Goal: Task Accomplishment & Management: Use online tool/utility

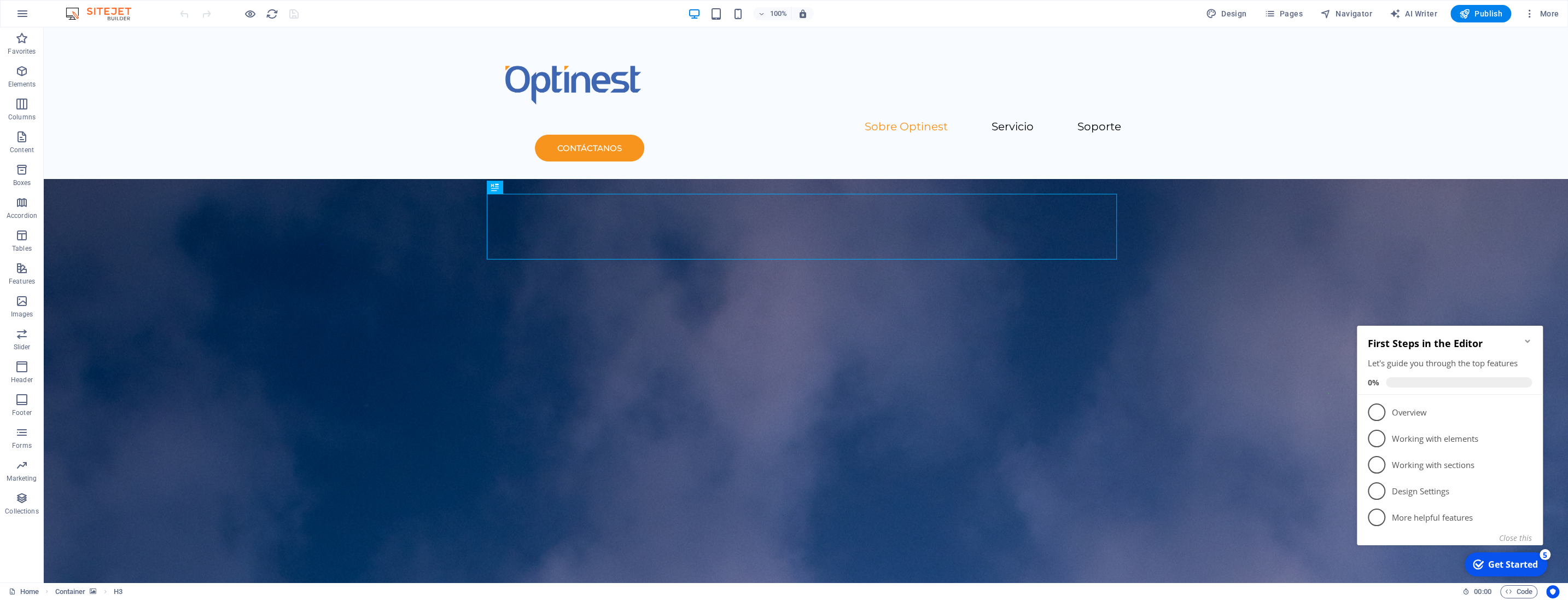
click at [1531, 342] on icon "Minimize checklist" at bounding box center [1527, 341] width 9 height 9
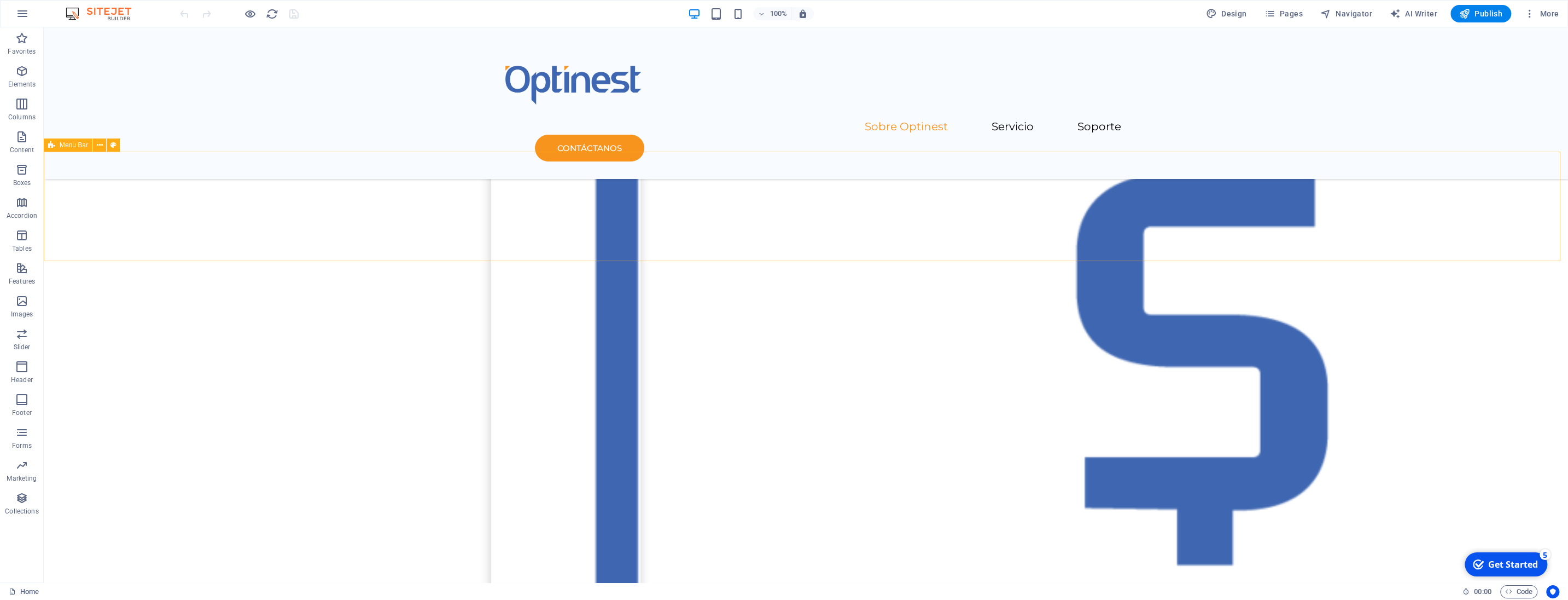
scroll to position [1481, 0]
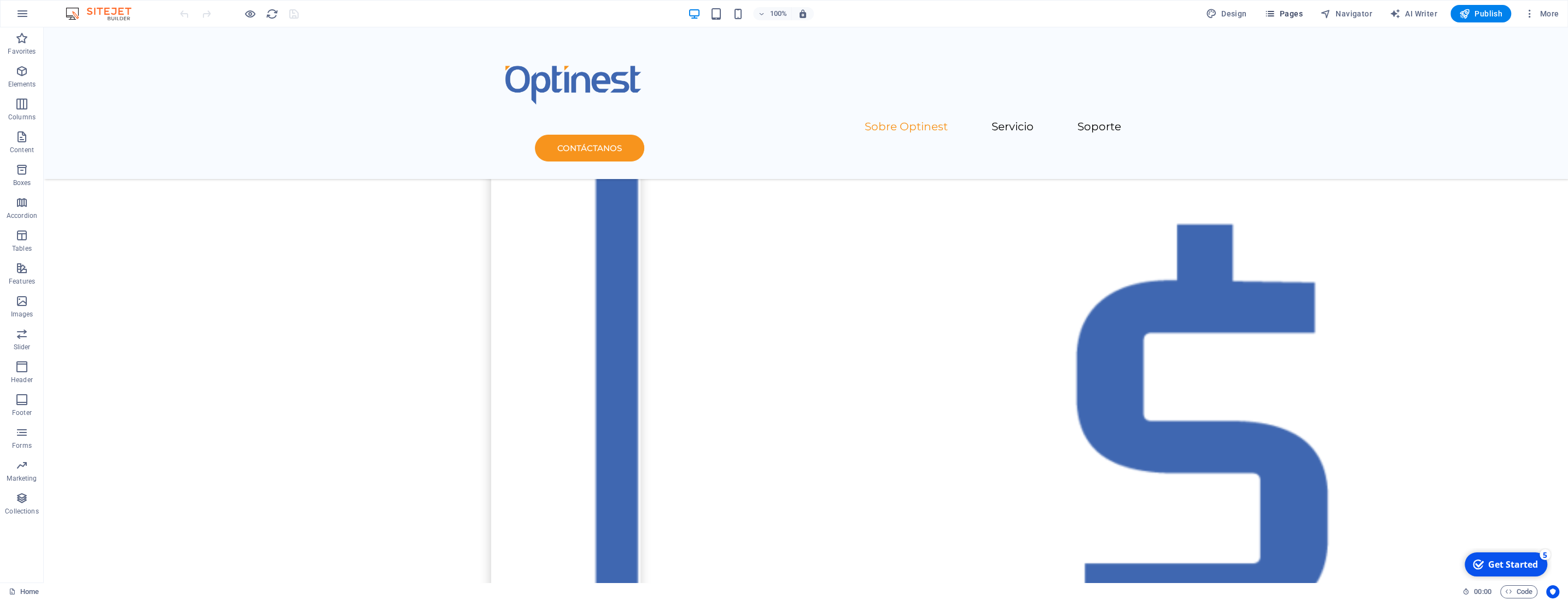
click at [1293, 13] on span "Pages" at bounding box center [1283, 13] width 38 height 11
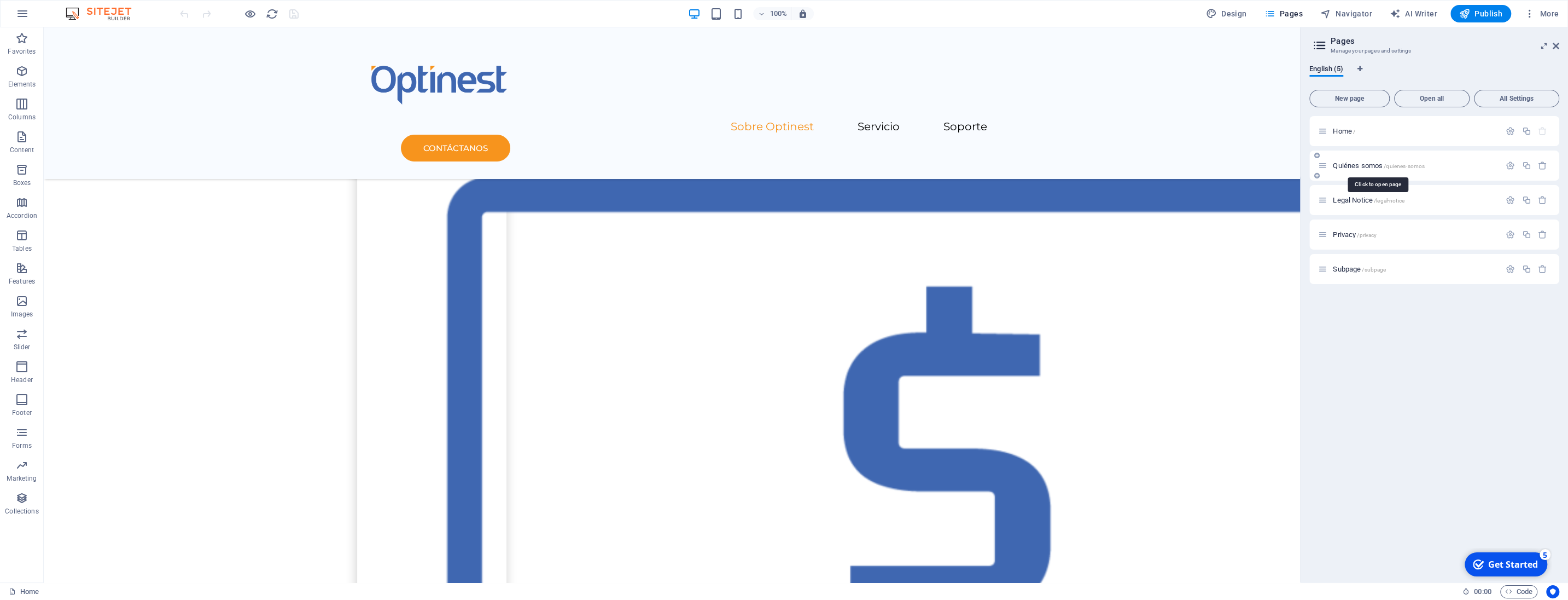
click at [1364, 166] on span "Quiénes somos /quienes-somos" at bounding box center [1378, 166] width 92 height 8
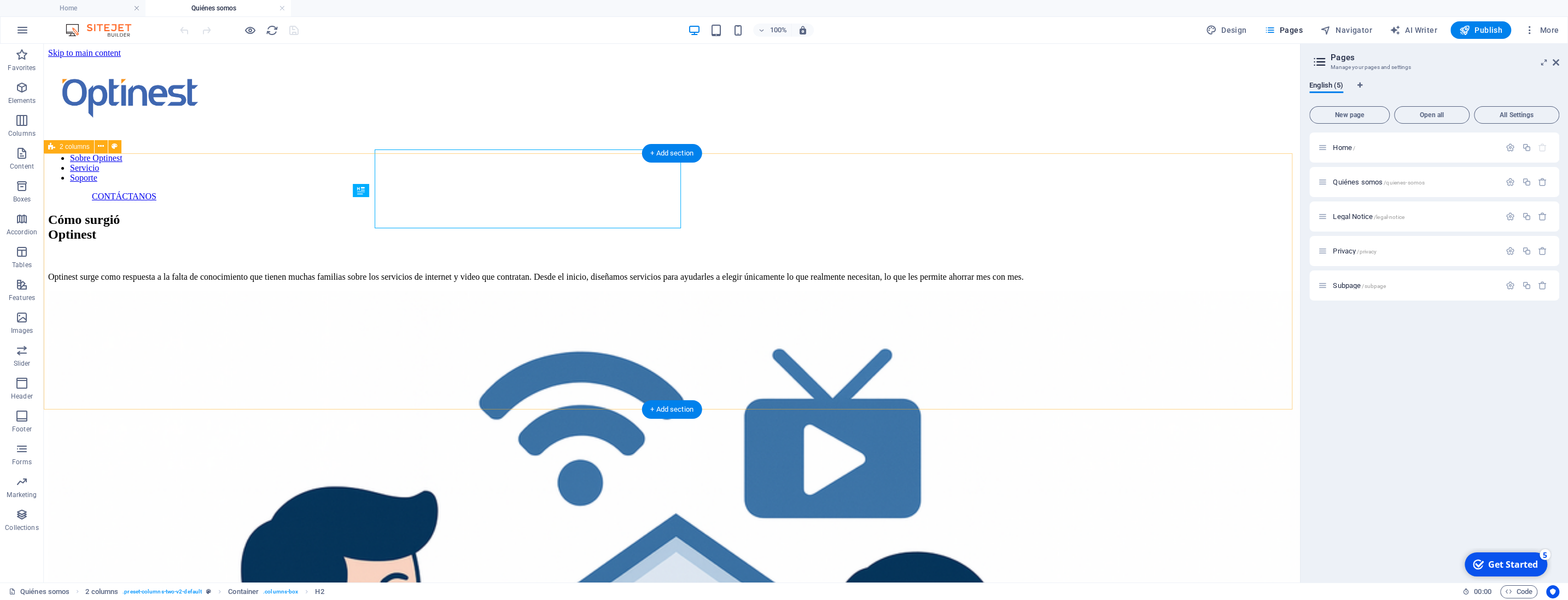
scroll to position [0, 0]
click at [1556, 60] on icon at bounding box center [1556, 62] width 7 height 9
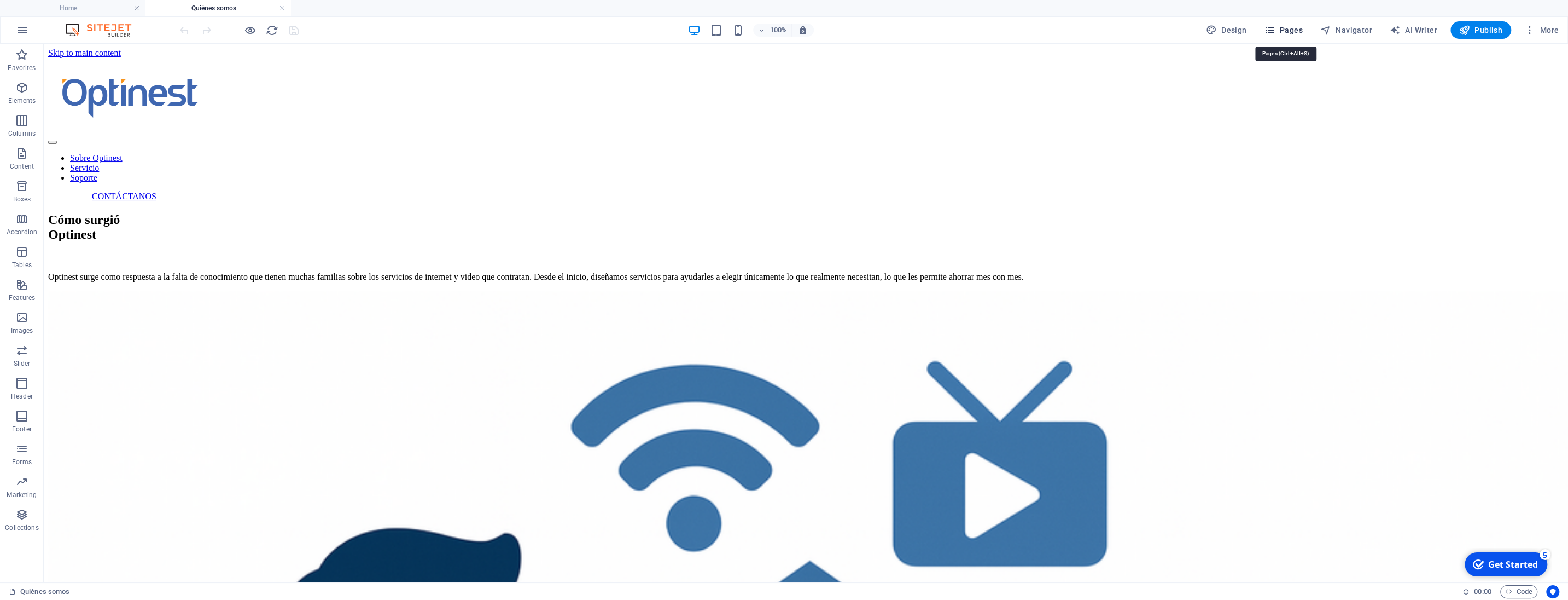
click at [1287, 31] on span "Pages" at bounding box center [1283, 30] width 38 height 11
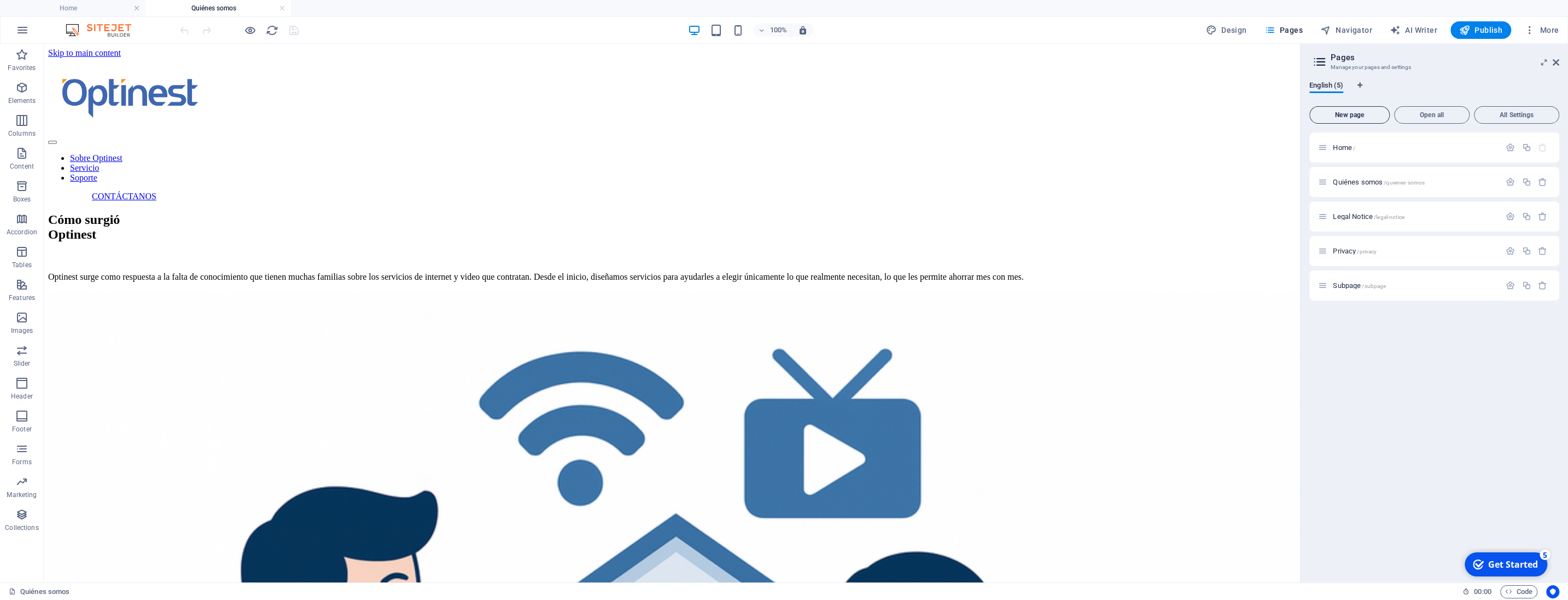
click at [1349, 112] on span "New page" at bounding box center [1349, 115] width 70 height 7
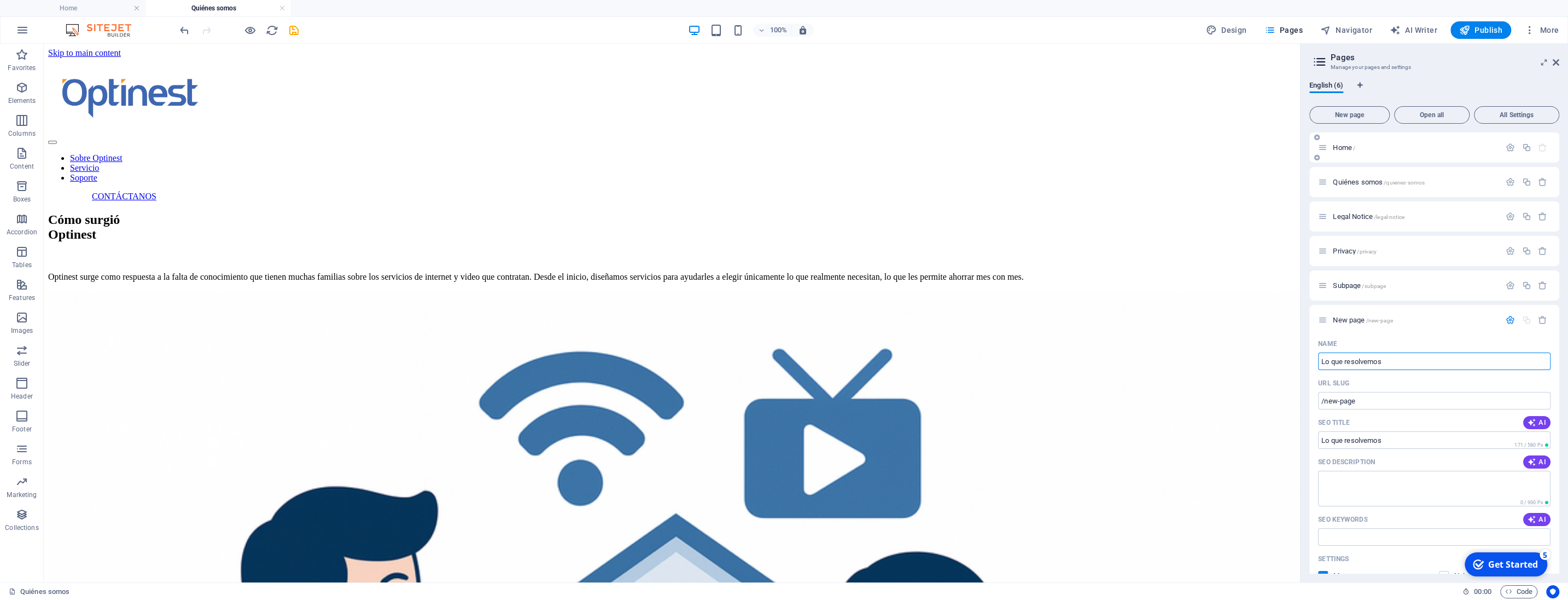
type input "Lo que resolvemos"
type input "/lo-que-resolvemos"
click at [1505, 322] on icon "button" at bounding box center [1509, 319] width 9 height 9
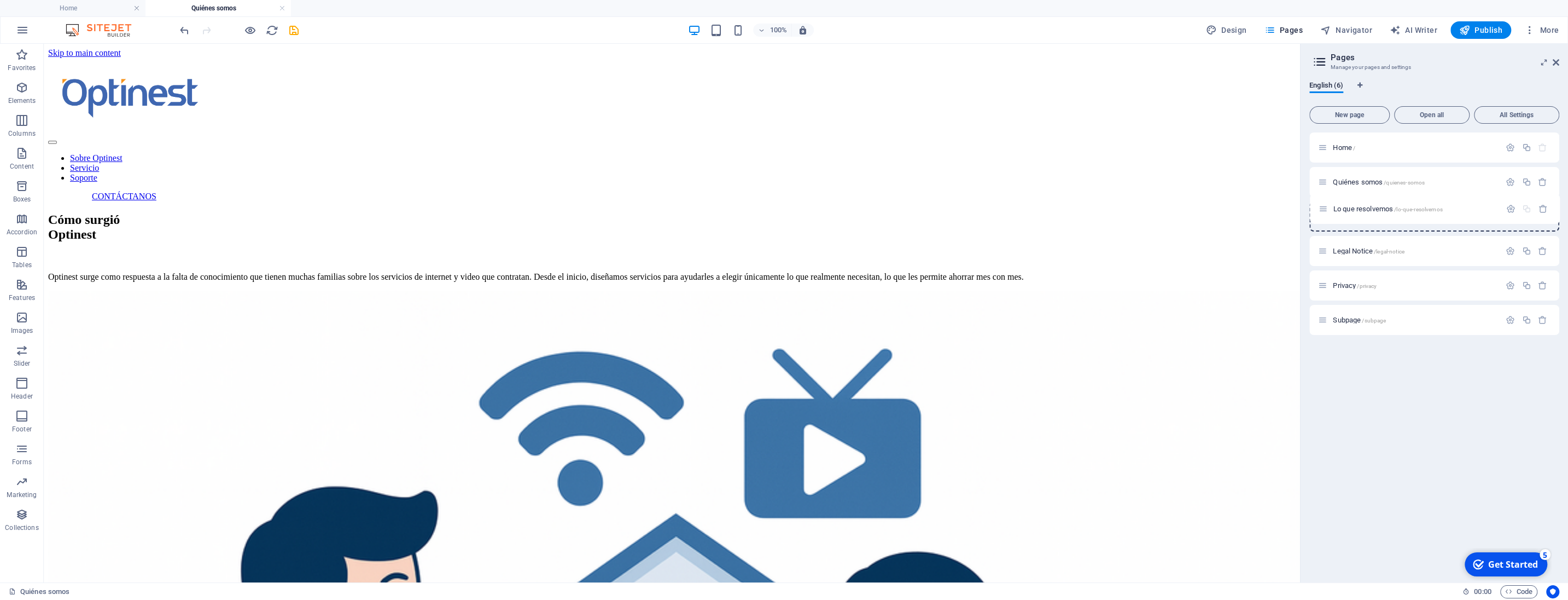
drag, startPoint x: 1322, startPoint y: 320, endPoint x: 1323, endPoint y: 204, distance: 116.0
click at [1323, 204] on div "Home / Quiénes somos /quienes-somos Legal Notice /legal-notice Privacy /privacy…" at bounding box center [1434, 233] width 250 height 203
click at [1363, 218] on span "Lo que resolvemos /lo-que-resolvemos" at bounding box center [1387, 217] width 109 height 8
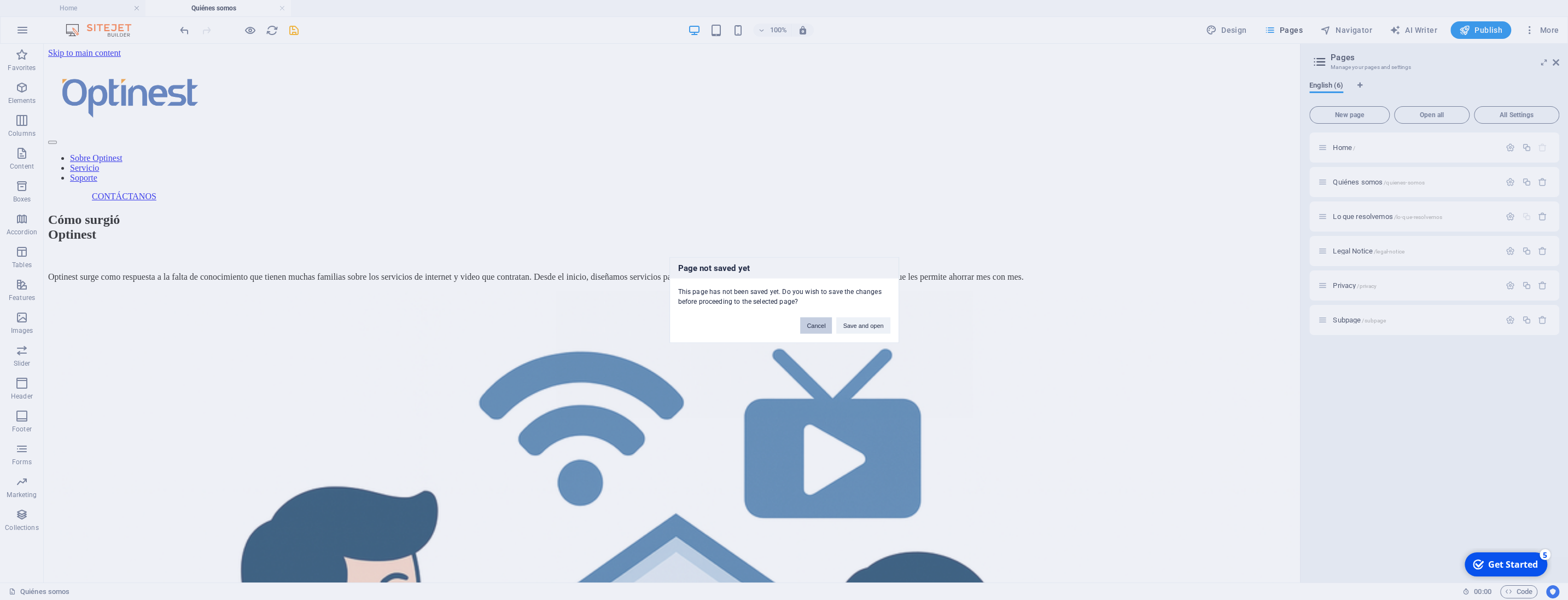
drag, startPoint x: 825, startPoint y: 327, endPoint x: 777, endPoint y: 284, distance: 64.4
click at [825, 327] on button "Cancel" at bounding box center [815, 326] width 31 height 17
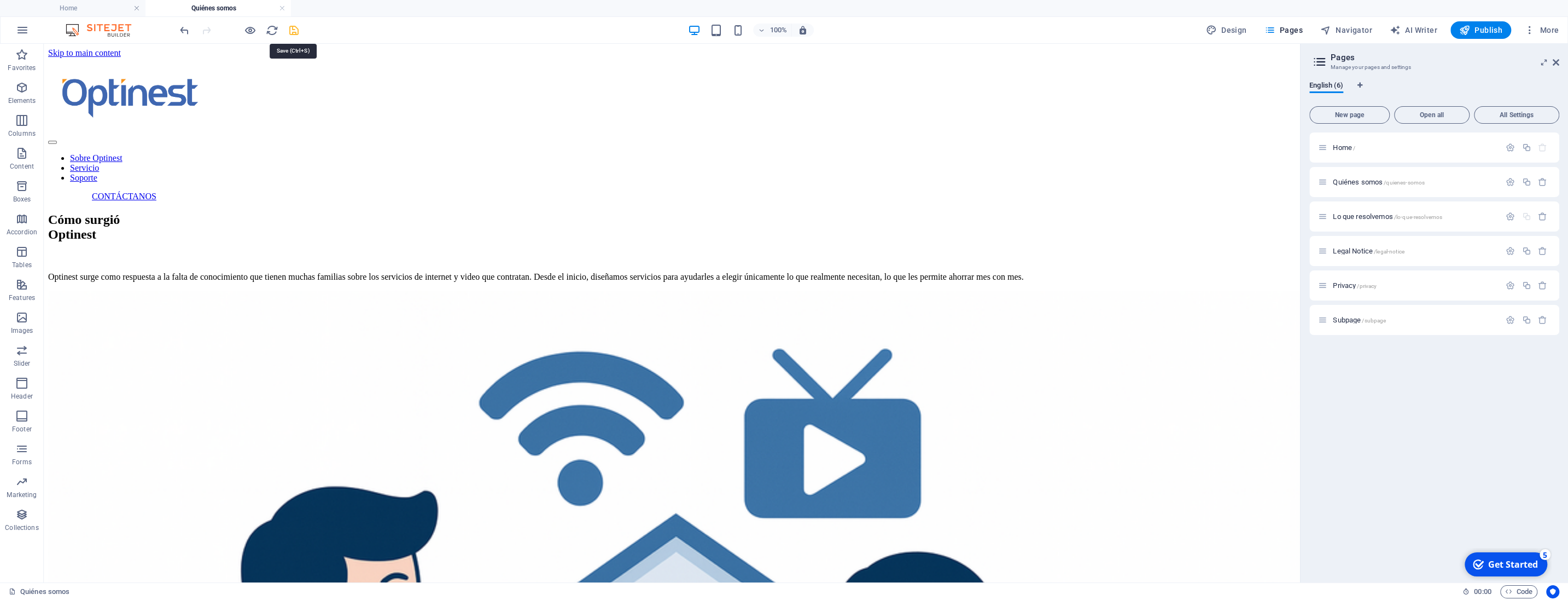
click at [298, 33] on icon "save" at bounding box center [294, 30] width 12 height 12
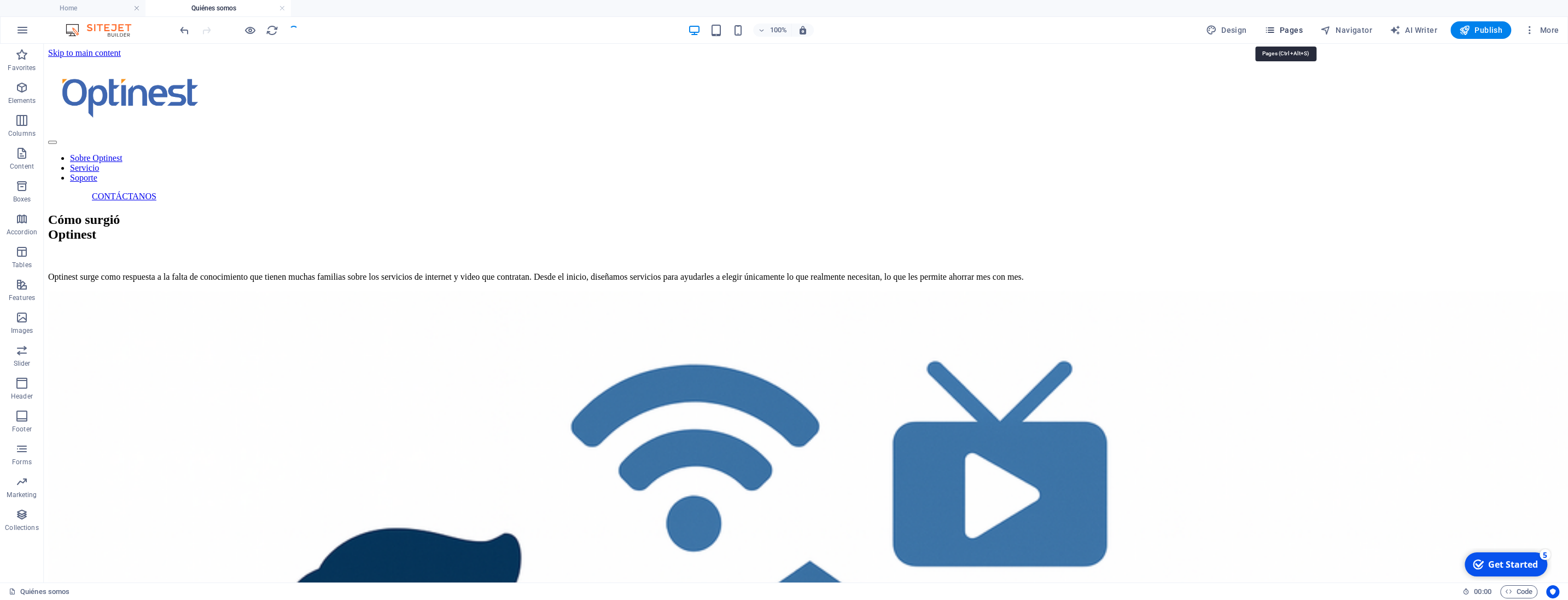
click at [1281, 30] on span "Pages" at bounding box center [1283, 30] width 38 height 11
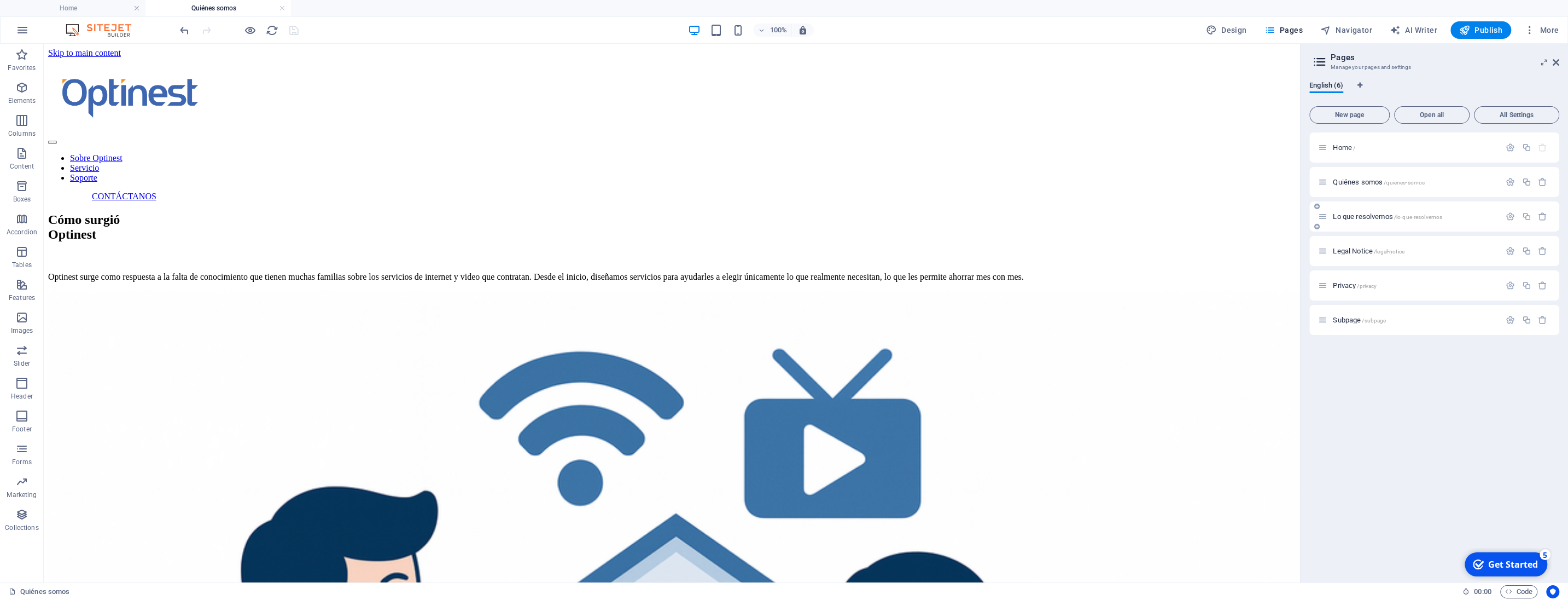
click at [1357, 219] on span "Lo que resolvemos /lo-que-resolvemos" at bounding box center [1387, 217] width 109 height 8
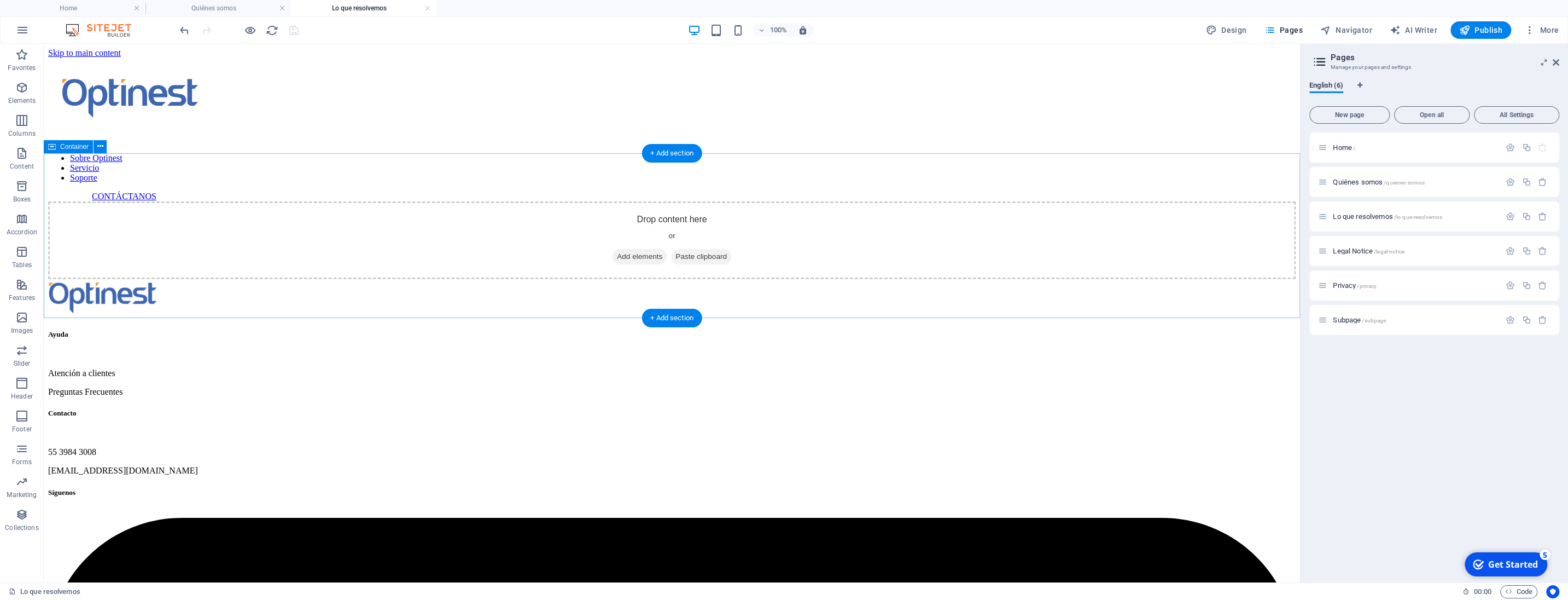
click at [628, 252] on span "Add elements" at bounding box center [639, 257] width 54 height 16
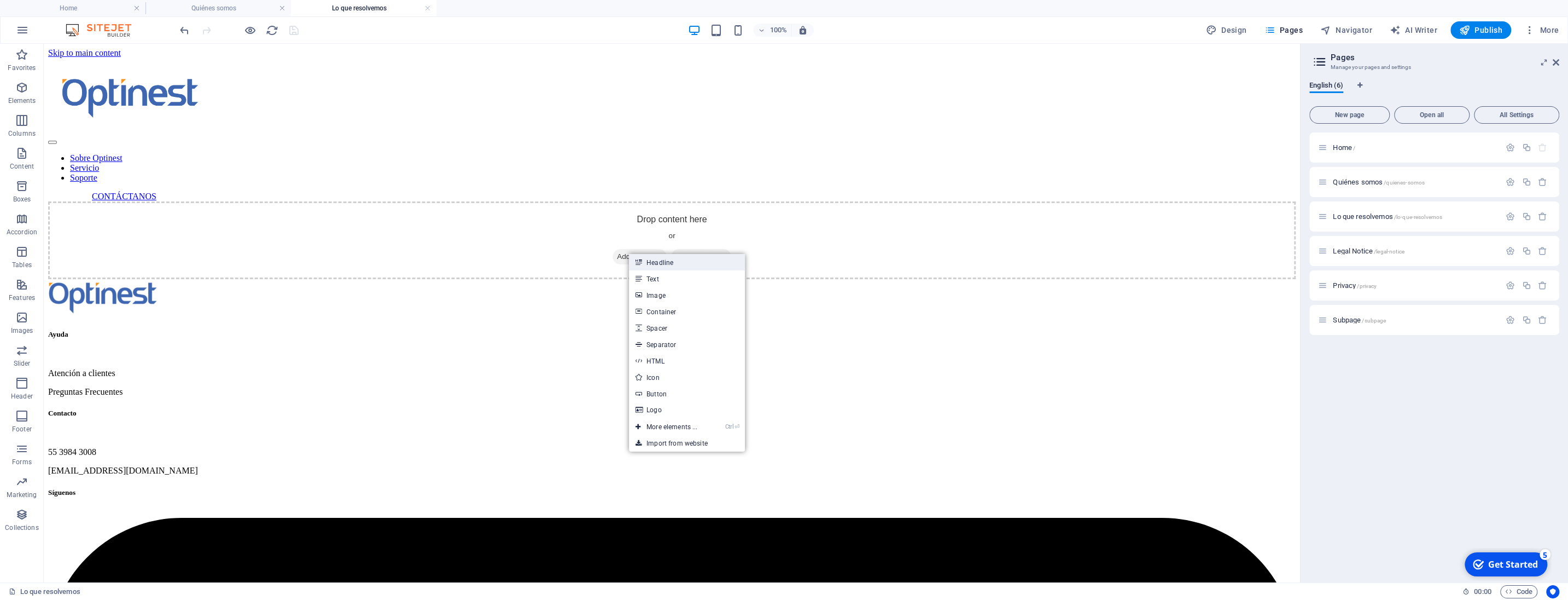
click at [648, 261] on link "Headline" at bounding box center [686, 262] width 116 height 17
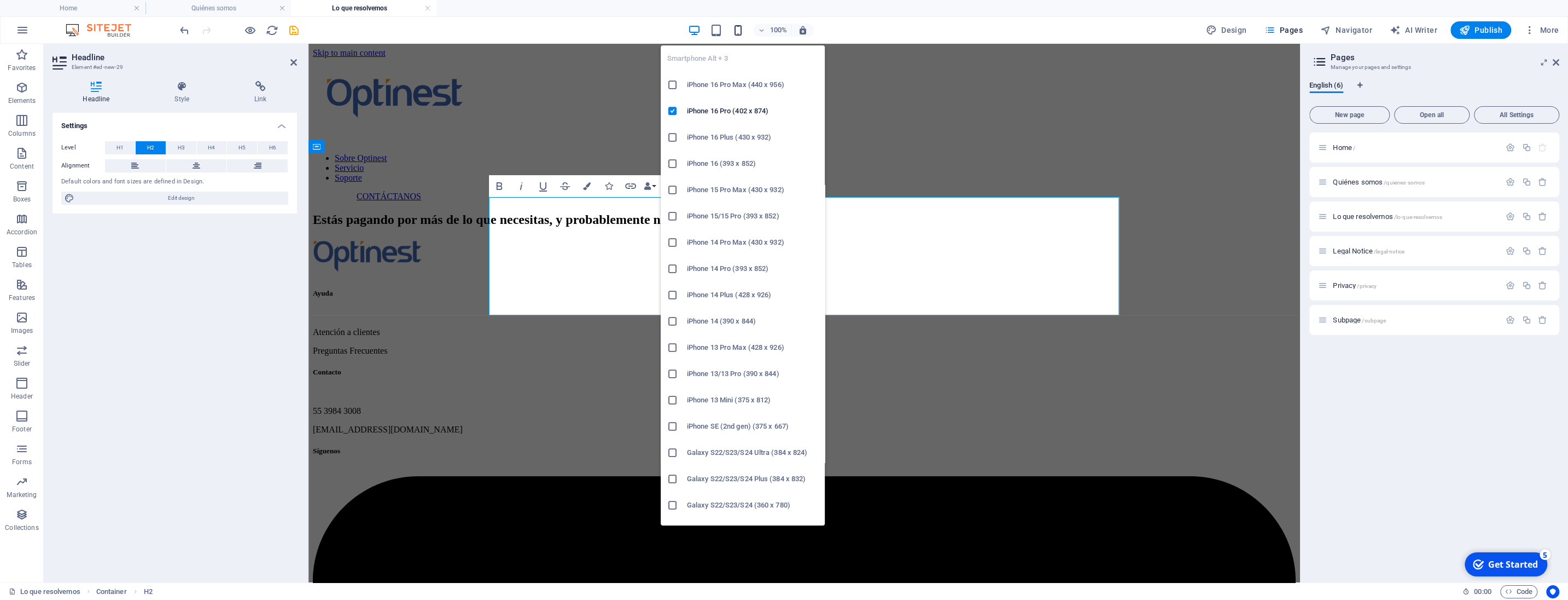
click at [735, 34] on icon "button" at bounding box center [738, 30] width 12 height 12
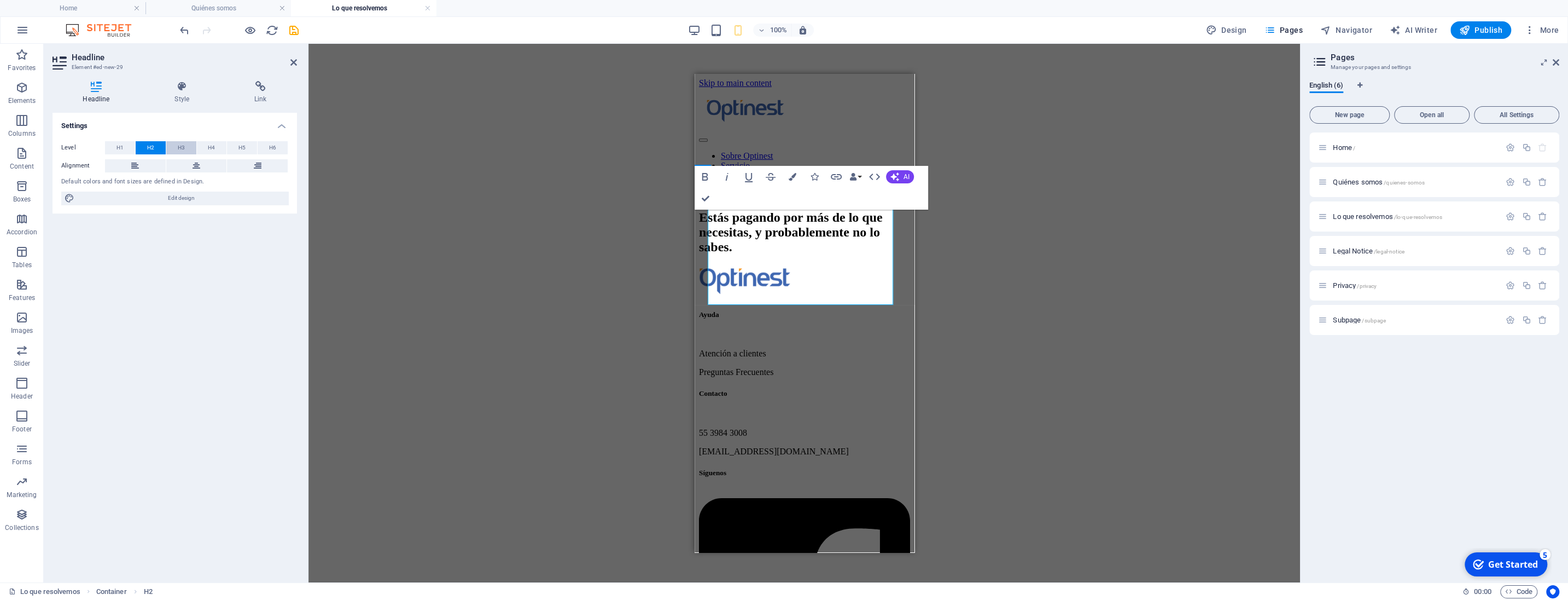
click at [186, 150] on button "H3" at bounding box center [181, 148] width 30 height 13
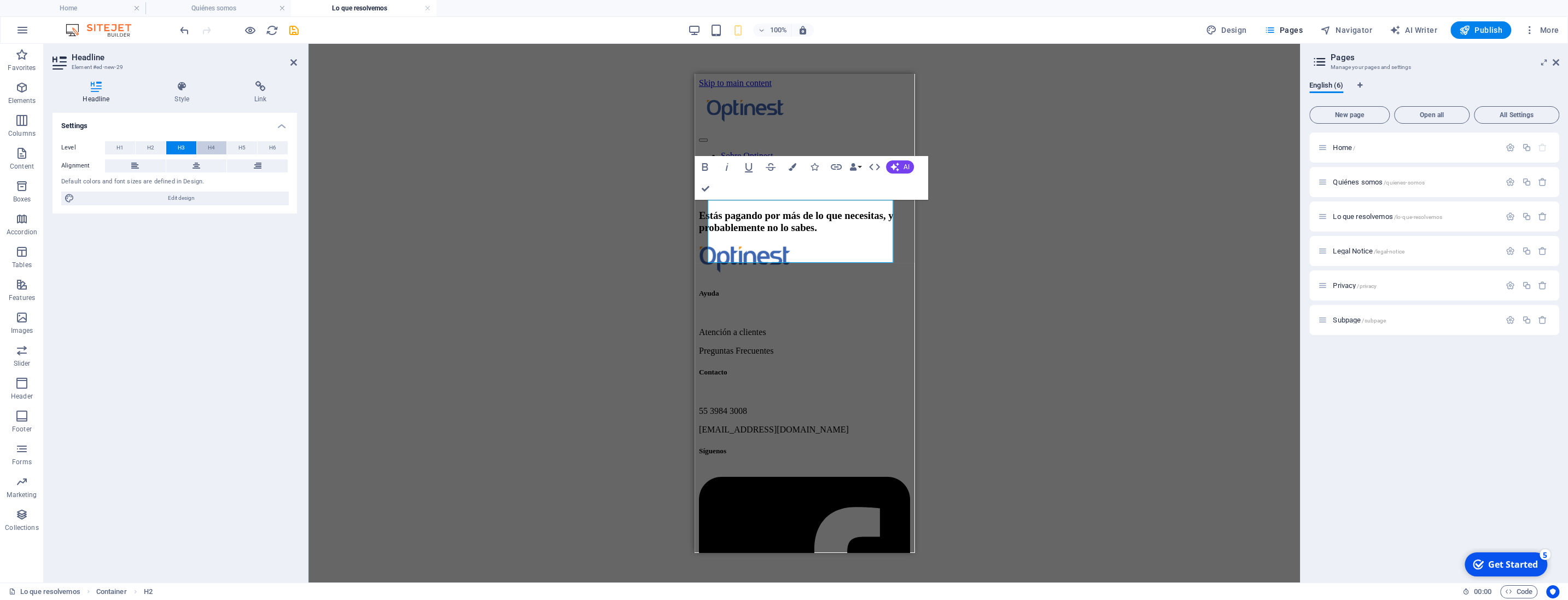
click at [205, 146] on button "H4" at bounding box center [212, 148] width 30 height 13
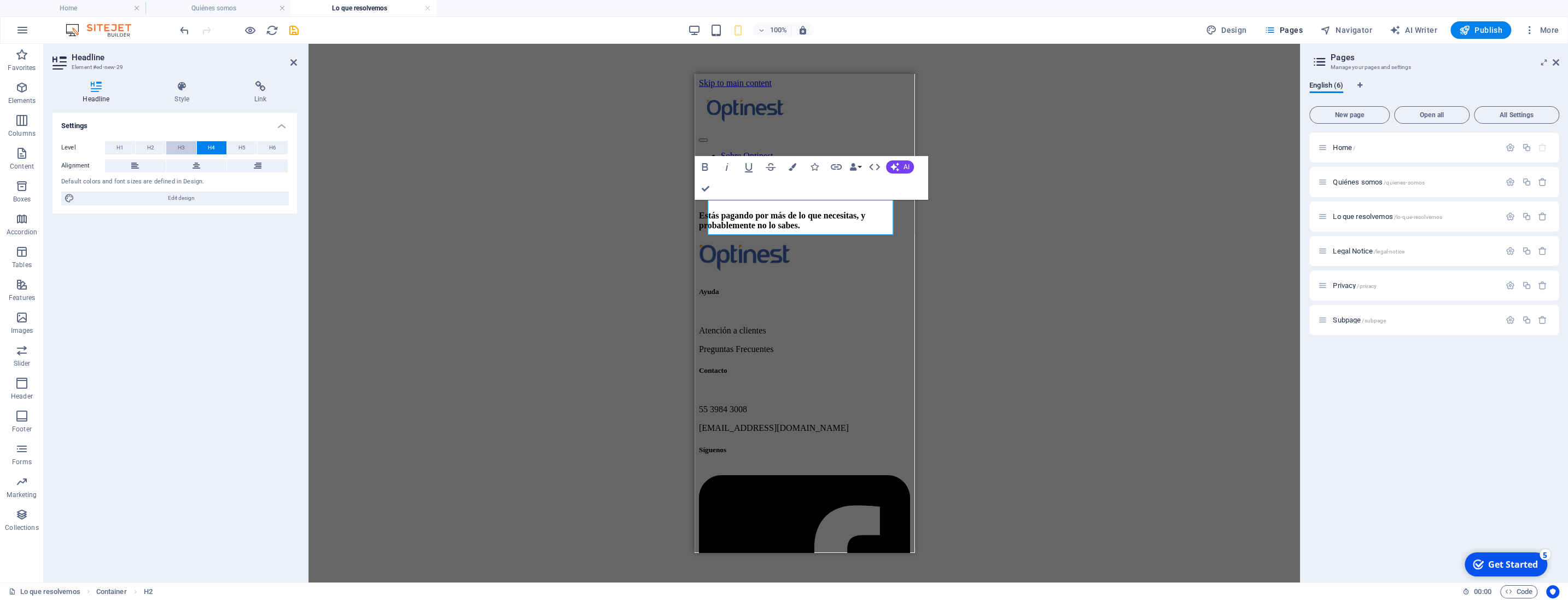
click at [182, 148] on span "H3" at bounding box center [181, 148] width 7 height 13
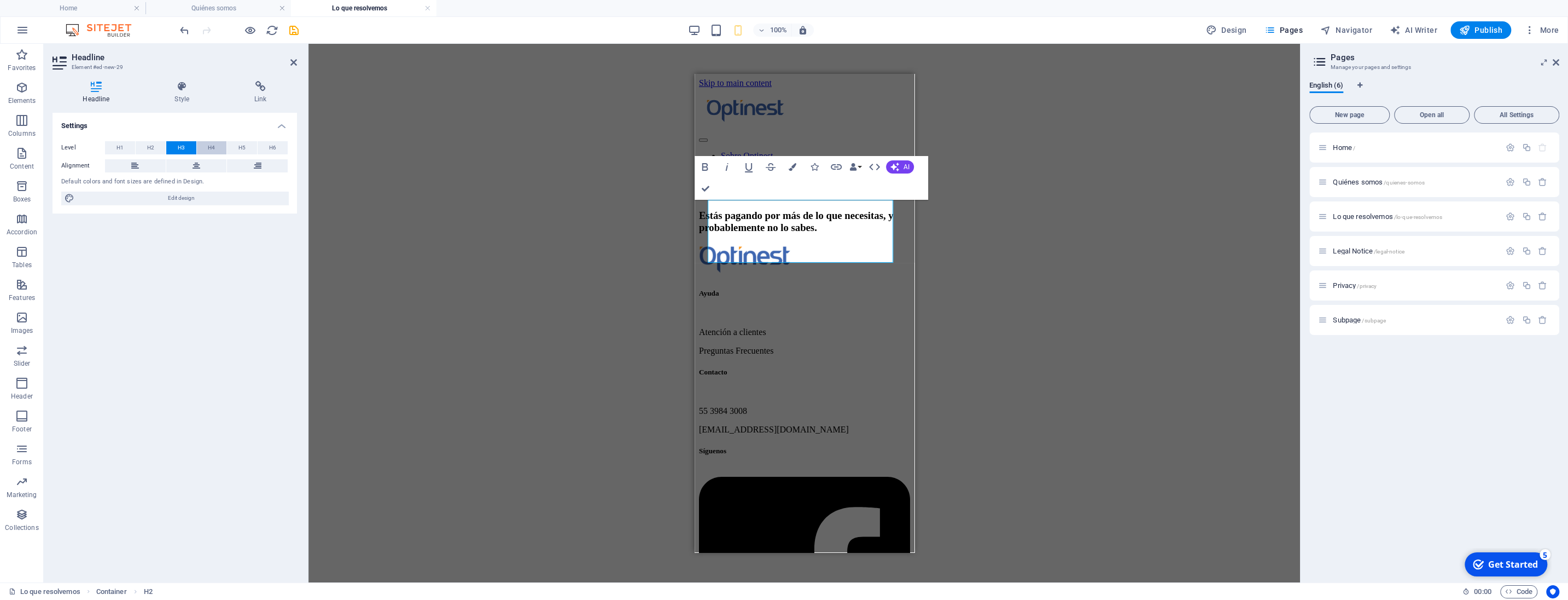
click at [207, 143] on button "H4" at bounding box center [212, 148] width 30 height 13
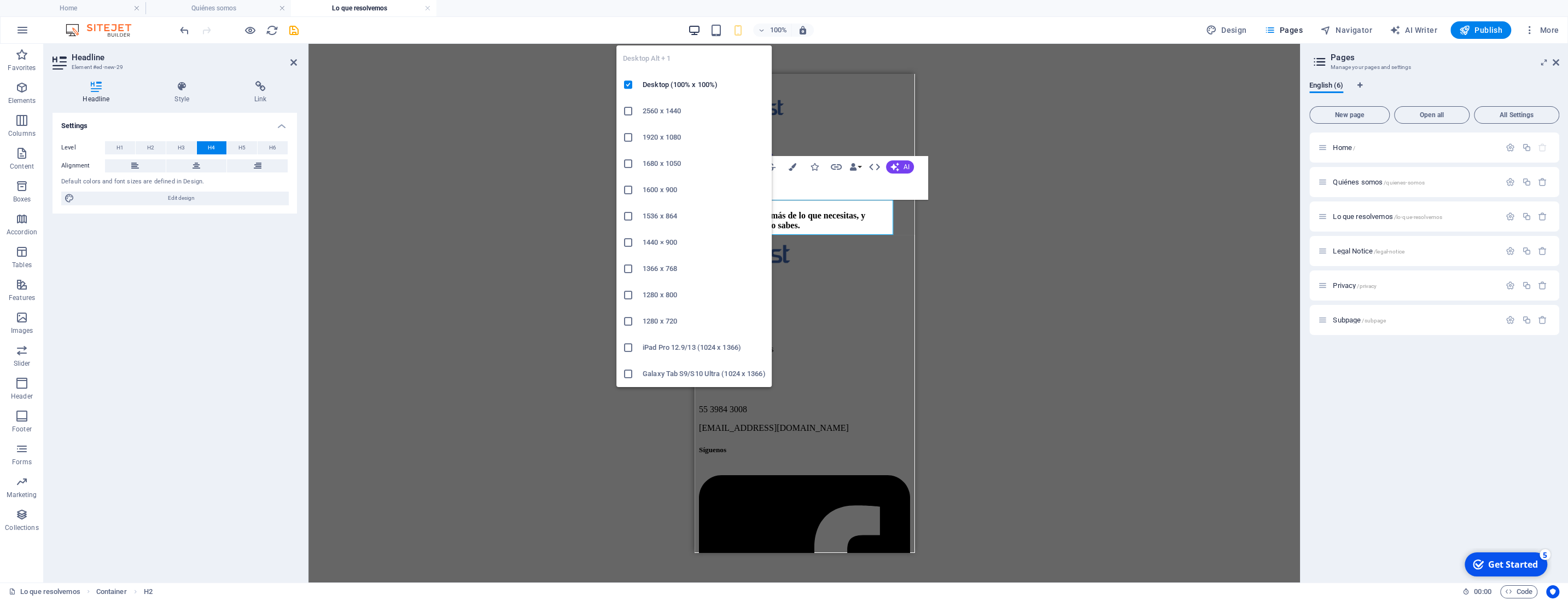
click at [698, 30] on icon "button" at bounding box center [694, 30] width 12 height 12
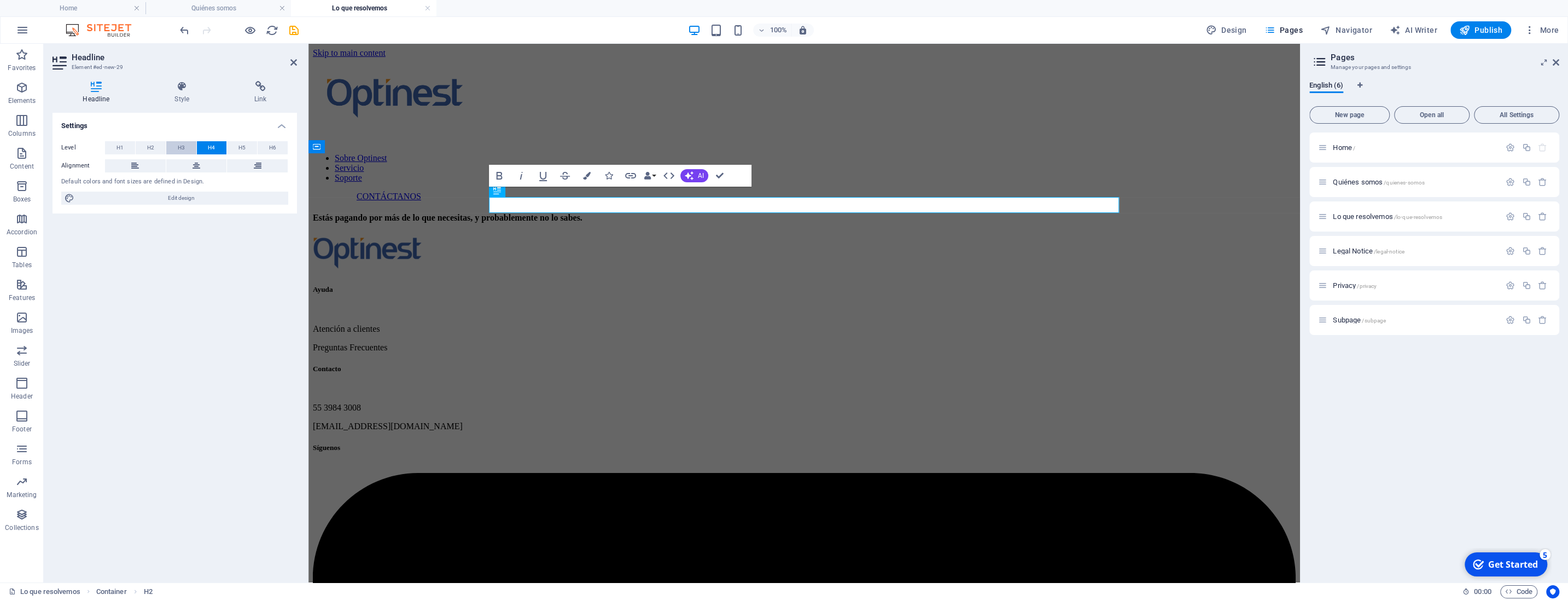
click at [186, 152] on button "H3" at bounding box center [181, 148] width 30 height 13
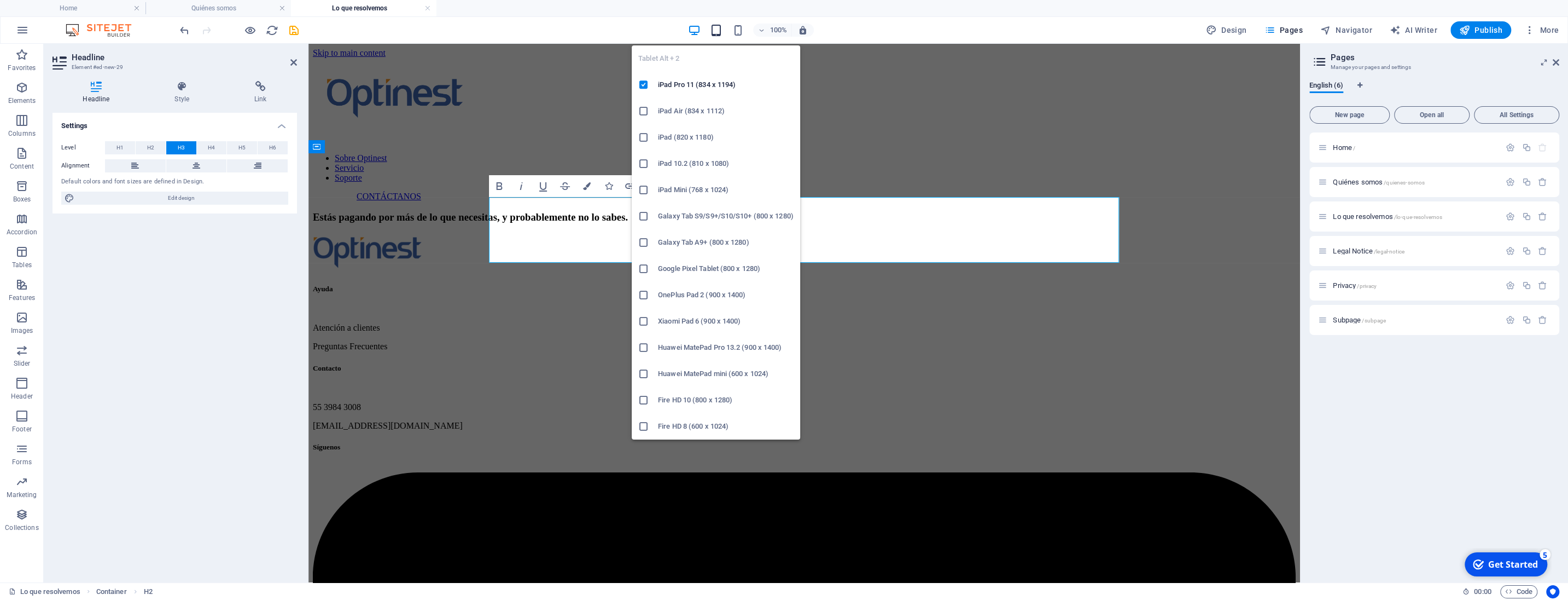
click at [715, 34] on icon "button" at bounding box center [715, 30] width 12 height 12
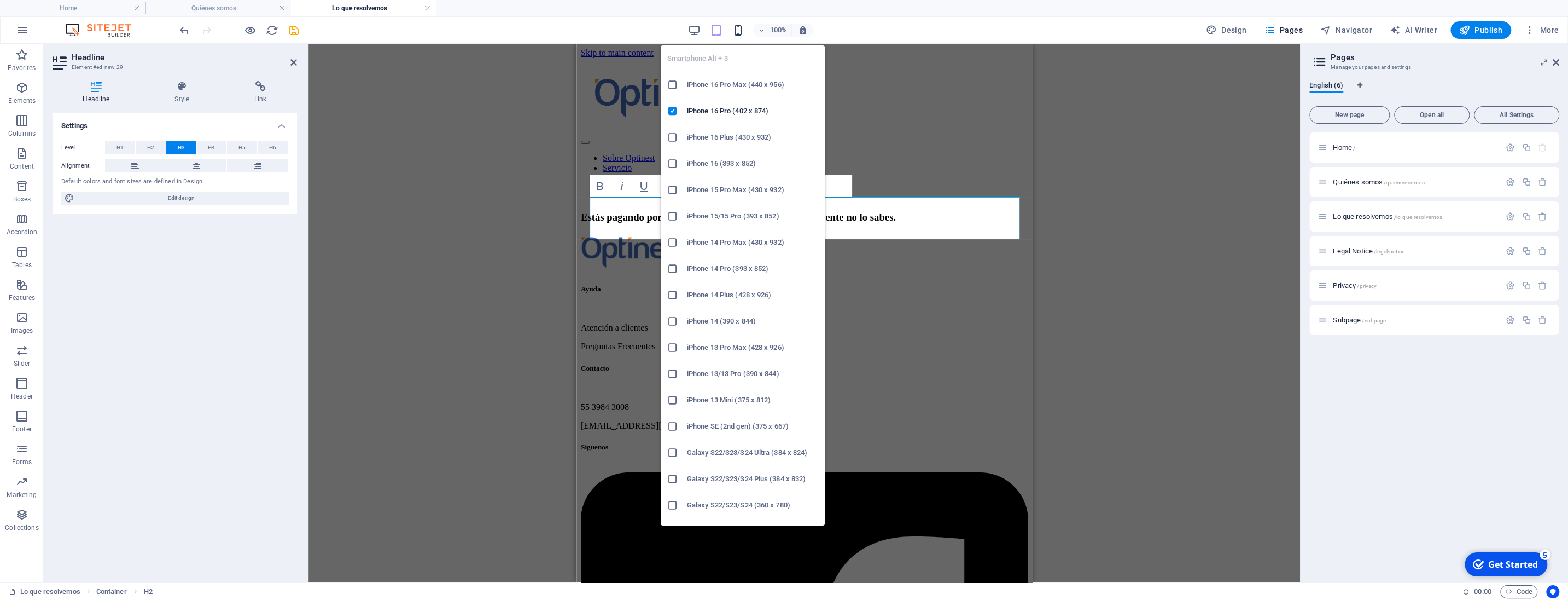
click at [739, 30] on icon "button" at bounding box center [738, 30] width 12 height 12
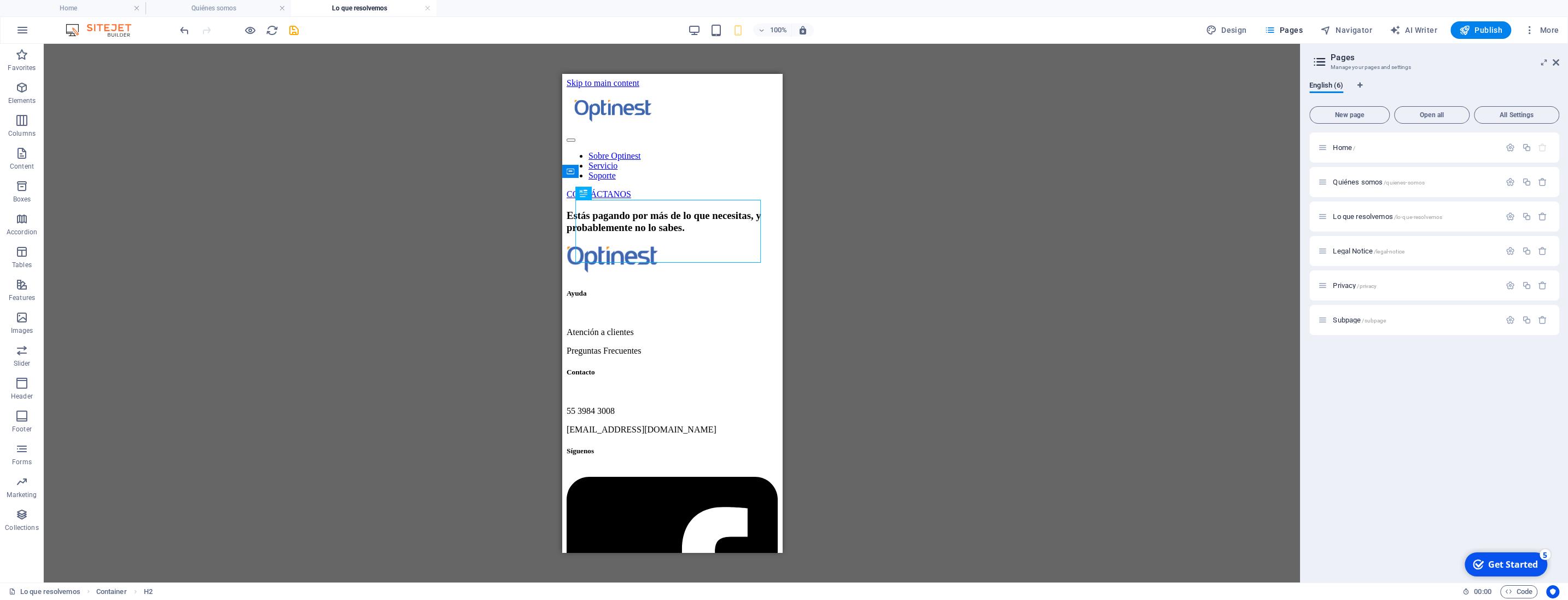
click at [894, 227] on div "Drag here to replace the existing content. Press “Ctrl” if you want to create a…" at bounding box center [672, 313] width 1256 height 539
click at [833, 185] on div "Drag here to replace the existing content. Press “Ctrl” if you want to create a…" at bounding box center [672, 313] width 1256 height 539
click at [789, 257] on div "Drag here to replace the existing content. Press “Ctrl” if you want to create a…" at bounding box center [672, 313] width 1256 height 539
click at [818, 193] on div "Drag here to replace the existing content. Press “Ctrl” if you want to create a…" at bounding box center [672, 313] width 1256 height 539
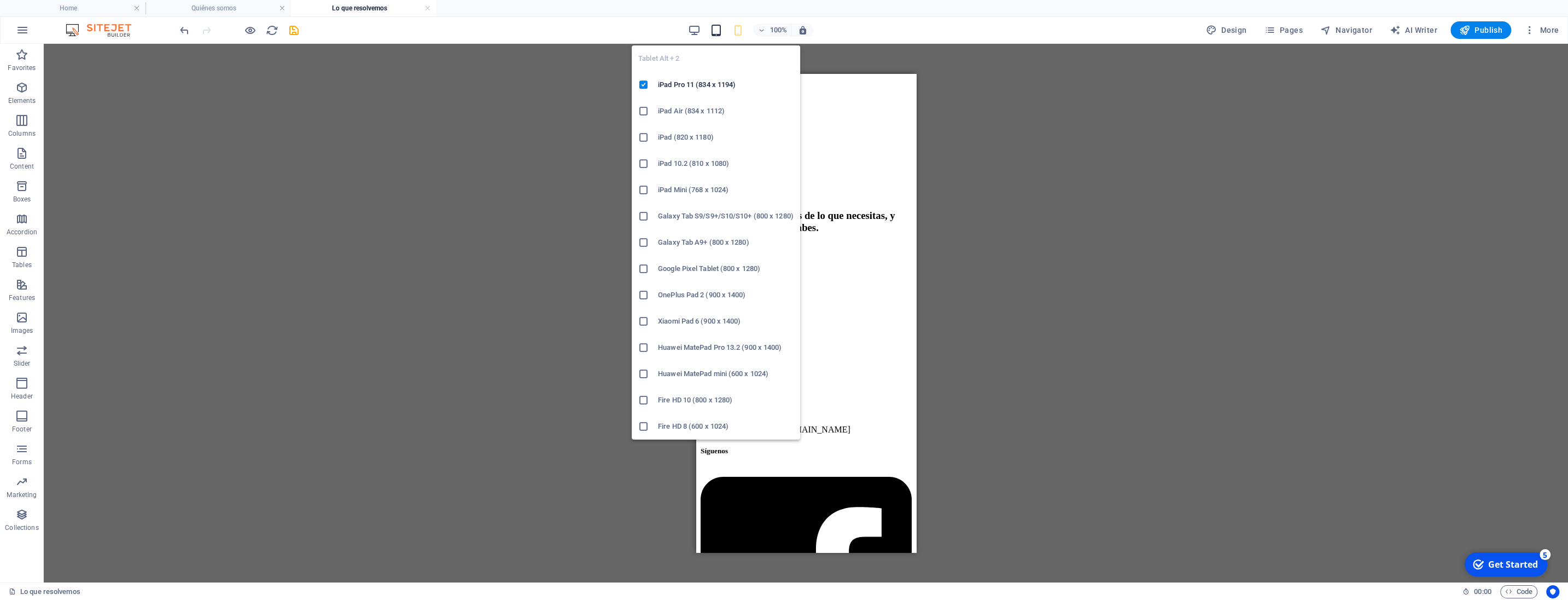
click at [718, 30] on icon "button" at bounding box center [715, 30] width 12 height 12
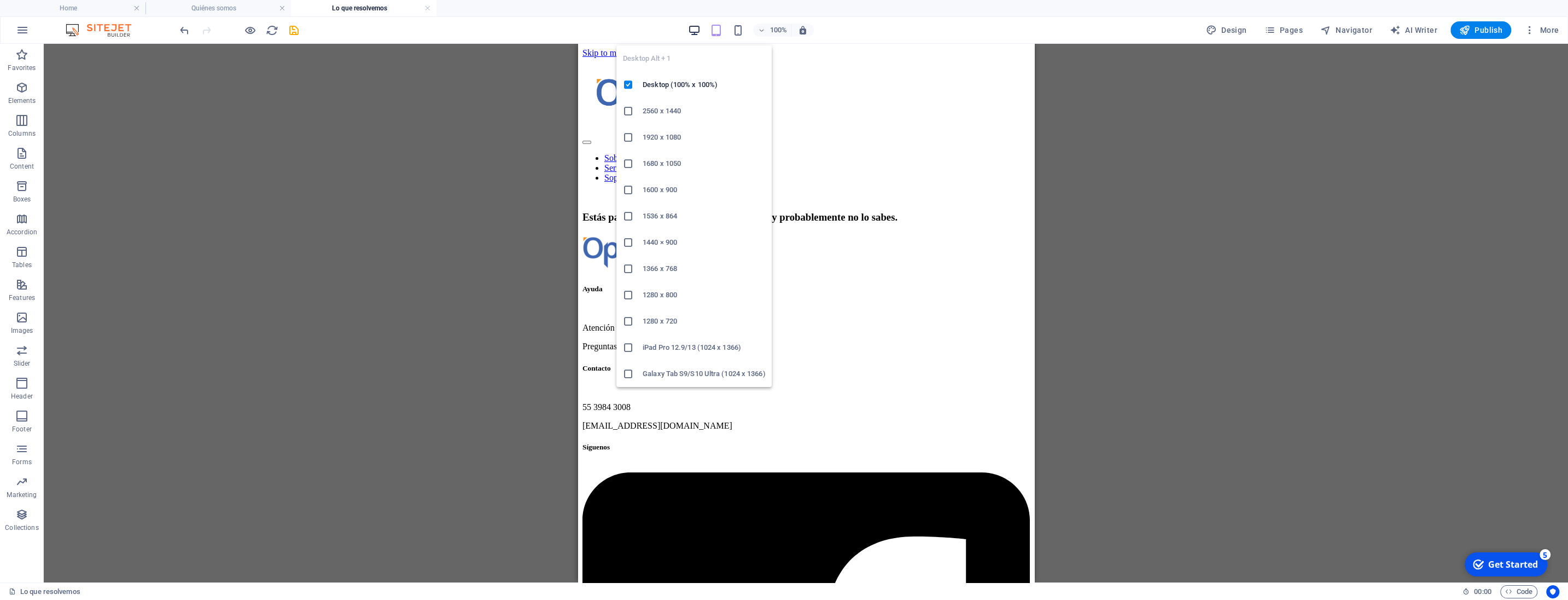
click at [696, 30] on icon "button" at bounding box center [694, 30] width 12 height 12
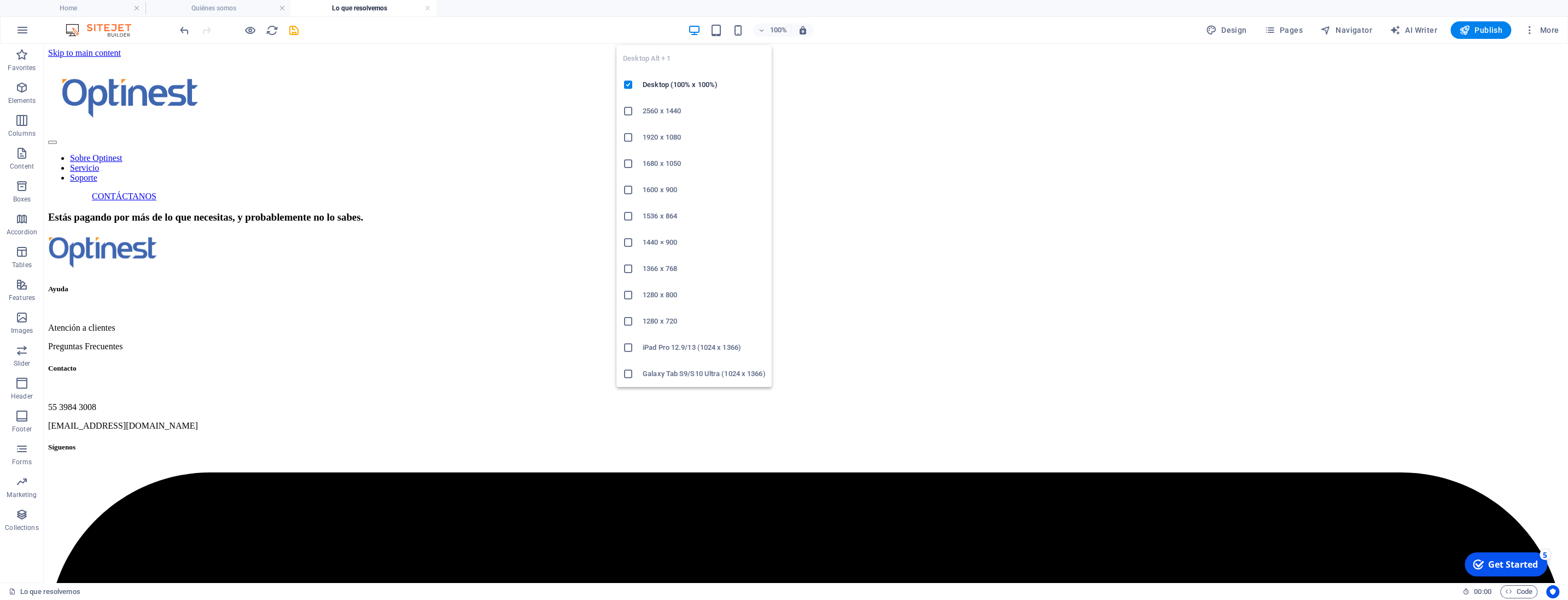
click at [661, 242] on h6 "1440 × 900" at bounding box center [704, 242] width 122 height 13
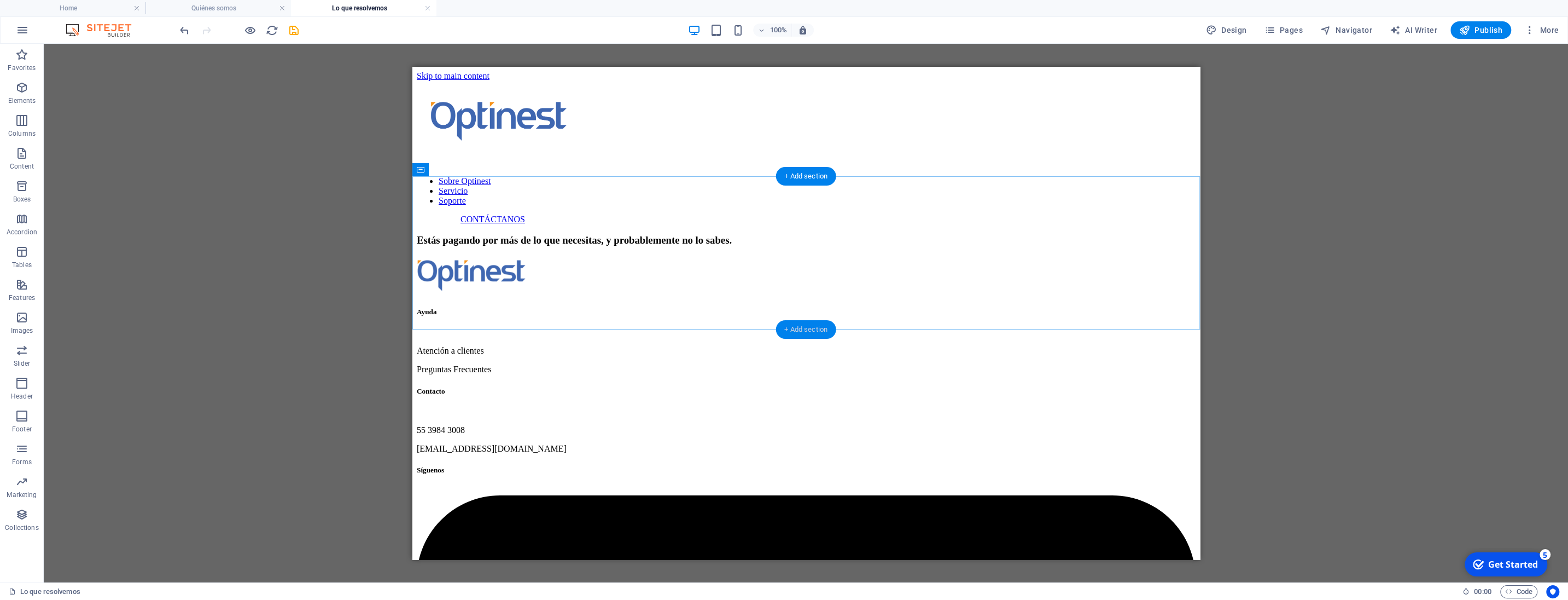
click at [803, 329] on div "+ Add section" at bounding box center [806, 329] width 60 height 18
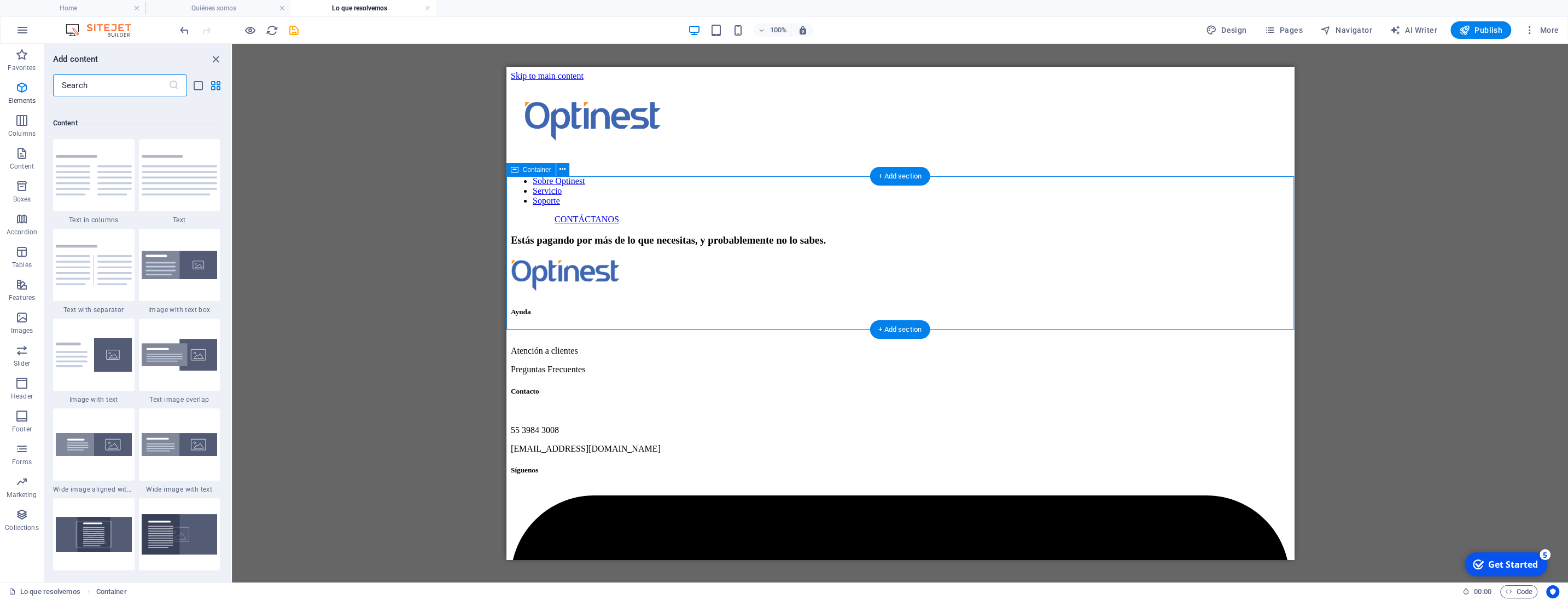
scroll to position [1914, 0]
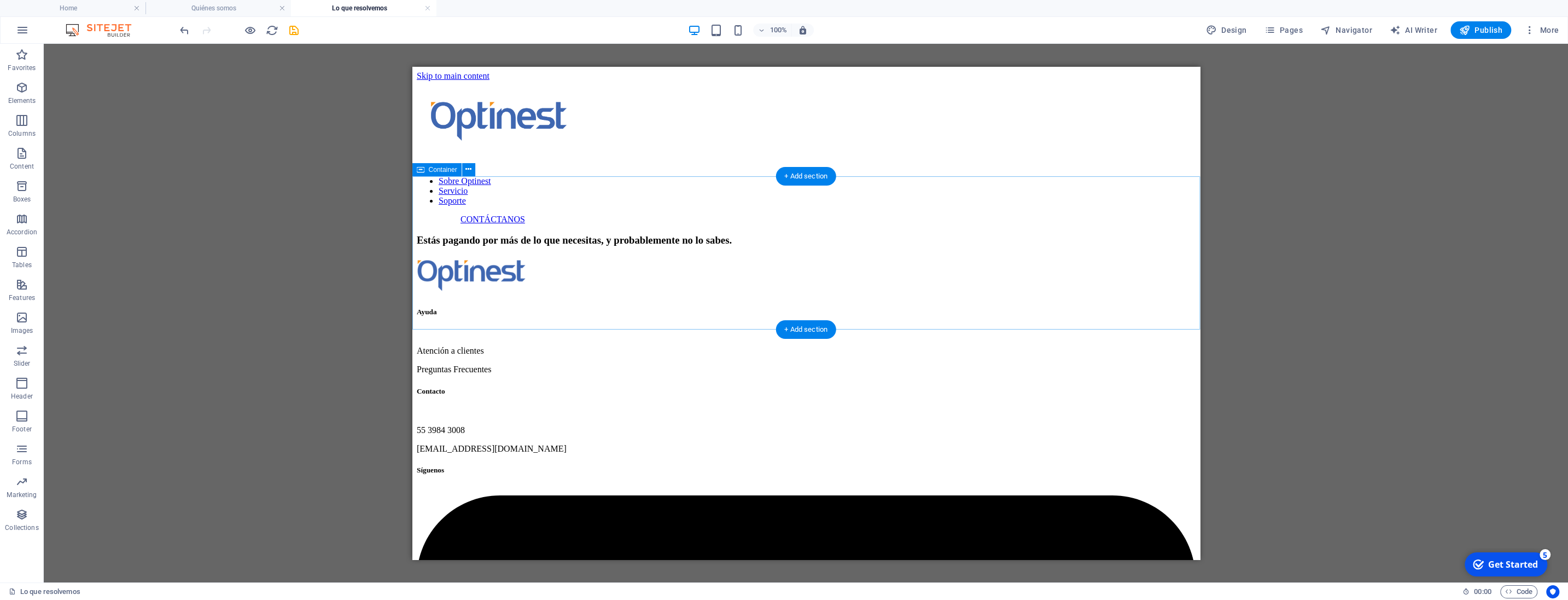
click at [878, 234] on div "Estás pagando por más de lo que necesitas, y probablemente no lo sabes." at bounding box center [806, 240] width 779 height 12
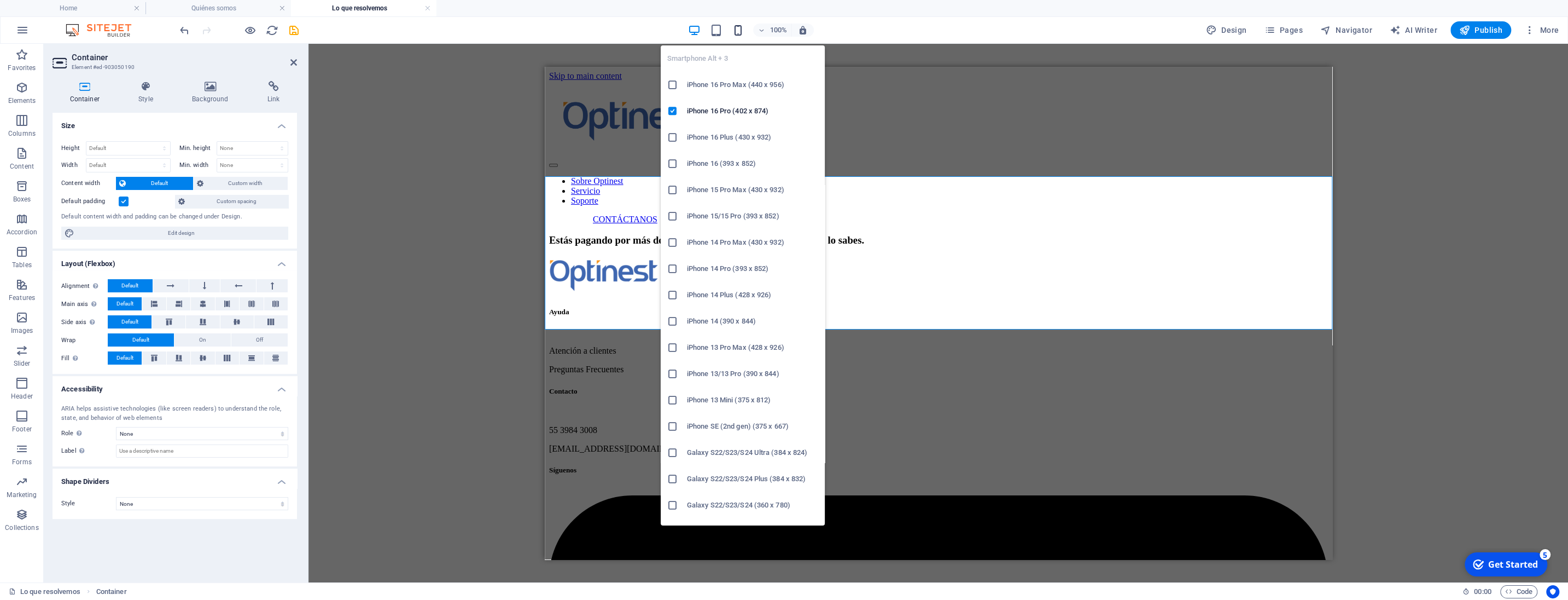
click at [740, 28] on icon "button" at bounding box center [738, 30] width 12 height 12
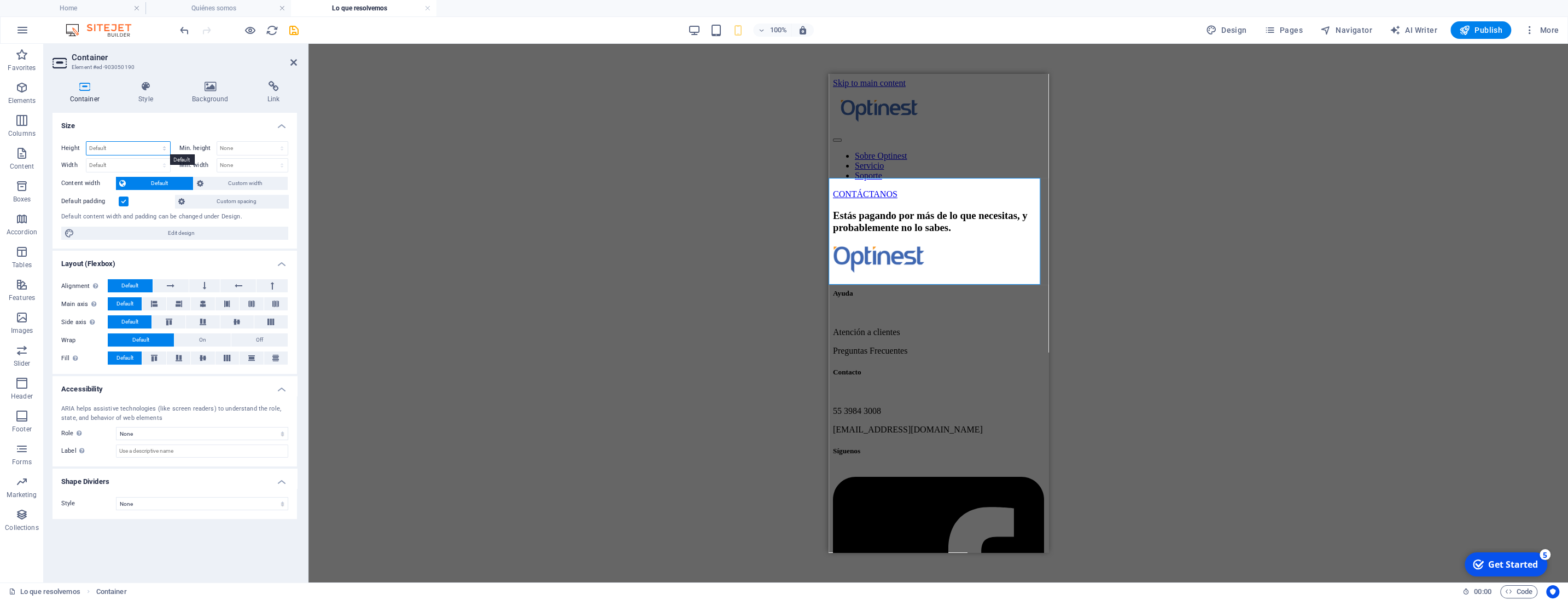
click at [86, 142] on select "Default px rem % vh vw" at bounding box center [127, 148] width 84 height 13
select select "px"
click option "px" at bounding box center [0, 0] width 0 height 0
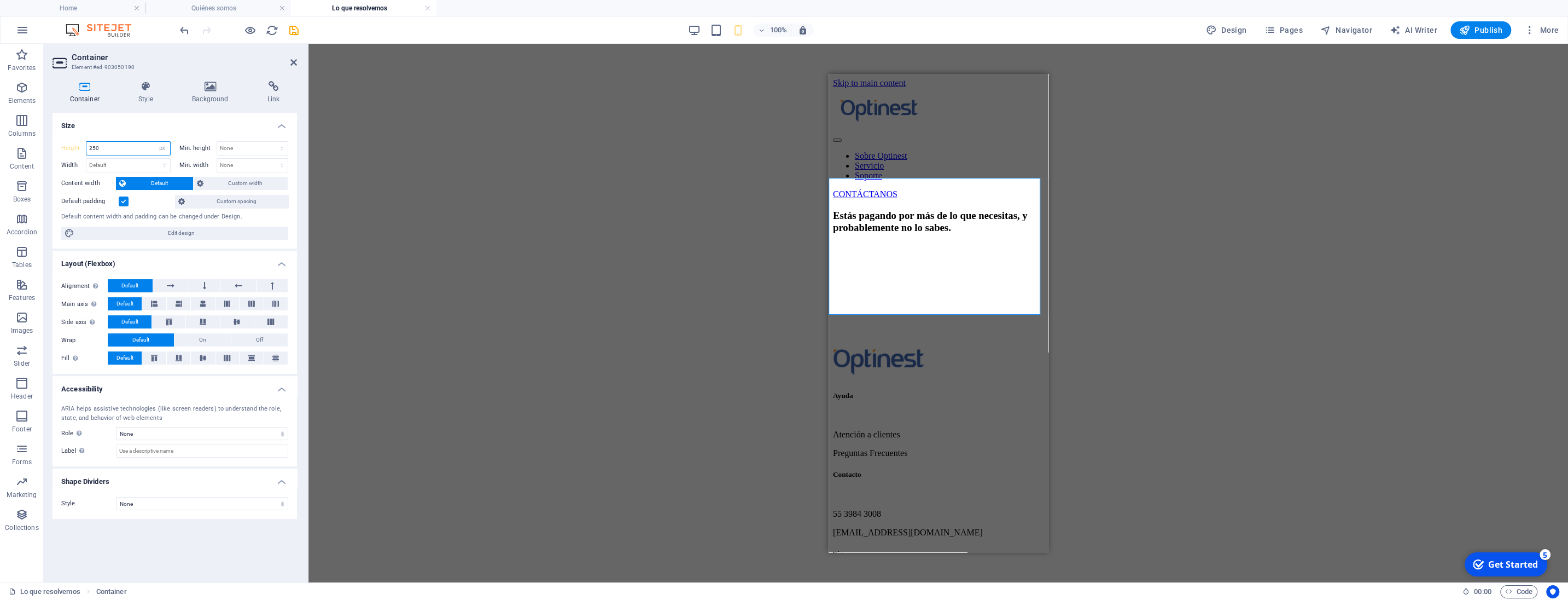
click at [116, 148] on input "250" at bounding box center [127, 148] width 84 height 13
type input "500"
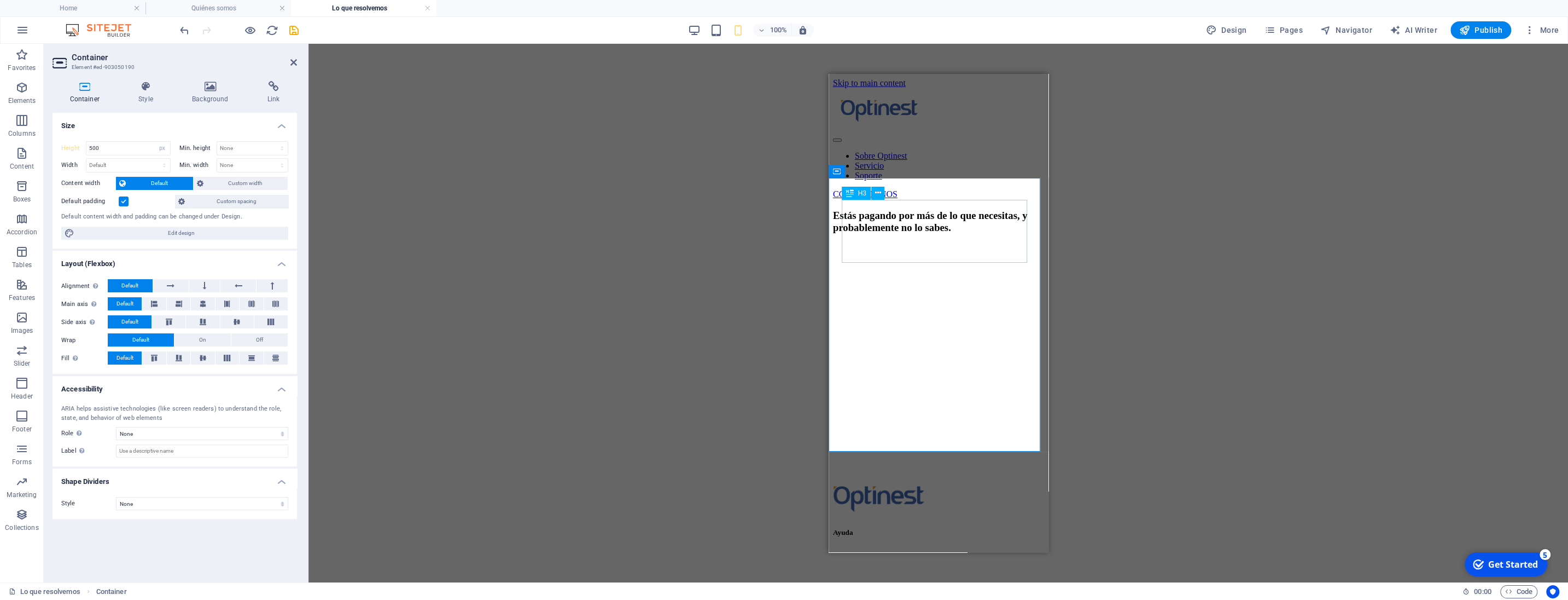
click at [914, 209] on div "Estás pagando por más de lo que necesitas, y probablemente no lo sabes." at bounding box center [937, 221] width 211 height 24
click at [878, 314] on div "Estás pagando por más de lo que necesitas, y probablemente no lo sabes." at bounding box center [937, 346] width 211 height 274
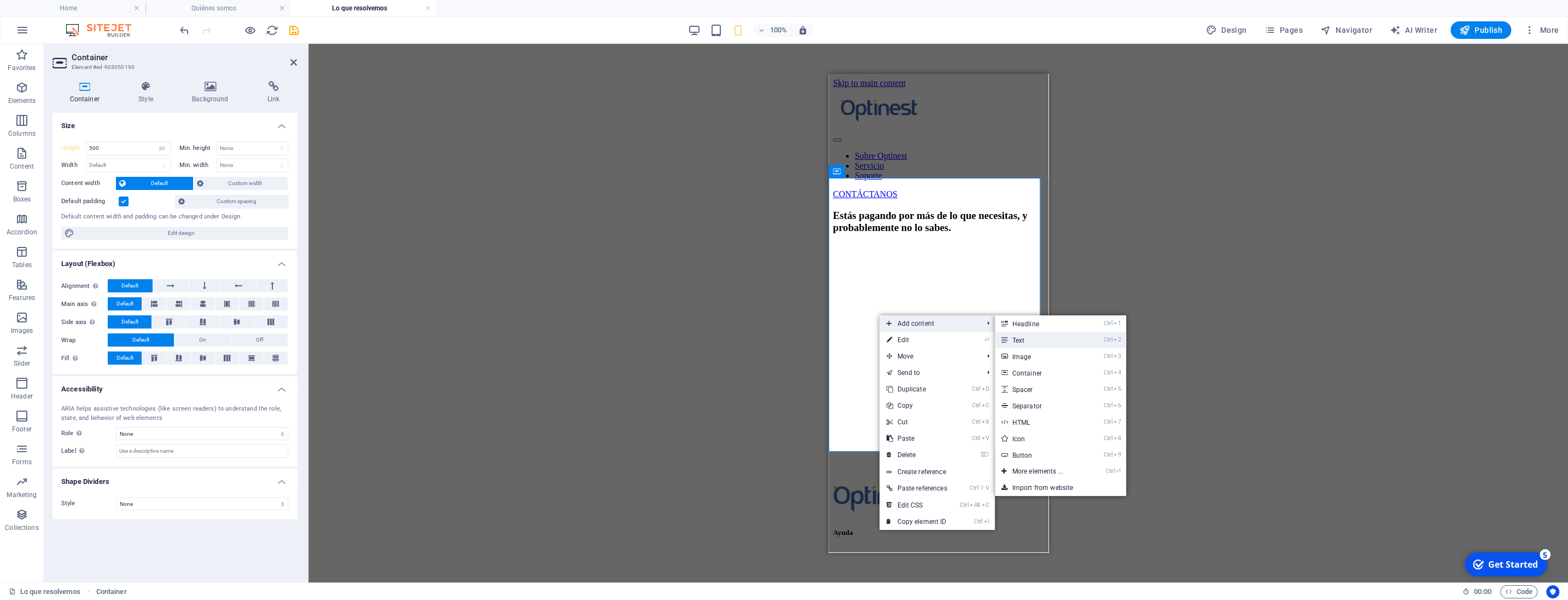
click at [1032, 343] on link "Ctrl 2 Text" at bounding box center [1040, 340] width 90 height 17
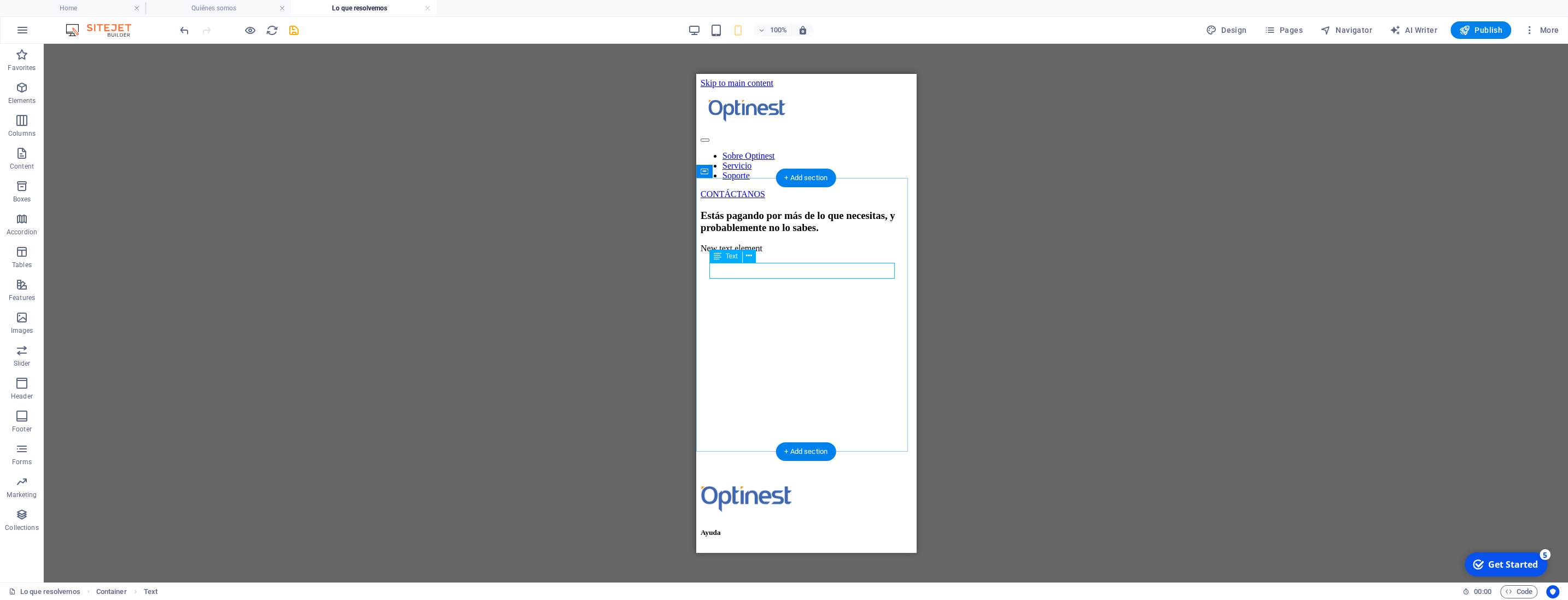
click at [774, 253] on div "New text element" at bounding box center [805, 248] width 211 height 10
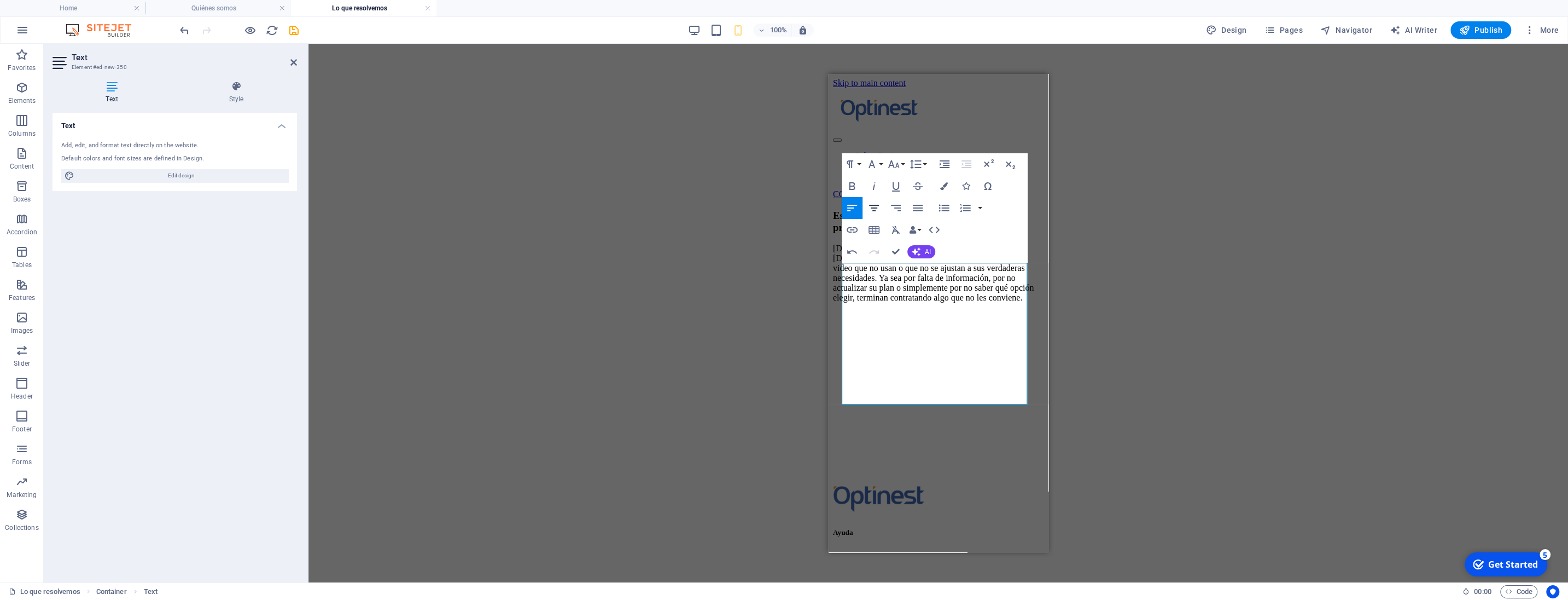
click at [876, 206] on icon "button" at bounding box center [874, 208] width 13 height 13
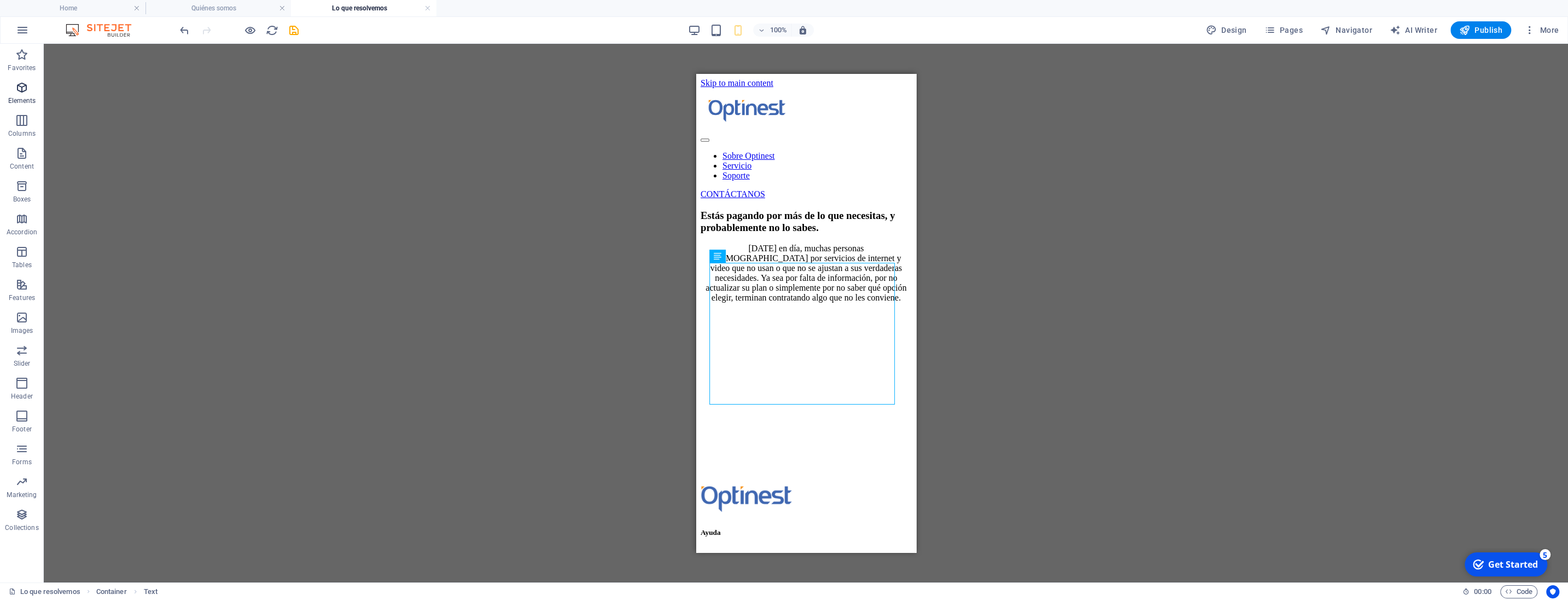
click at [27, 93] on icon "button" at bounding box center [22, 88] width 13 height 13
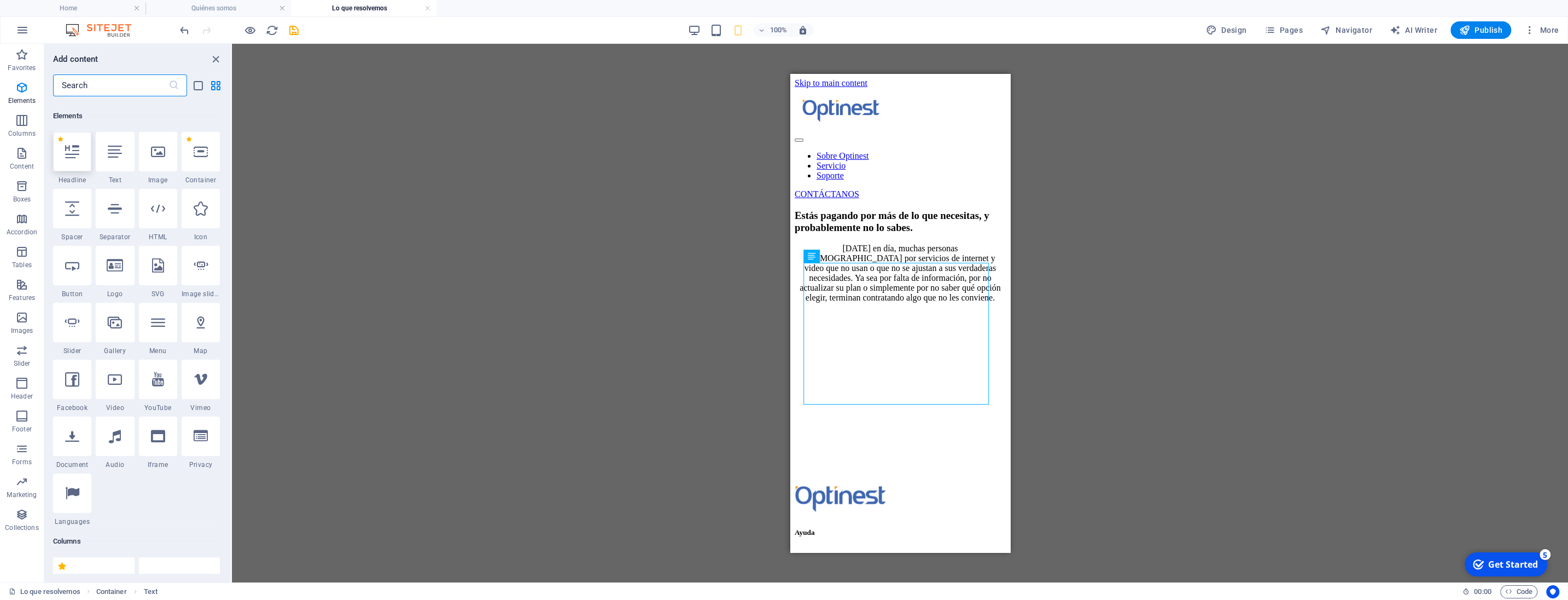
scroll to position [117, 0]
click at [77, 211] on icon at bounding box center [72, 204] width 14 height 14
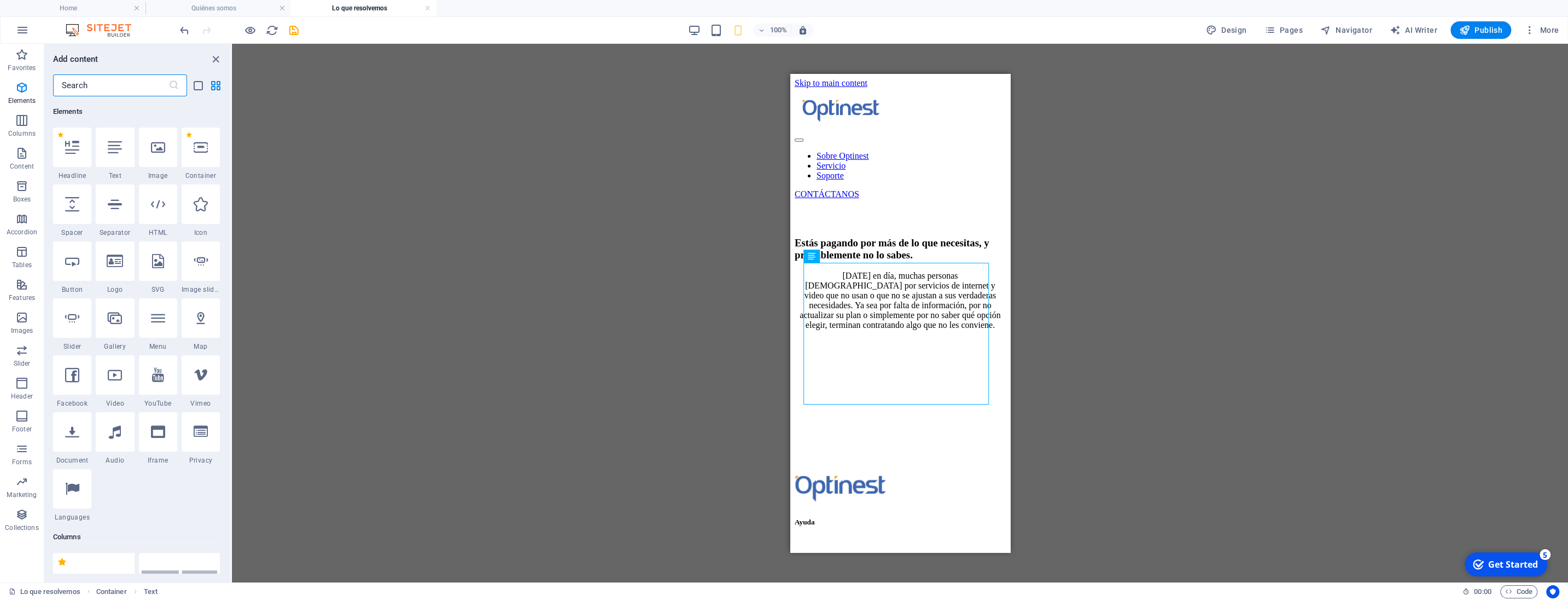
select select "px"
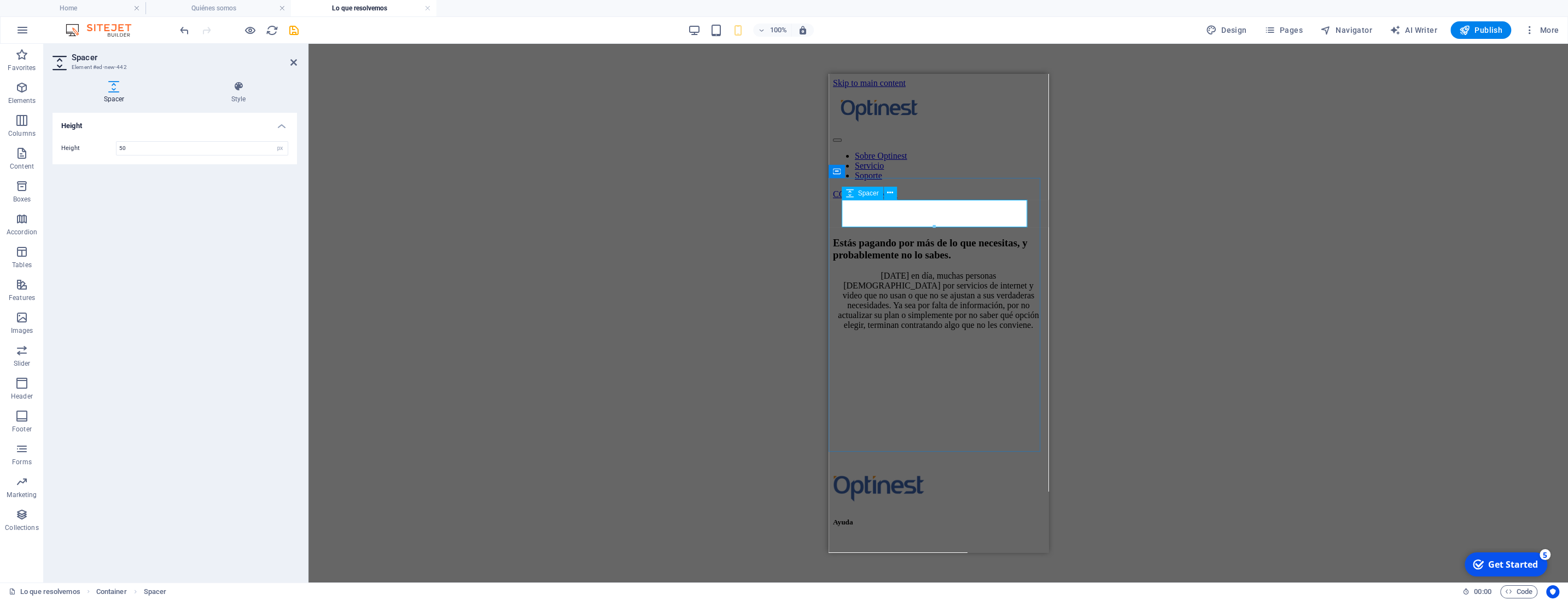
type input "49"
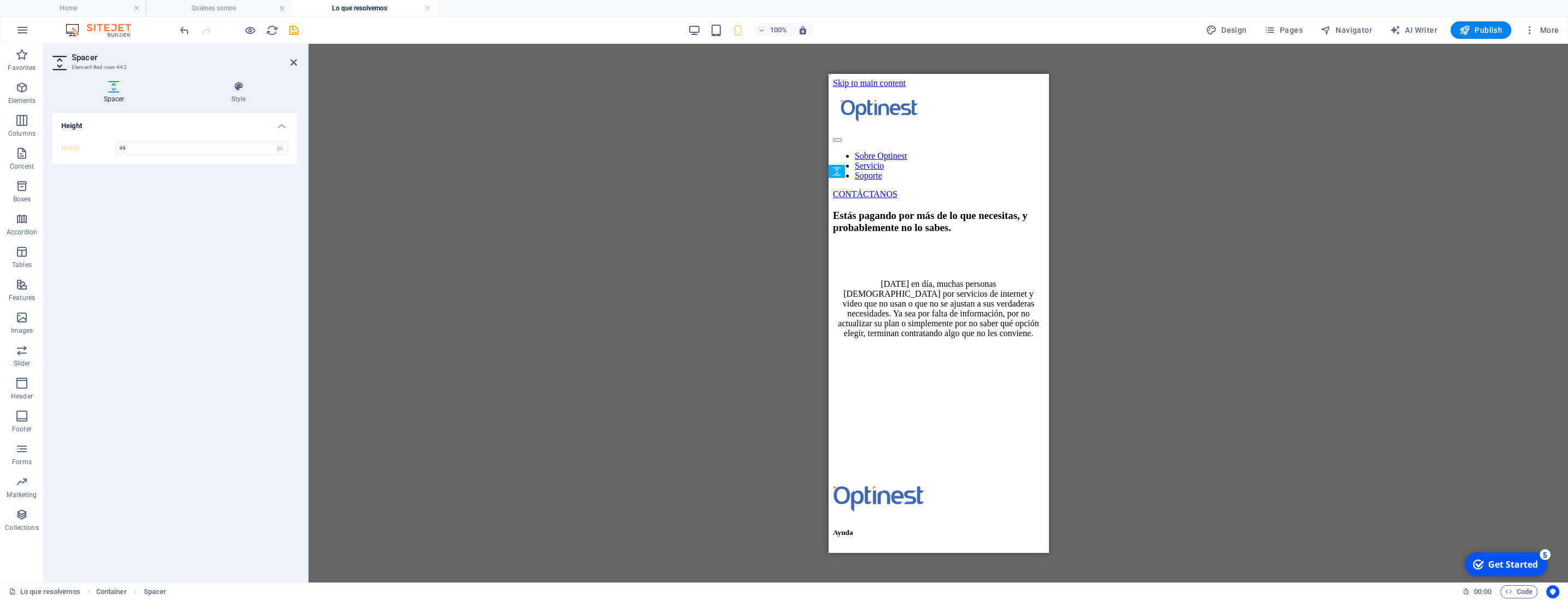
drag, startPoint x: 944, startPoint y: 218, endPoint x: 948, endPoint y: 274, distance: 56.1
click at [948, 274] on div "Estás pagando por más de lo que necesitas, y probablemente no lo sabes. [DATE] …" at bounding box center [937, 274] width 211 height 129
click at [942, 312] on div "[DATE] en día, muchas personas [DEMOGRAPHIC_DATA] por servicios de internet y v…" at bounding box center [937, 308] width 211 height 59
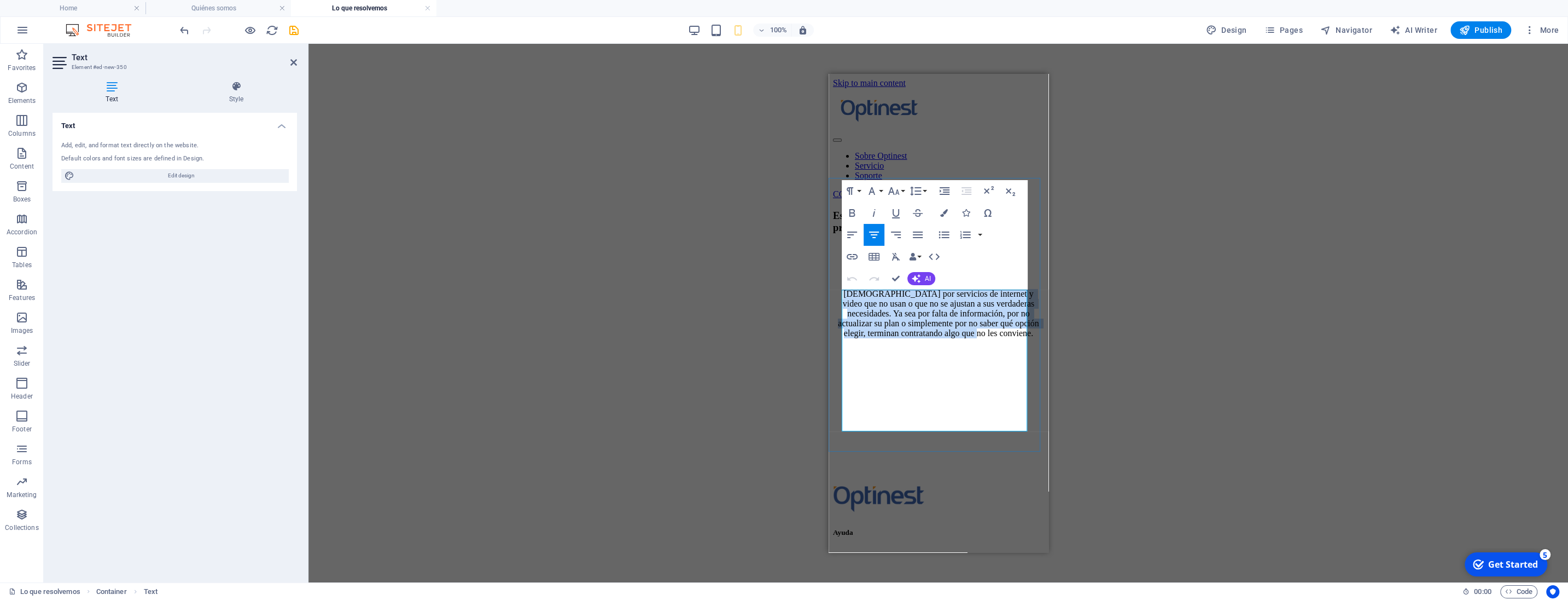
drag, startPoint x: 845, startPoint y: 298, endPoint x: 998, endPoint y: 422, distance: 196.9
click at [998, 338] on p "[DATE] en día, muchas personas [DEMOGRAPHIC_DATA] por servicios de internet y v…" at bounding box center [937, 308] width 211 height 59
click at [942, 213] on icon "button" at bounding box center [944, 213] width 7 height 7
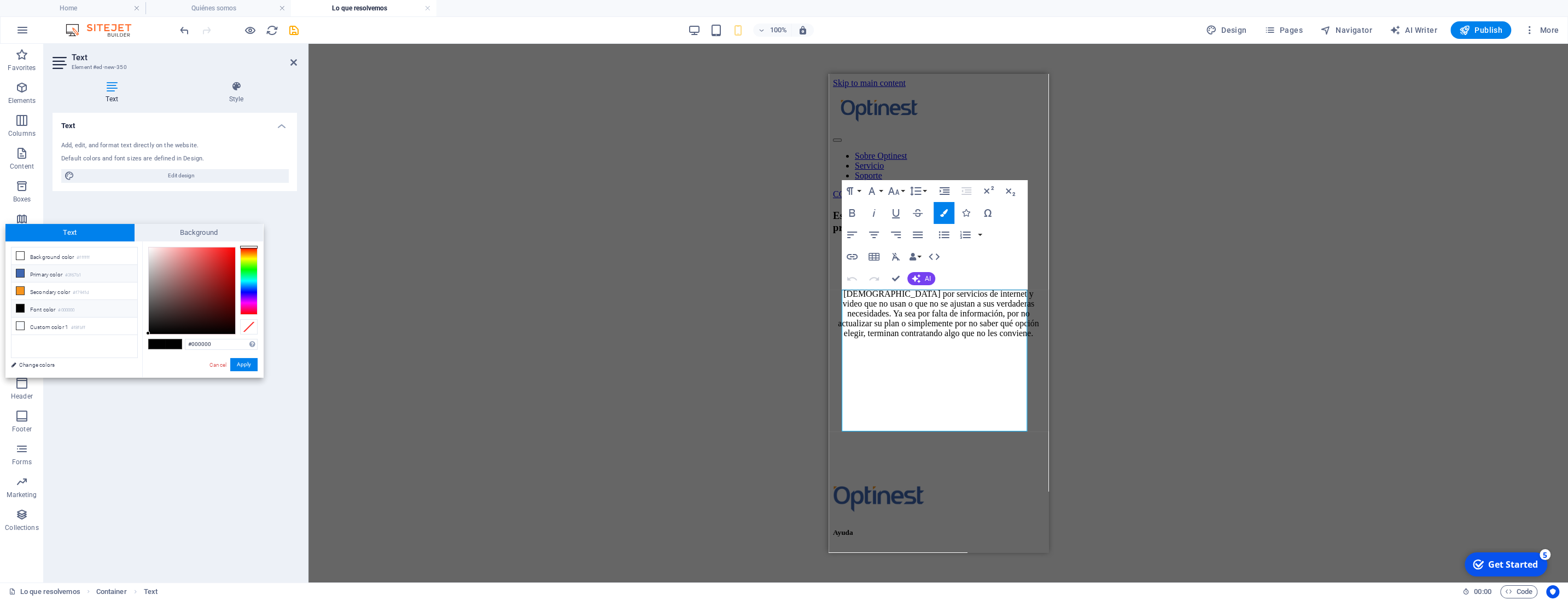
click at [41, 272] on li "Primary color #3f67b1" at bounding box center [74, 273] width 126 height 17
type input "#3f67b1"
click at [244, 360] on button "Apply" at bounding box center [243, 364] width 27 height 13
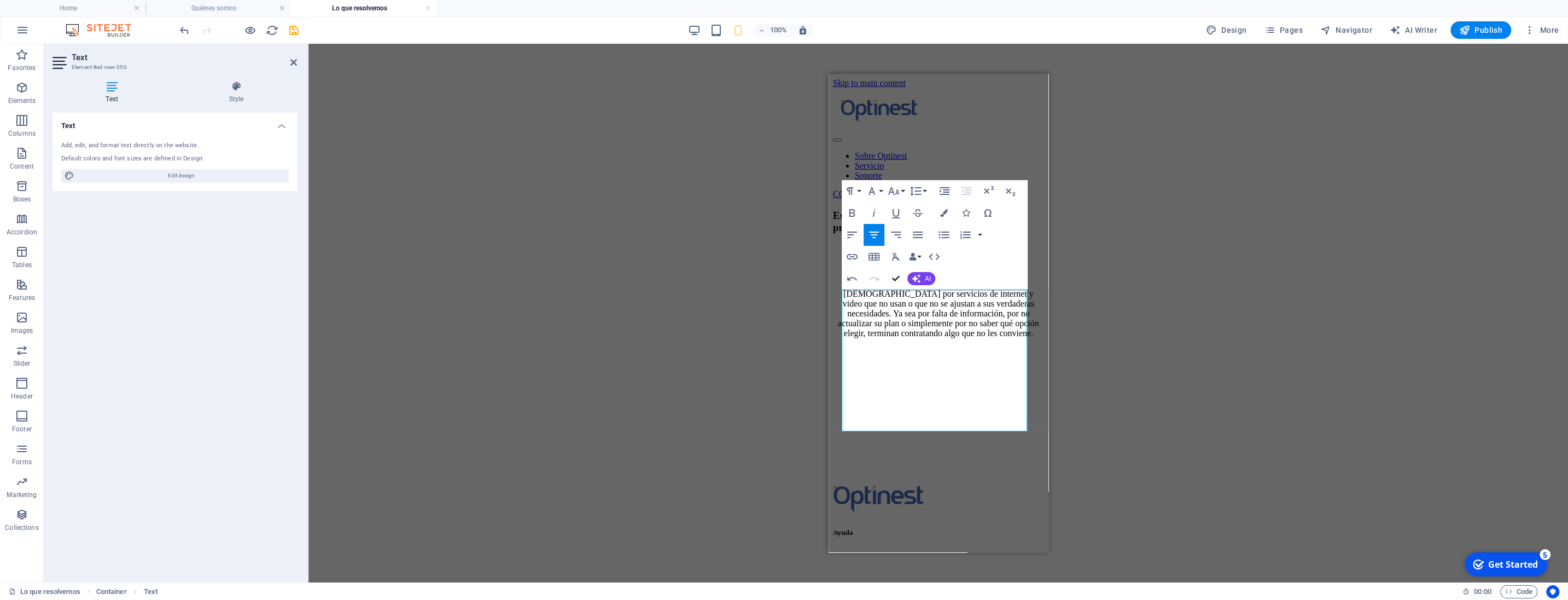
drag, startPoint x: 892, startPoint y: 278, endPoint x: 201, endPoint y: 204, distance: 695.0
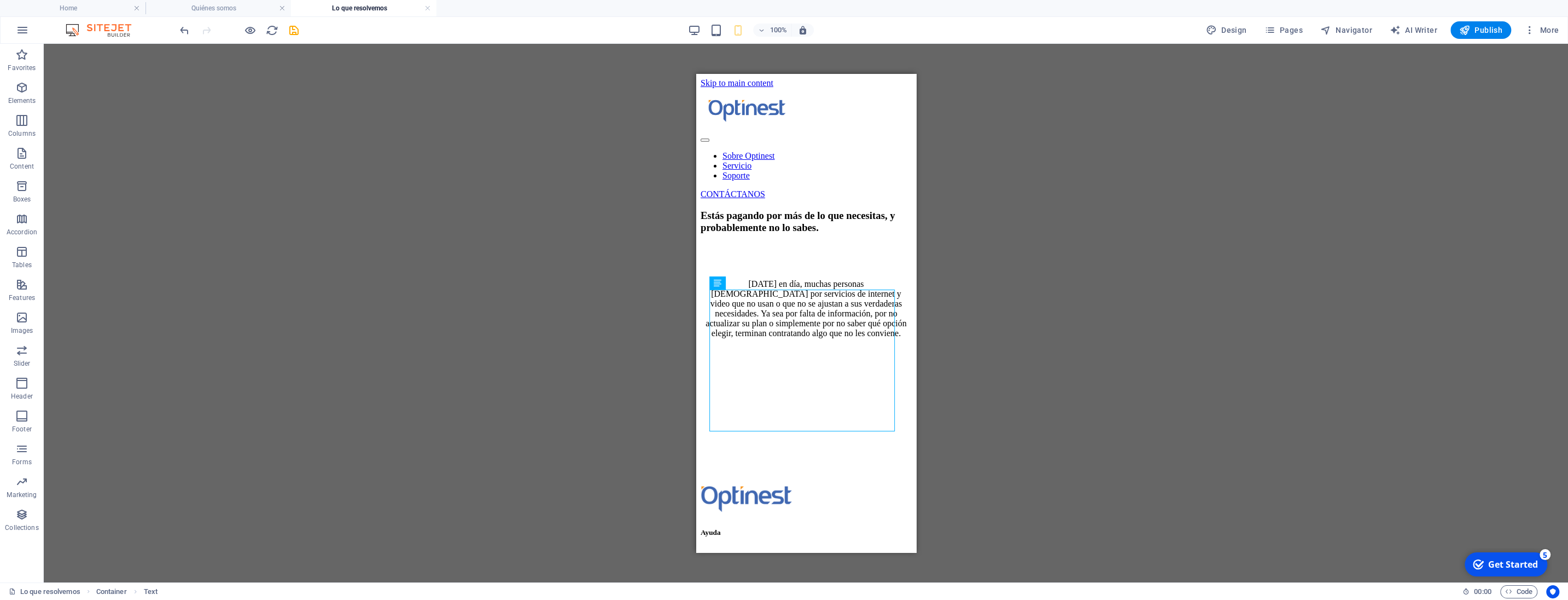
click at [1264, 289] on div "Drag here to replace the existing content. Press “Ctrl” if you want to create a…" at bounding box center [806, 313] width 1524 height 539
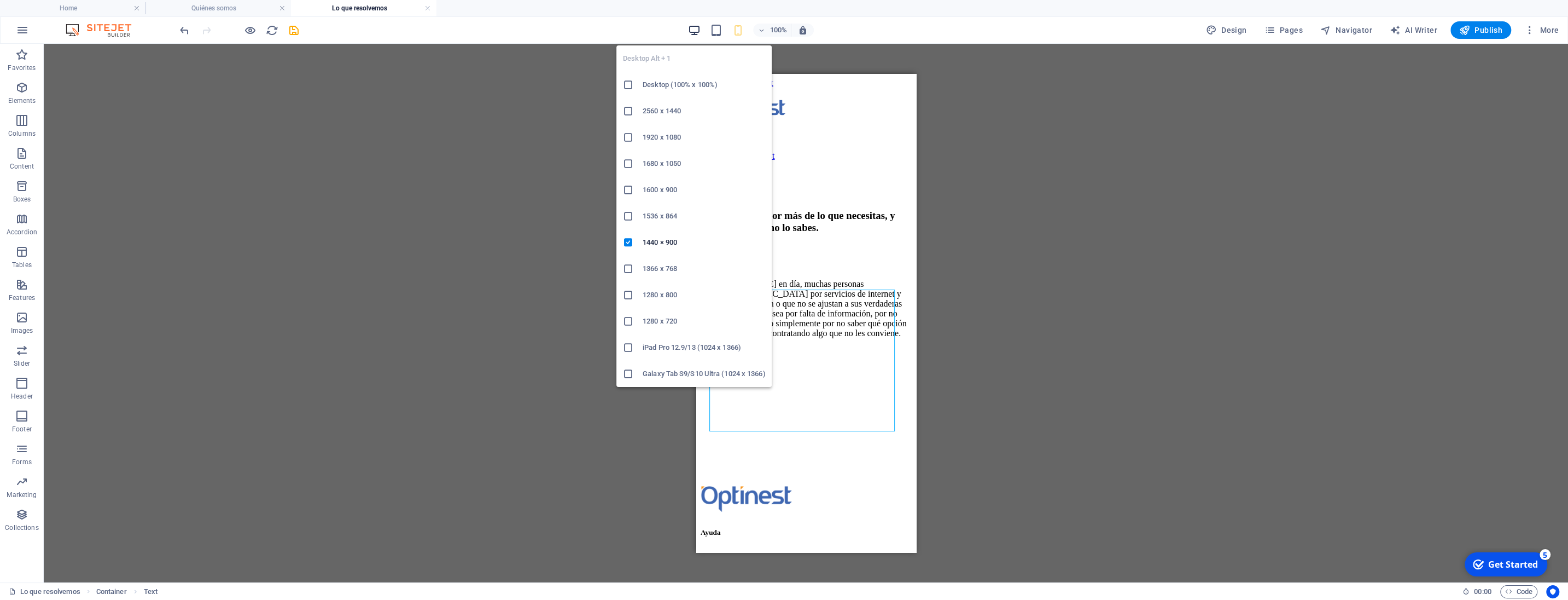
click at [700, 29] on icon "button" at bounding box center [694, 30] width 12 height 12
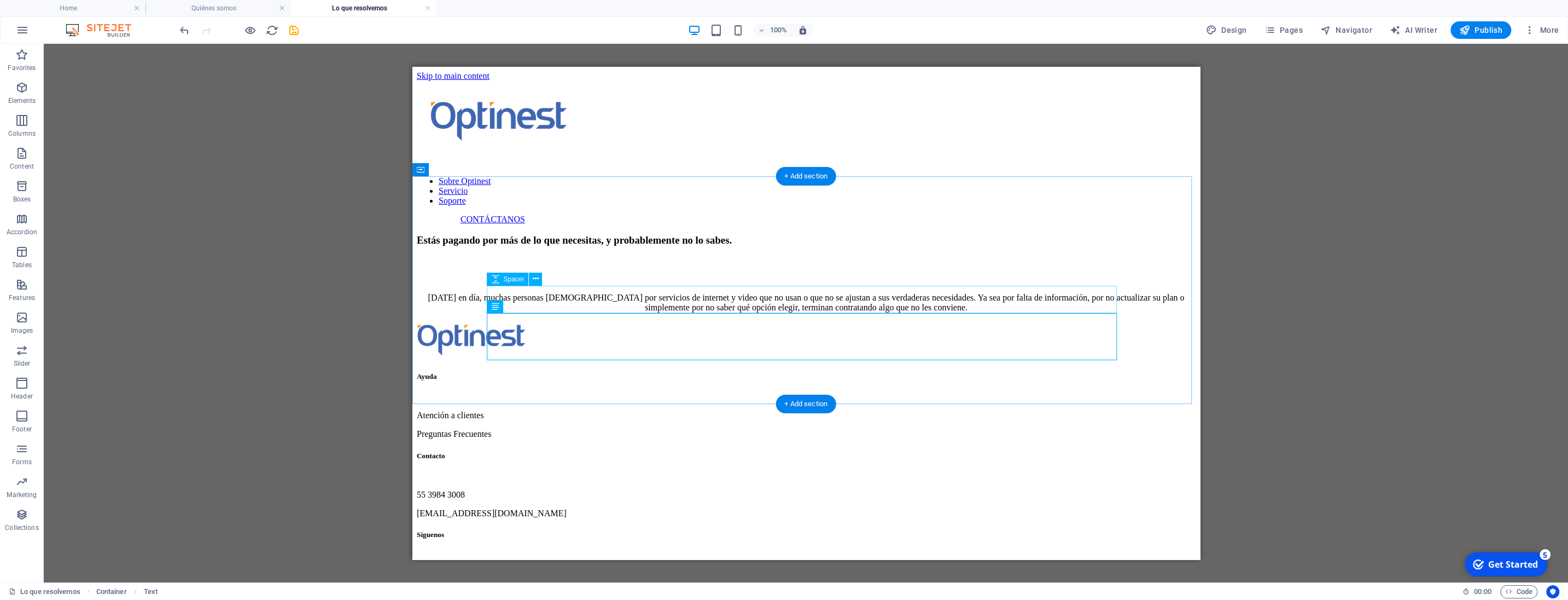
click at [720, 284] on div at bounding box center [806, 270] width 779 height 27
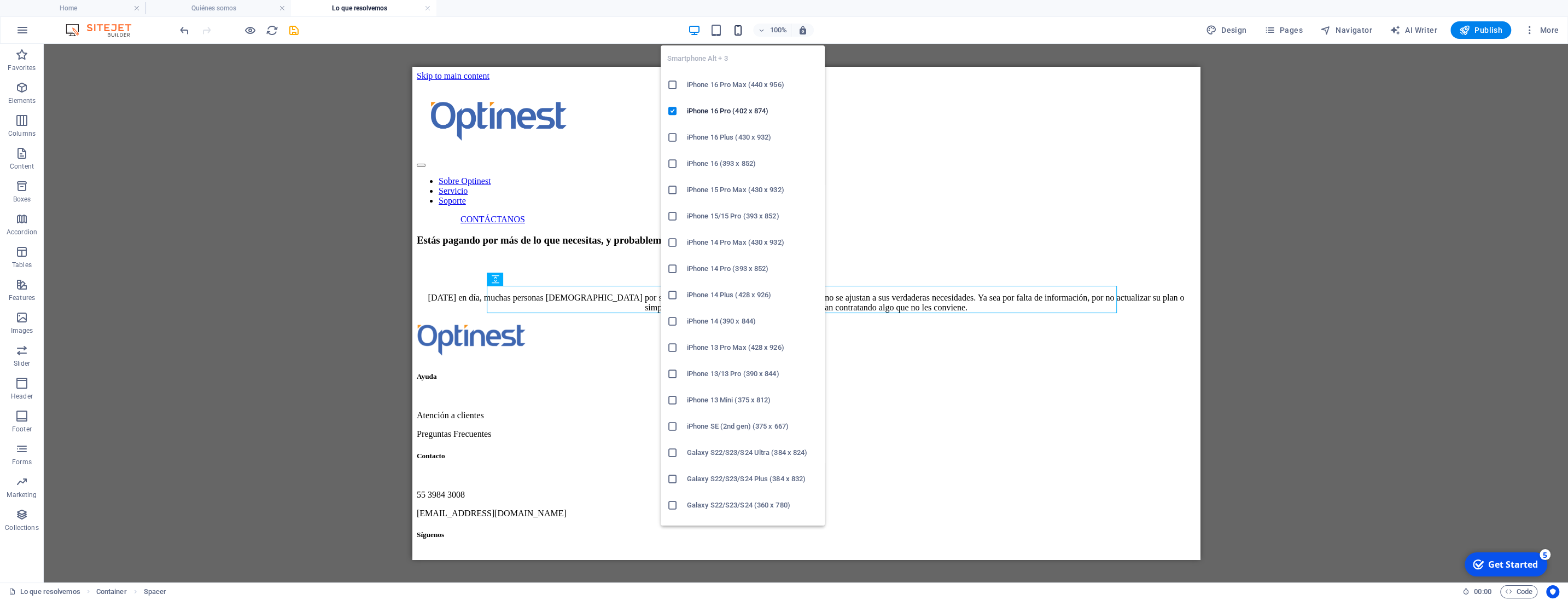
click at [739, 31] on icon "button" at bounding box center [738, 30] width 12 height 12
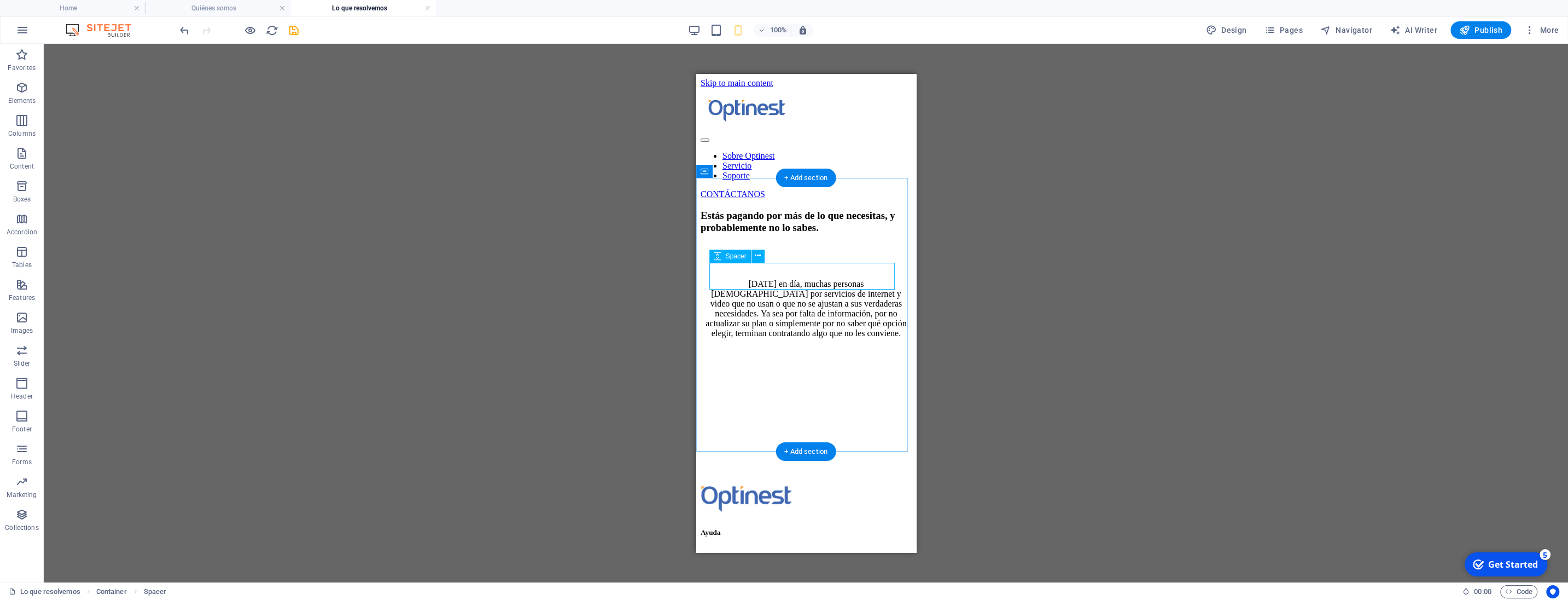
click at [839, 271] on div at bounding box center [805, 257] width 211 height 26
select select "px"
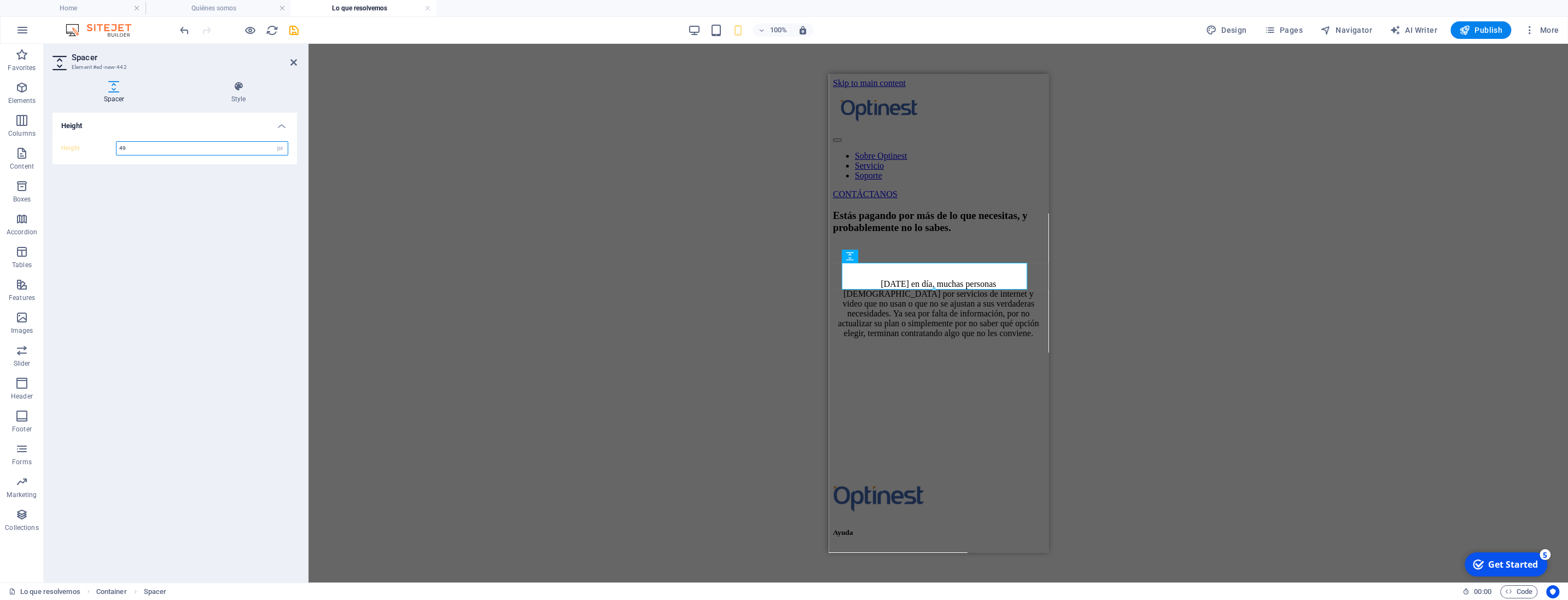
click at [163, 146] on input "49" at bounding box center [202, 148] width 171 height 13
click at [163, 146] on input "70" at bounding box center [202, 148] width 171 height 13
type input "100"
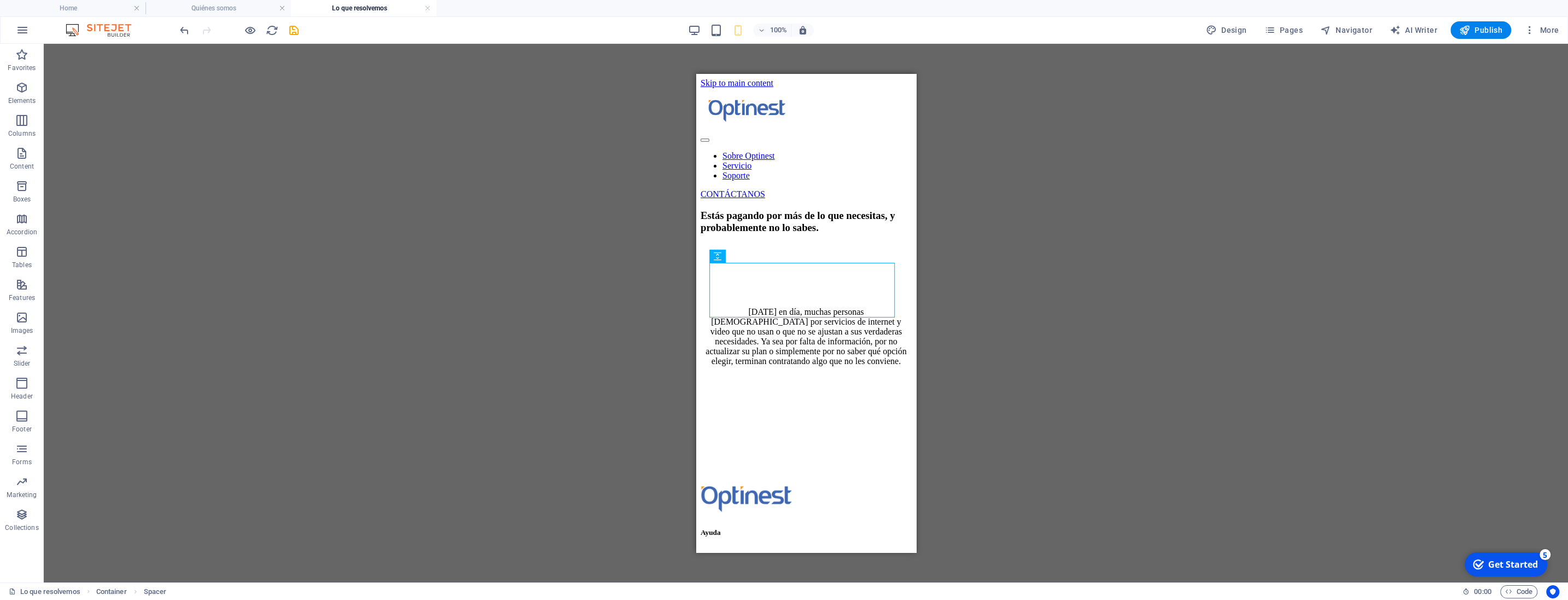
click at [969, 190] on div "Reference Container Placeholder Reference H3 Text Spacer" at bounding box center [806, 313] width 1524 height 539
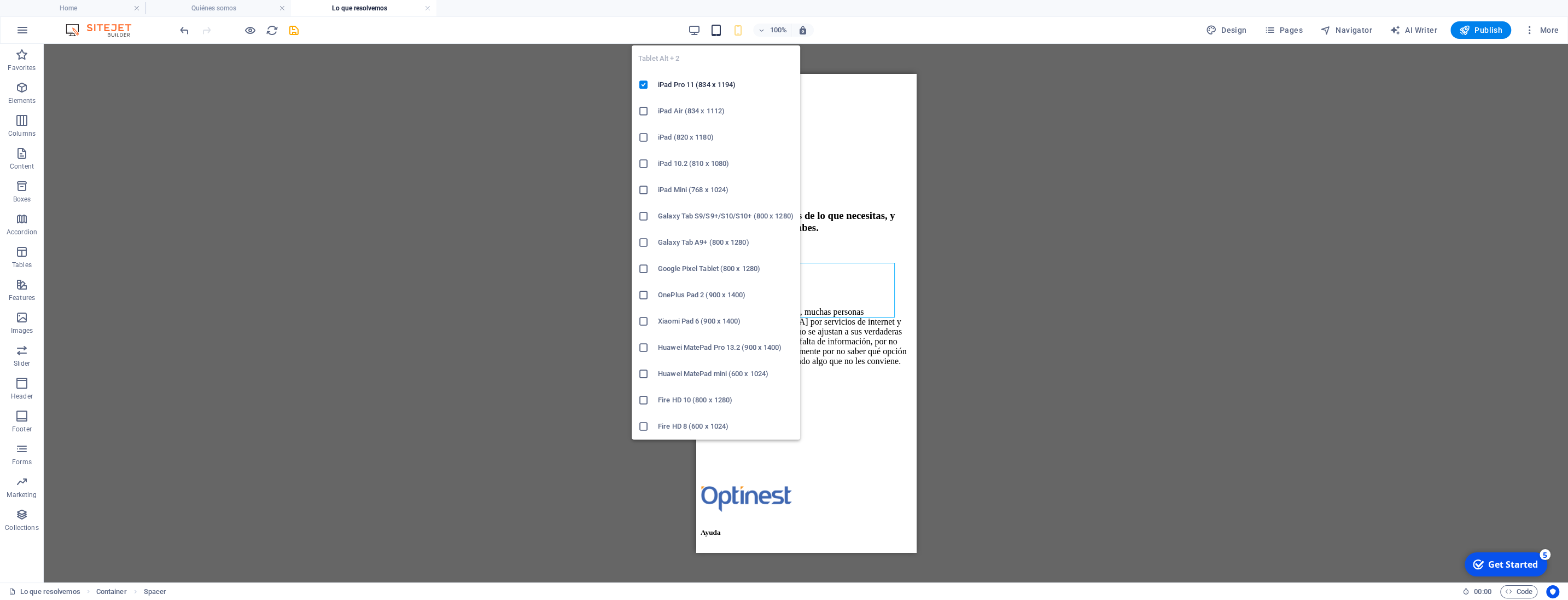
click at [723, 31] on icon "button" at bounding box center [715, 30] width 12 height 12
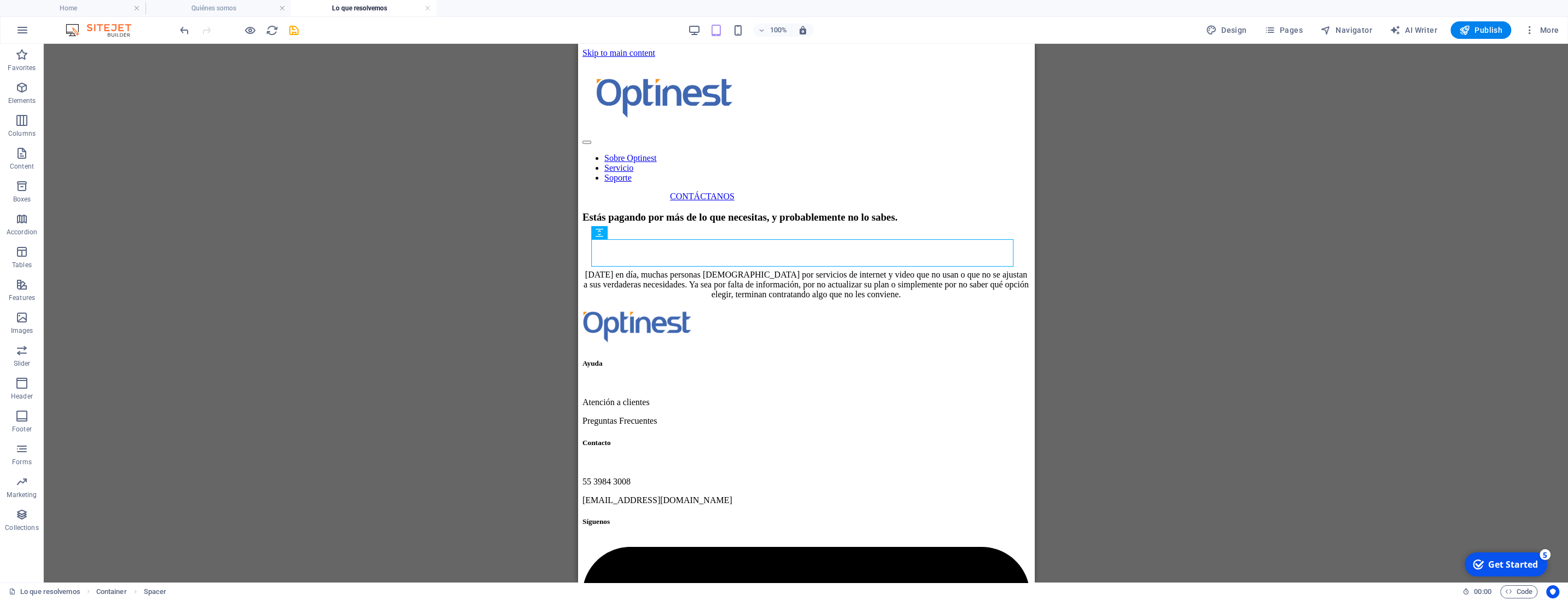
click at [688, 31] on div "100% Design Pages Navigator AI Writer Publish More" at bounding box center [870, 30] width 1385 height 17
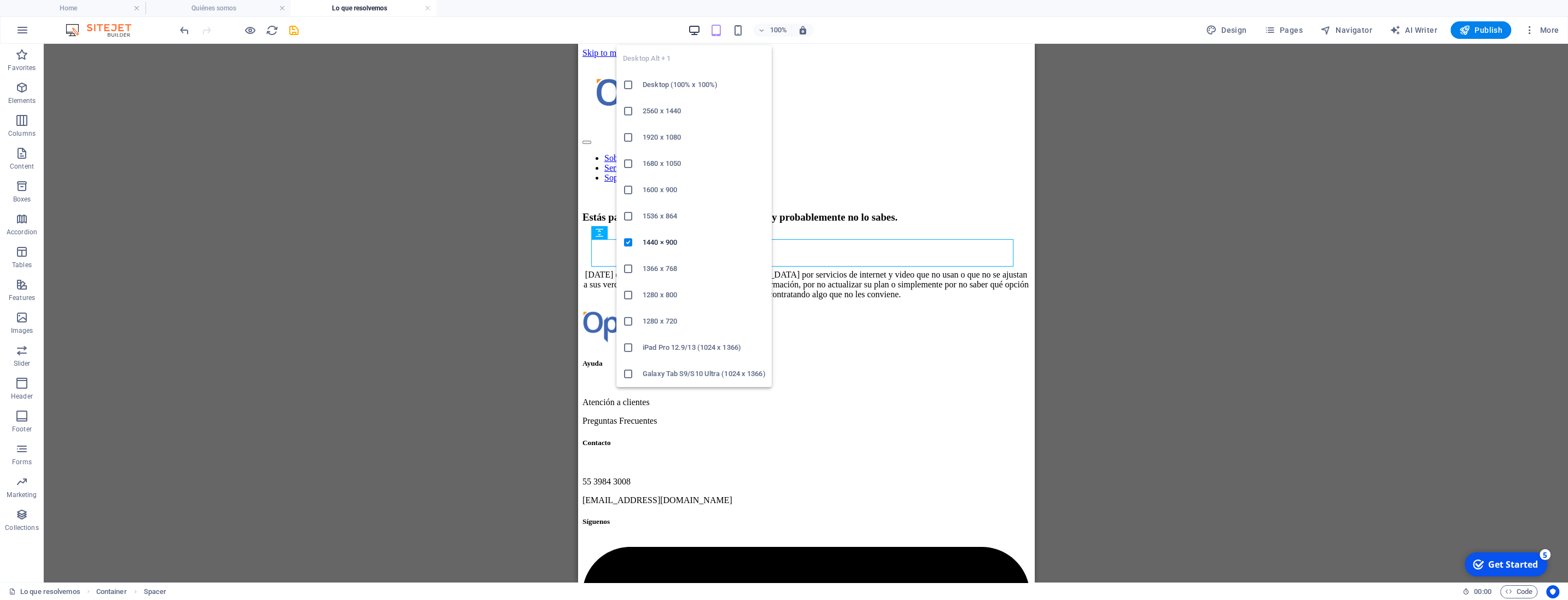
click at [691, 30] on icon "button" at bounding box center [694, 30] width 12 height 12
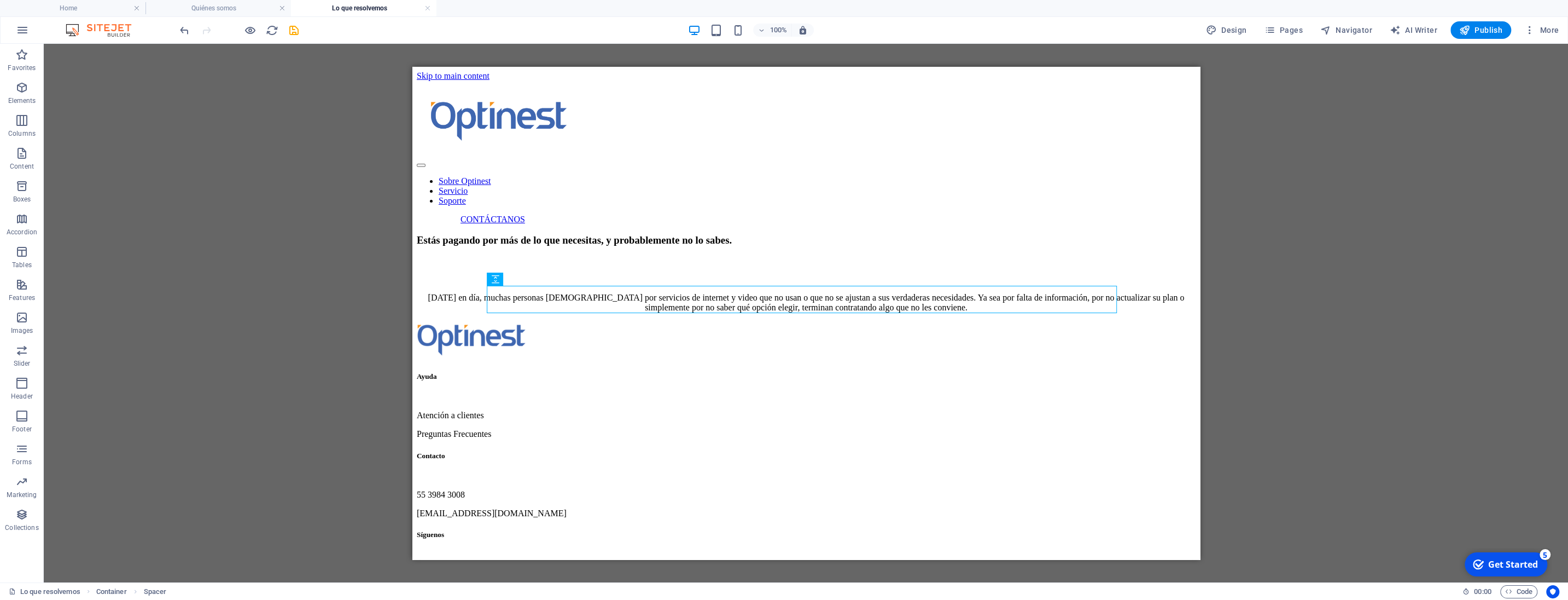
click at [264, 266] on div "Reference Container Container Placeholder Reference H3 Text Spacer" at bounding box center [806, 313] width 1524 height 539
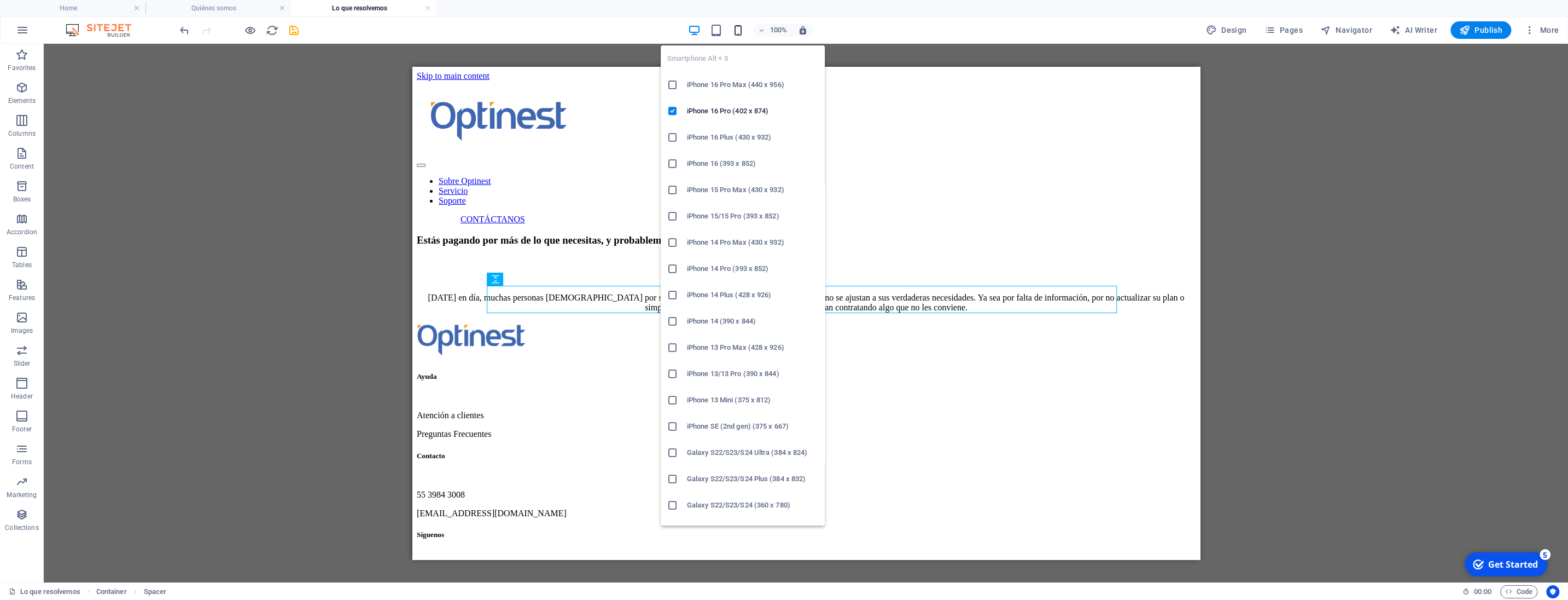
click at [735, 31] on icon "button" at bounding box center [738, 30] width 12 height 12
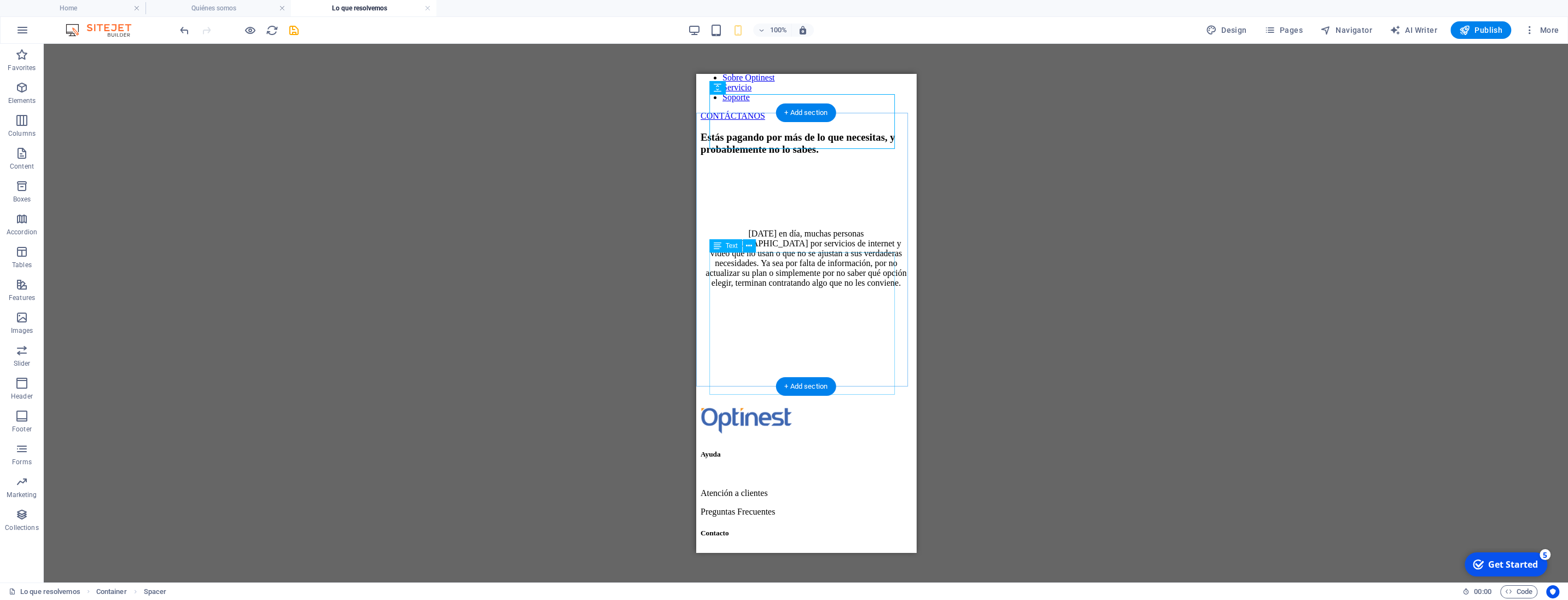
scroll to position [62, 0]
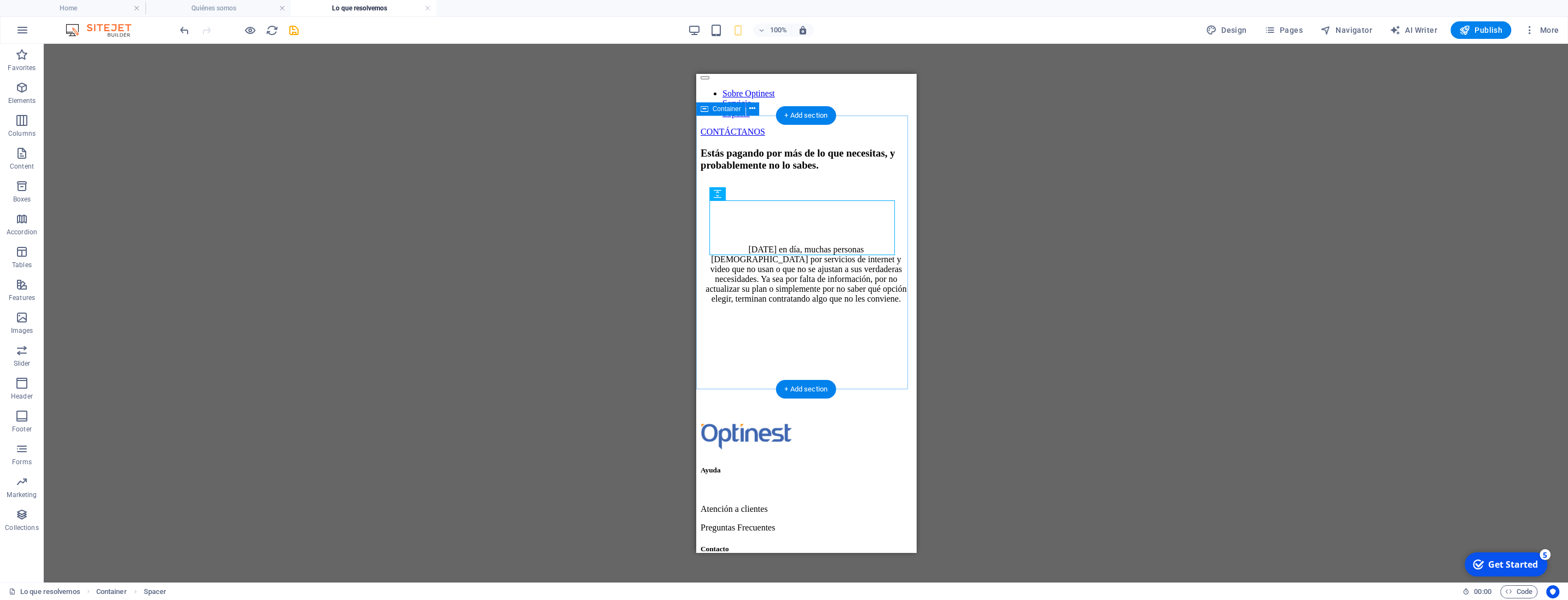
click at [900, 193] on div "Estás pagando por más de lo que necesitas, y probablemente no lo sabes. [DATE] …" at bounding box center [805, 284] width 211 height 274
select select "px"
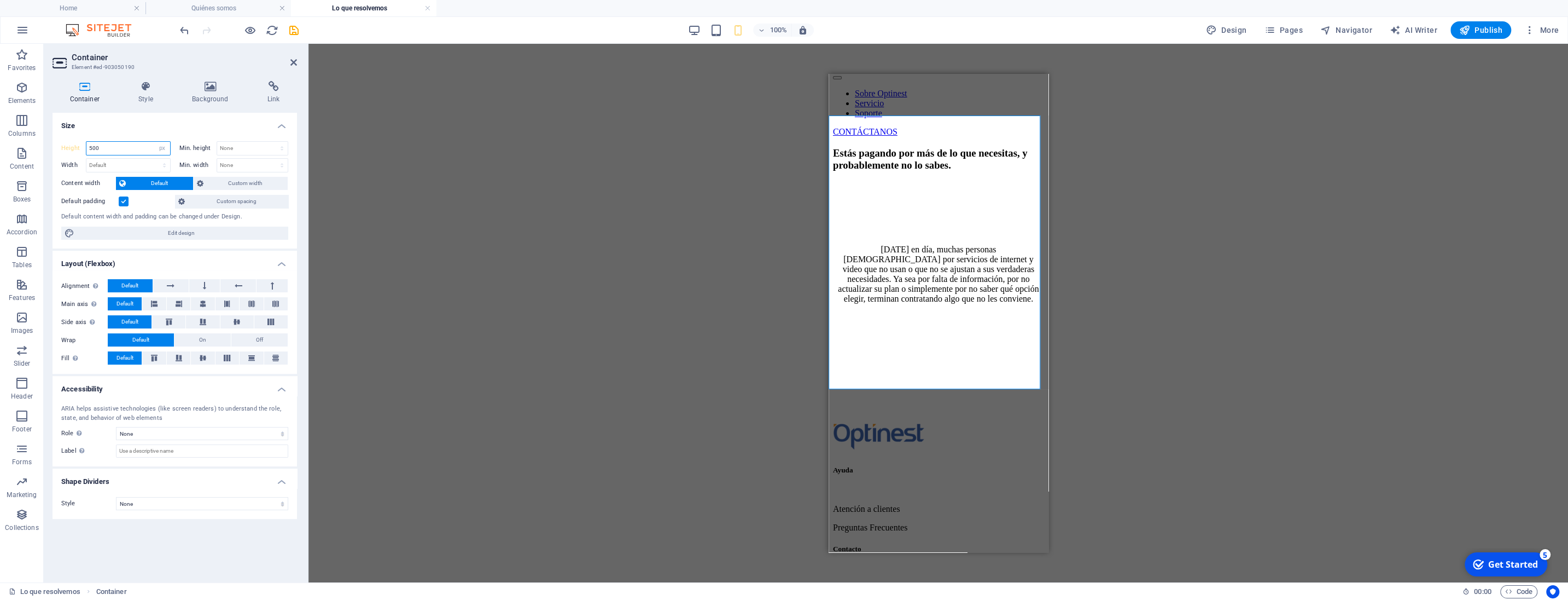
click at [117, 148] on input "500" at bounding box center [127, 148] width 84 height 13
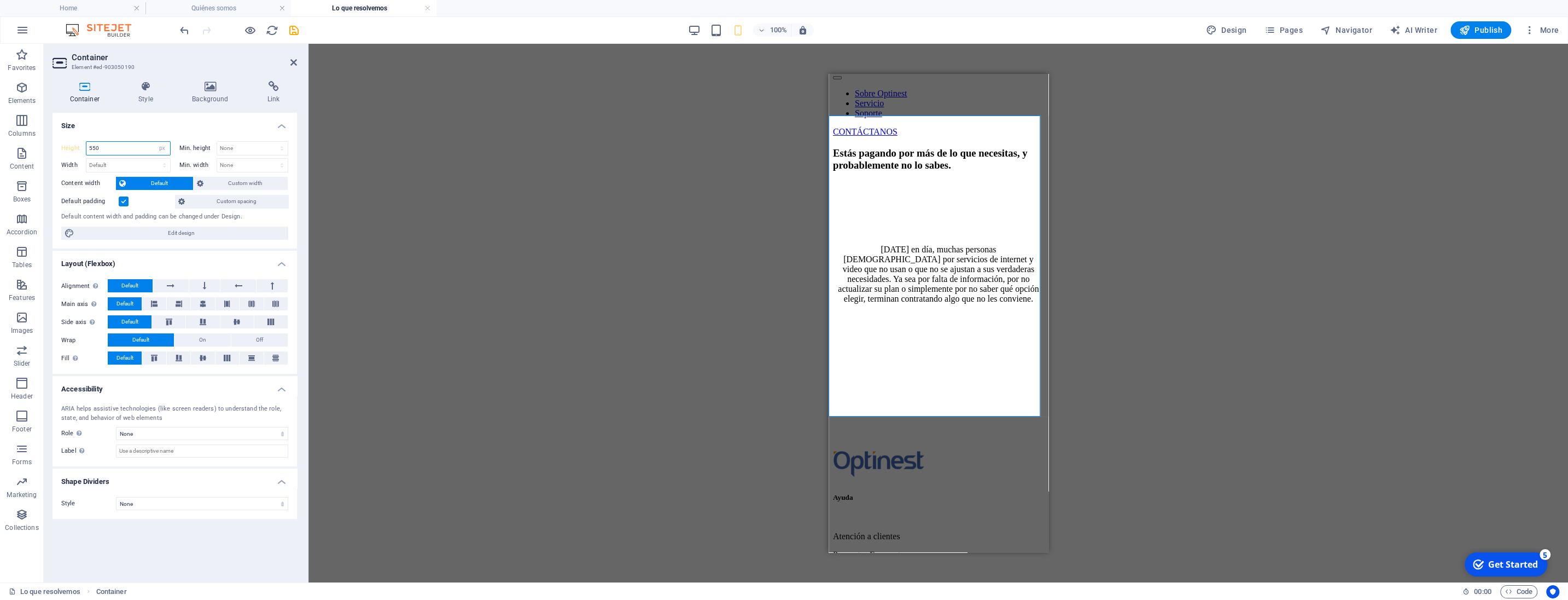
click at [117, 148] on input "550" at bounding box center [127, 148] width 84 height 13
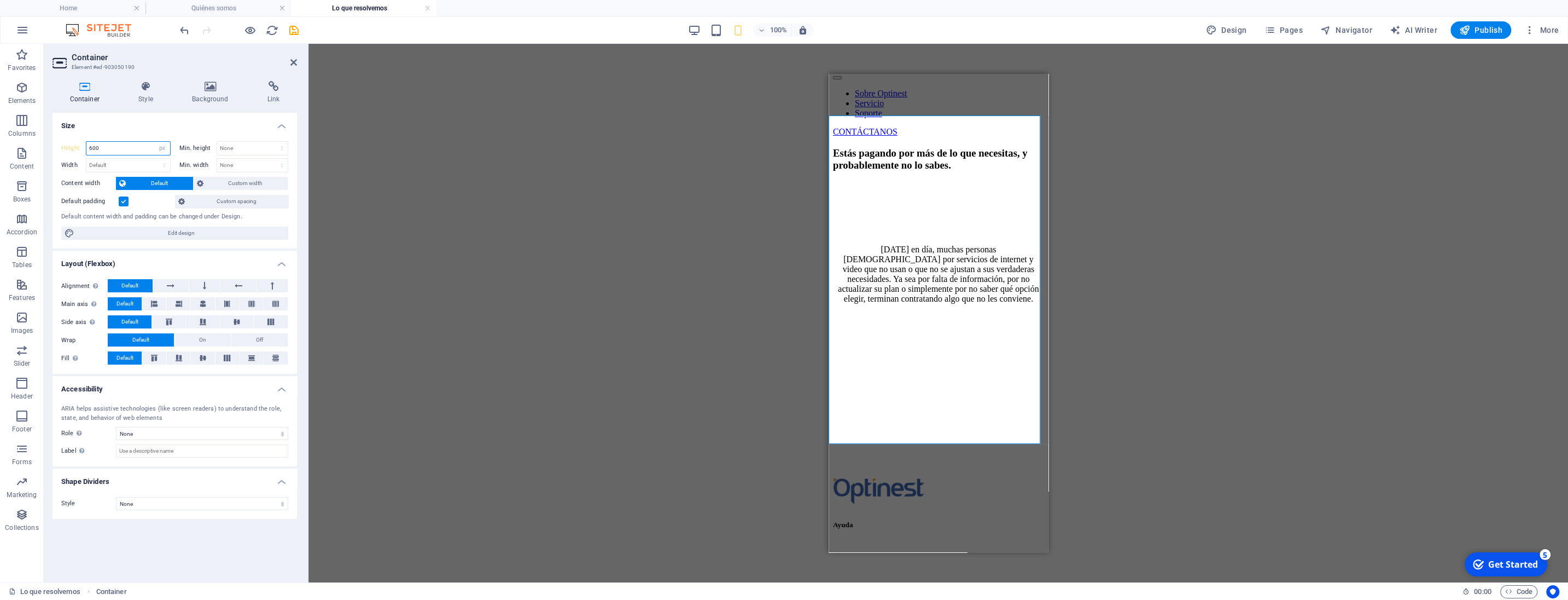
click at [117, 148] on input "600" at bounding box center [127, 148] width 84 height 13
type input "800"
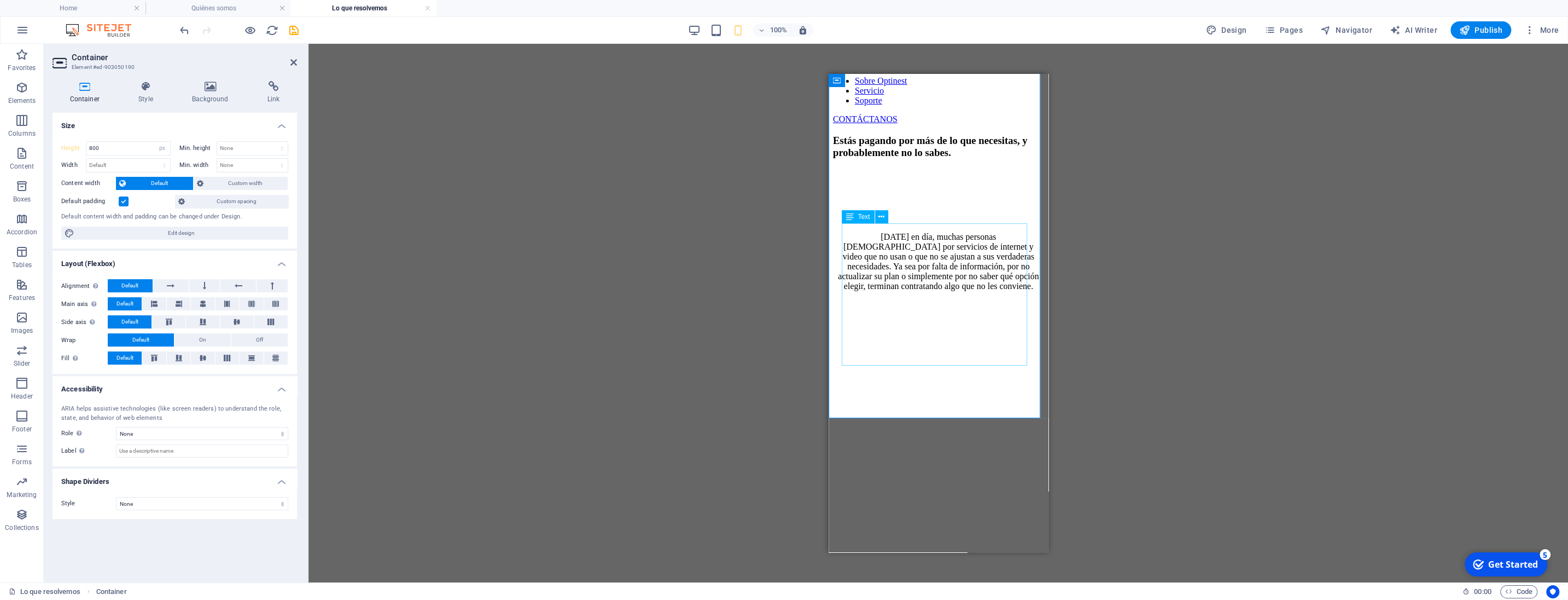
scroll to position [0, 0]
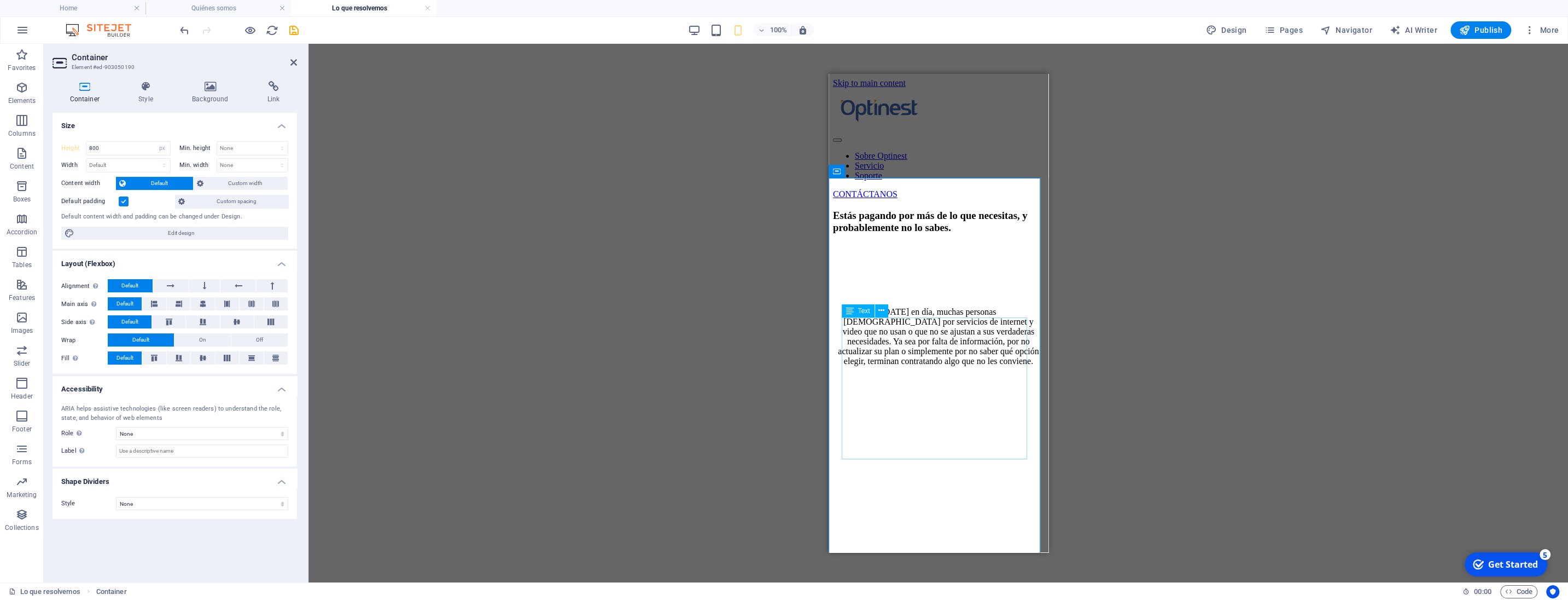
click at [921, 347] on div "[DATE] en día, muchas personas [DEMOGRAPHIC_DATA] por servicios de internet y v…" at bounding box center [937, 336] width 211 height 59
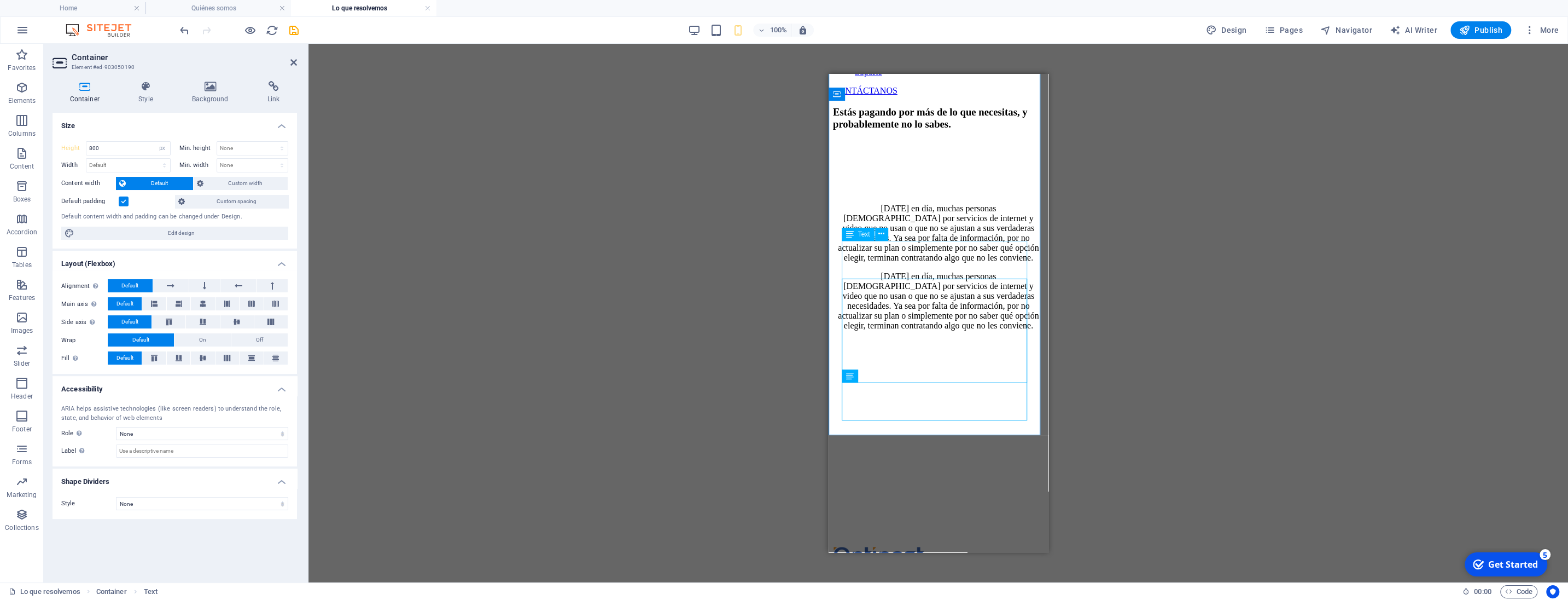
scroll to position [57, 0]
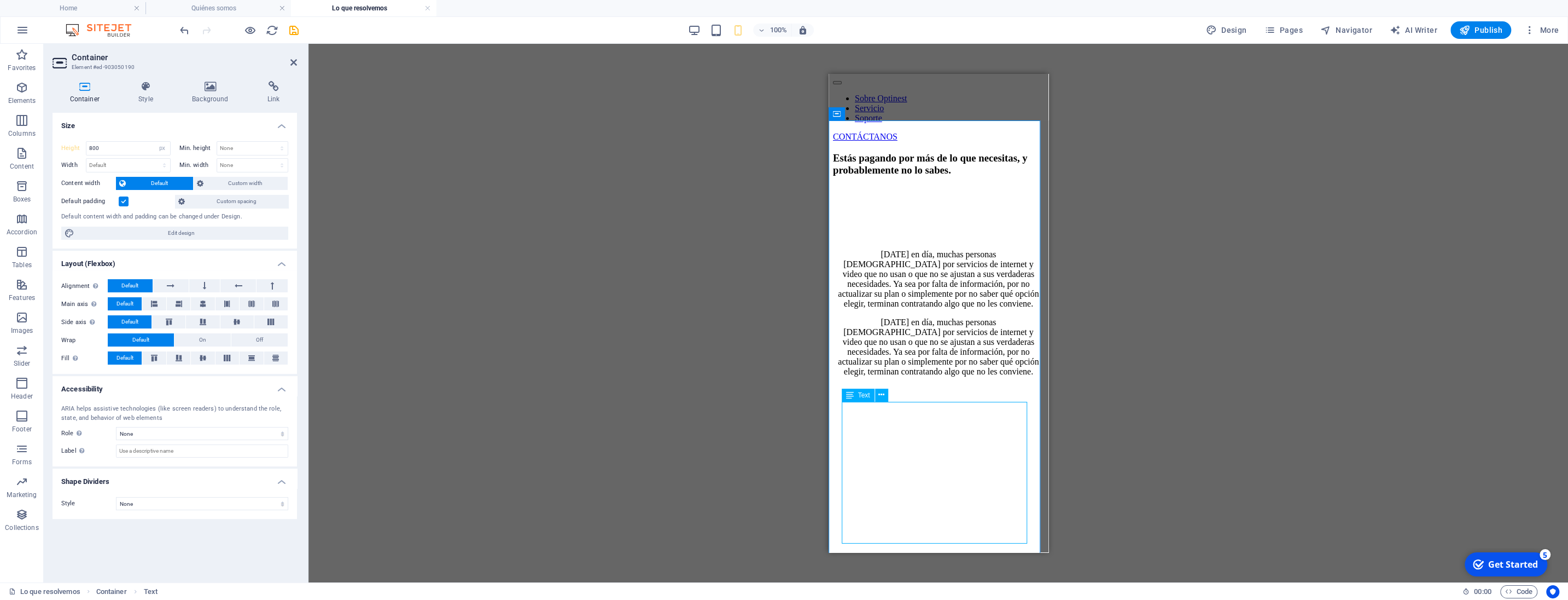
click at [991, 377] on div "[DATE] en día, muchas personas [DEMOGRAPHIC_DATA] por servicios de internet y v…" at bounding box center [937, 347] width 211 height 59
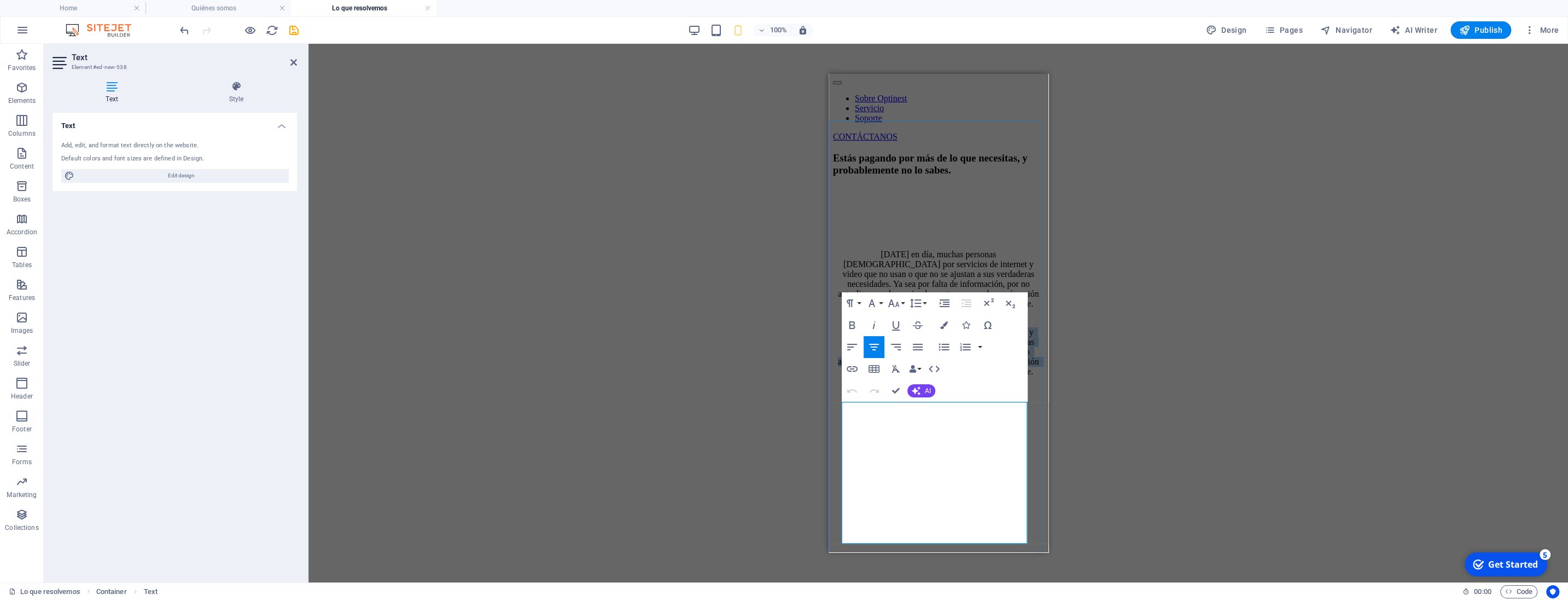
drag, startPoint x: 845, startPoint y: 410, endPoint x: 1000, endPoint y: 538, distance: 201.0
click at [1000, 377] on p "[DATE] en día, muchas personas [DEMOGRAPHIC_DATA] por servicios de internet y v…" at bounding box center [937, 347] width 211 height 59
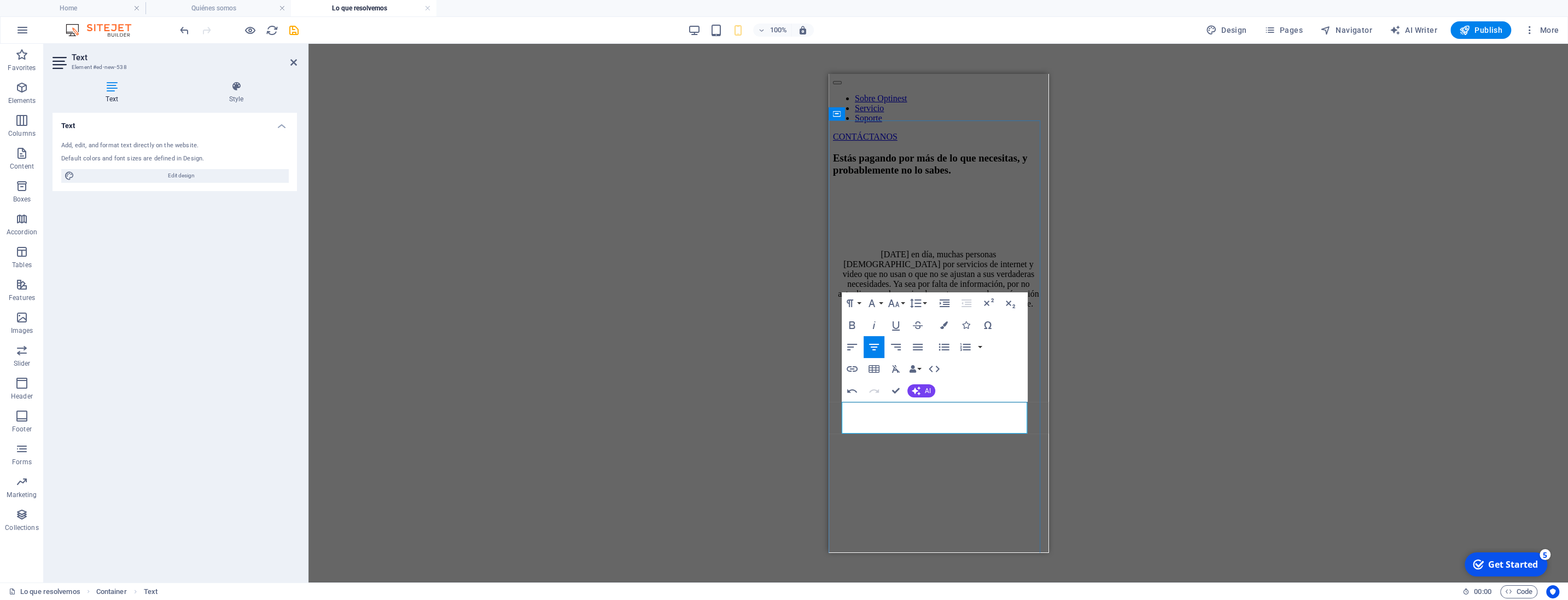
click at [869, 327] on span "Problemas comunes. Soluciones reales." at bounding box center [938, 322] width 138 height 9
click at [942, 326] on icon "button" at bounding box center [944, 324] width 7 height 7
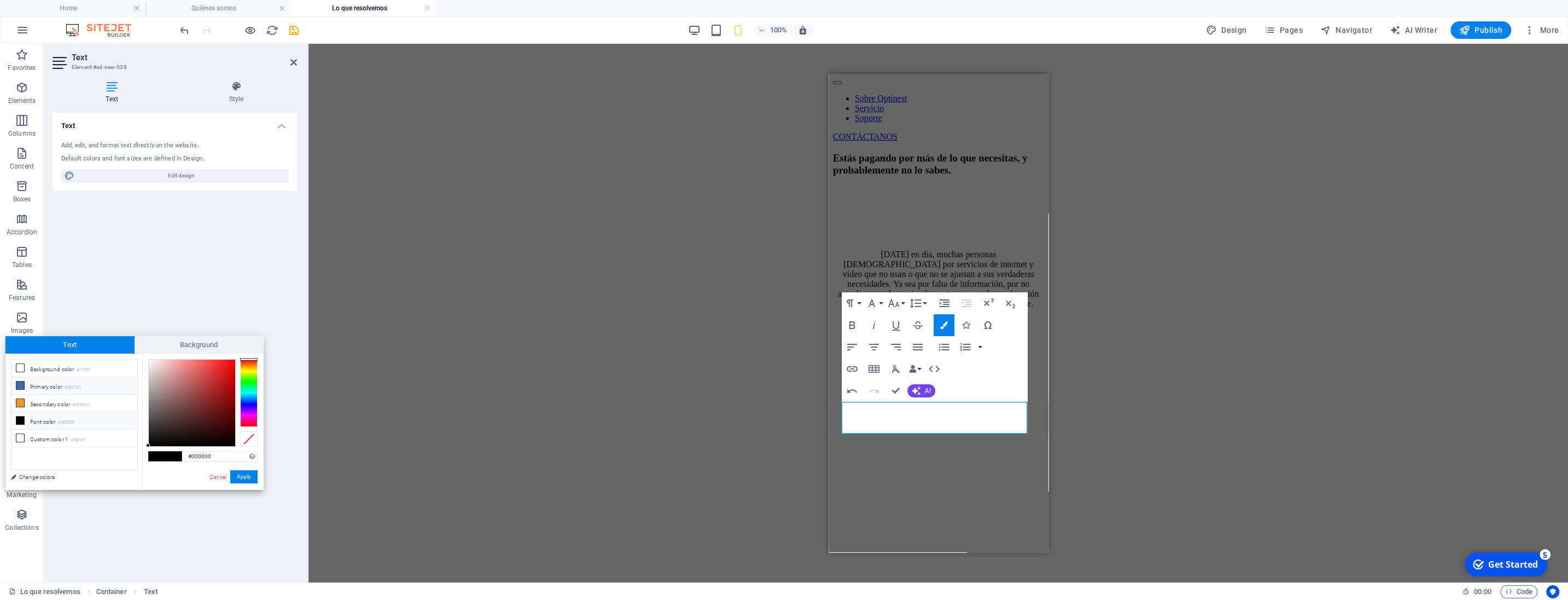
click at [26, 384] on li "Primary color #3f67b1" at bounding box center [74, 386] width 126 height 17
type input "#3f67b1"
click at [256, 476] on button "Apply" at bounding box center [243, 477] width 27 height 13
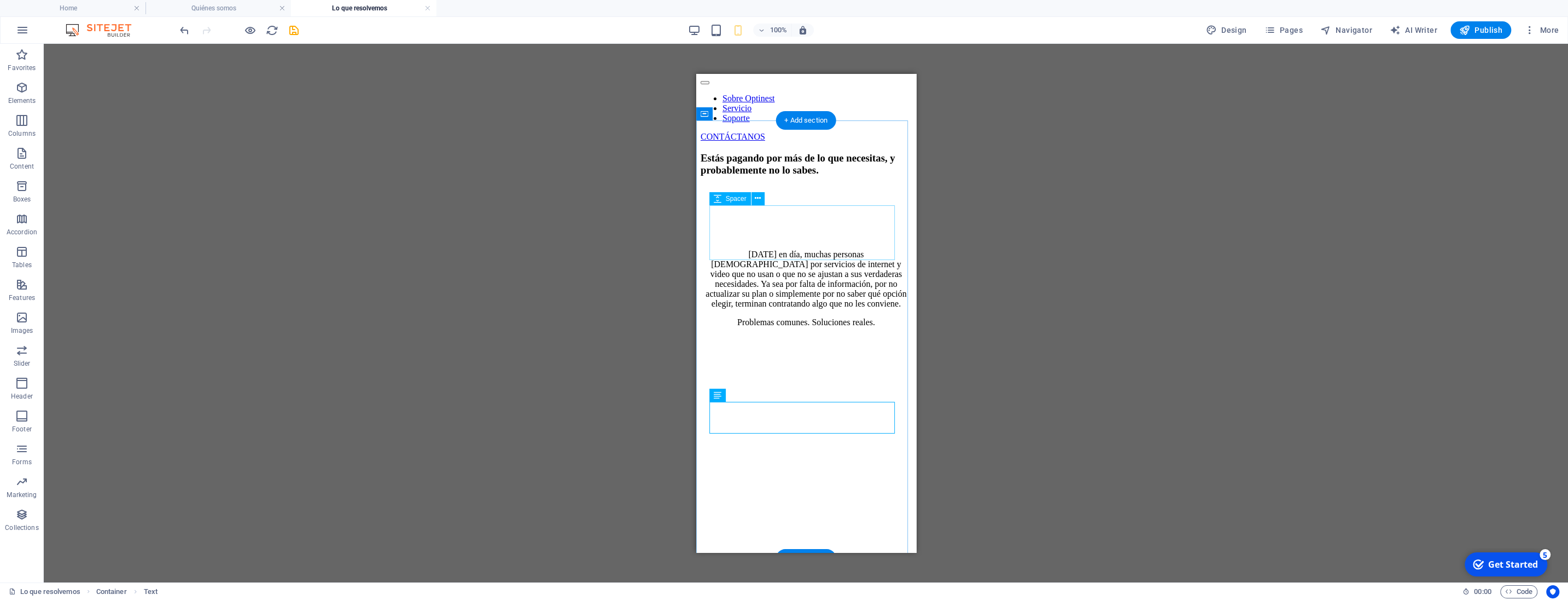
click at [810, 231] on div at bounding box center [805, 214] width 211 height 55
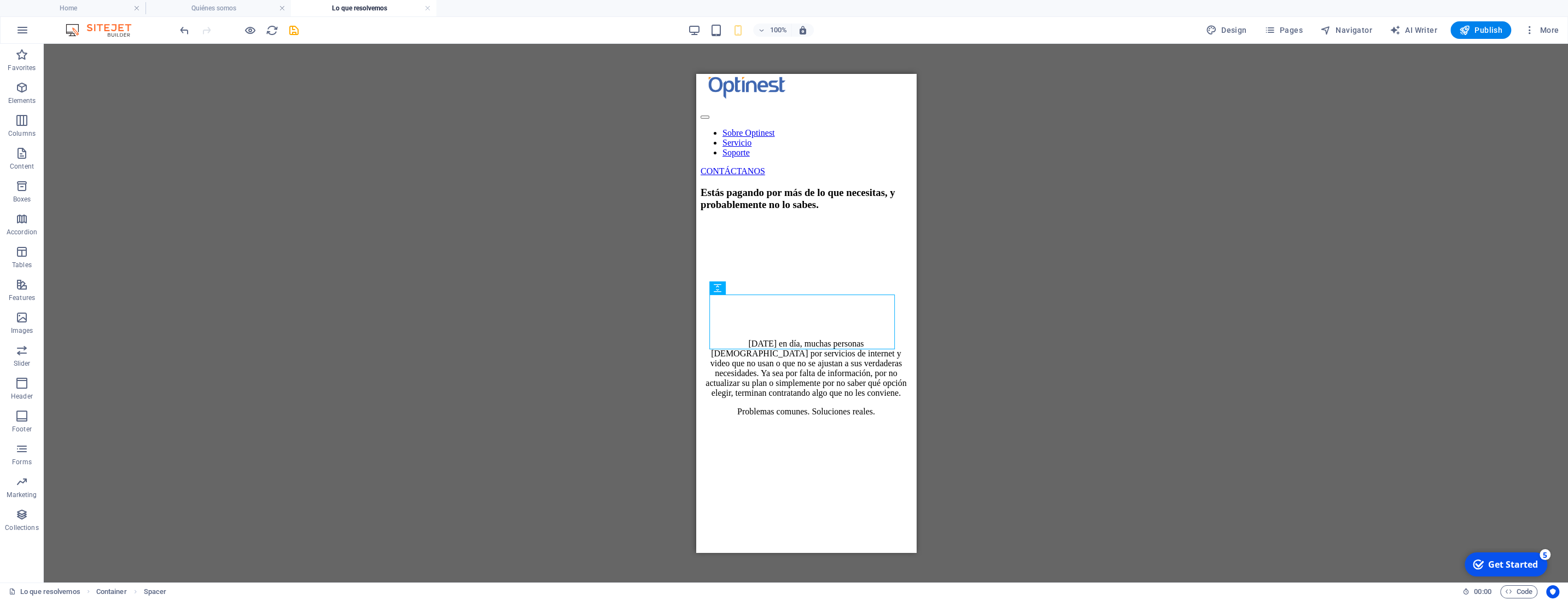
scroll to position [0, 0]
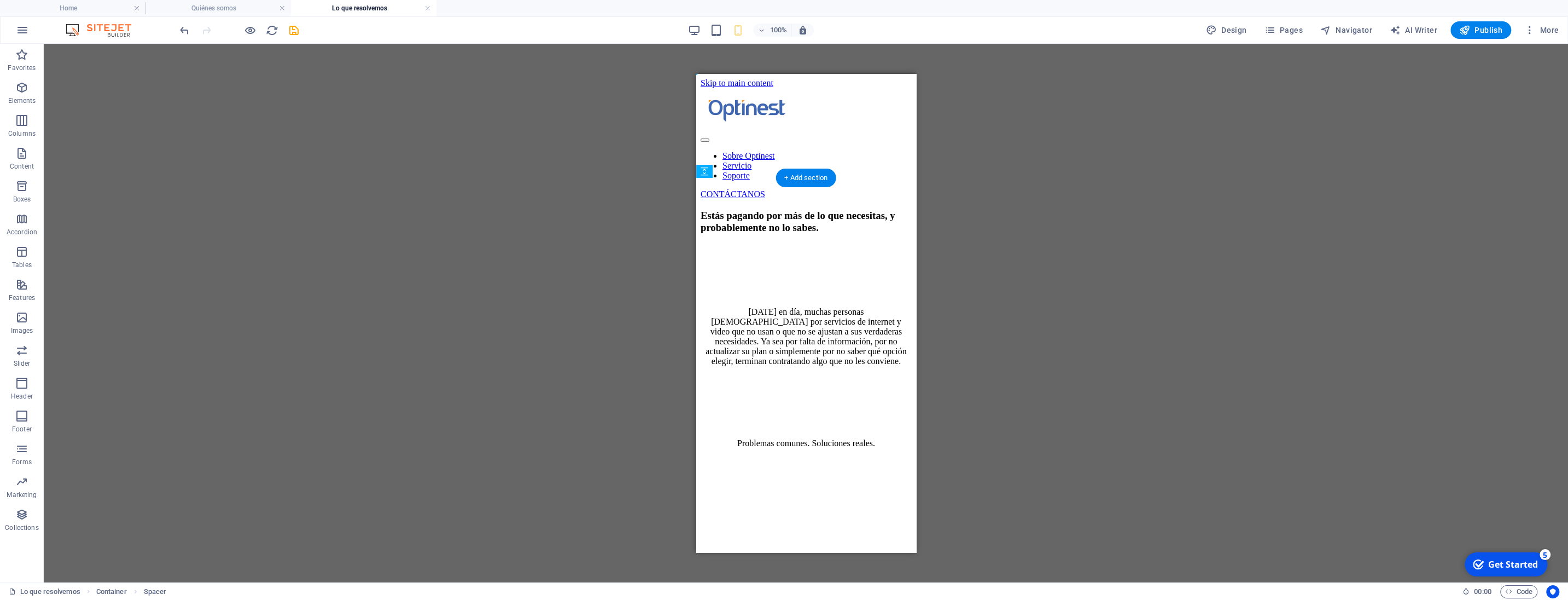
drag, startPoint x: 801, startPoint y: 332, endPoint x: 813, endPoint y: 455, distance: 123.6
click at [813, 449] on div "Estás pagando por más de lo que necesitas, y probablemente no lo sabes. [DATE] …" at bounding box center [805, 329] width 211 height 239
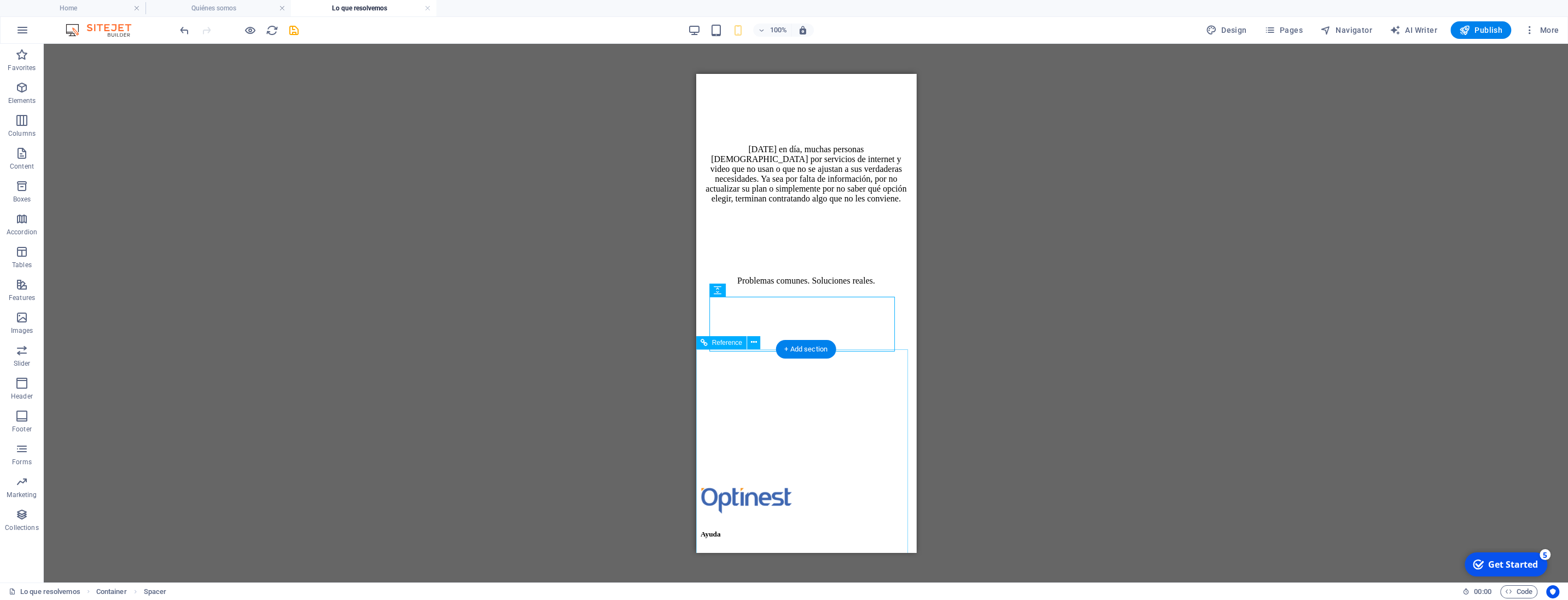
scroll to position [172, 0]
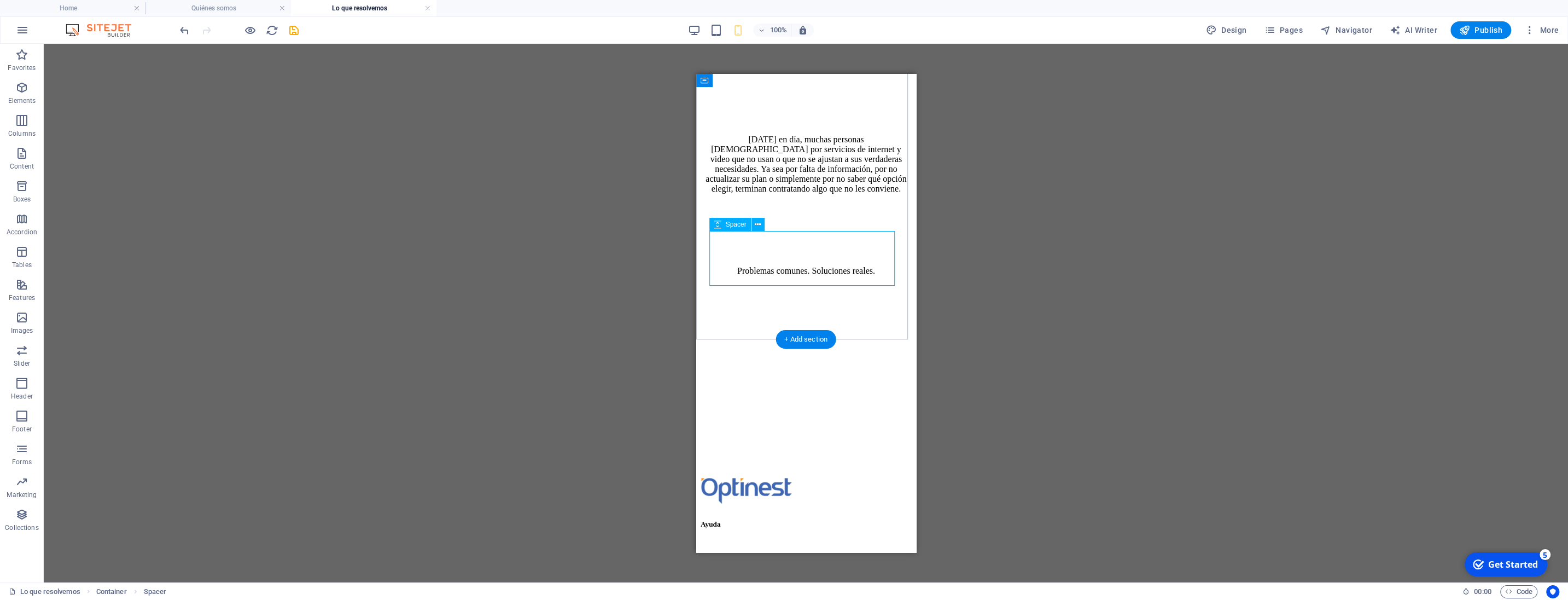
click at [835, 257] on div at bounding box center [805, 230] width 211 height 55
select select "px"
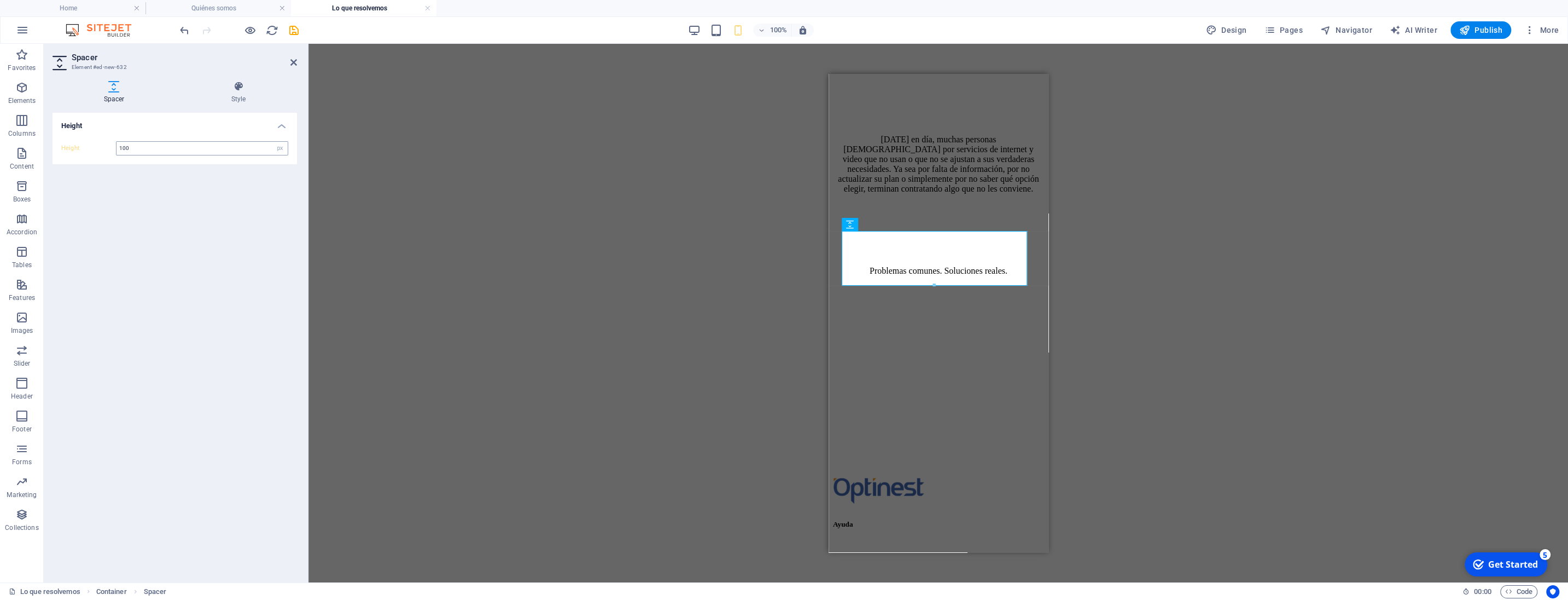
click at [154, 148] on input "100" at bounding box center [202, 148] width 171 height 13
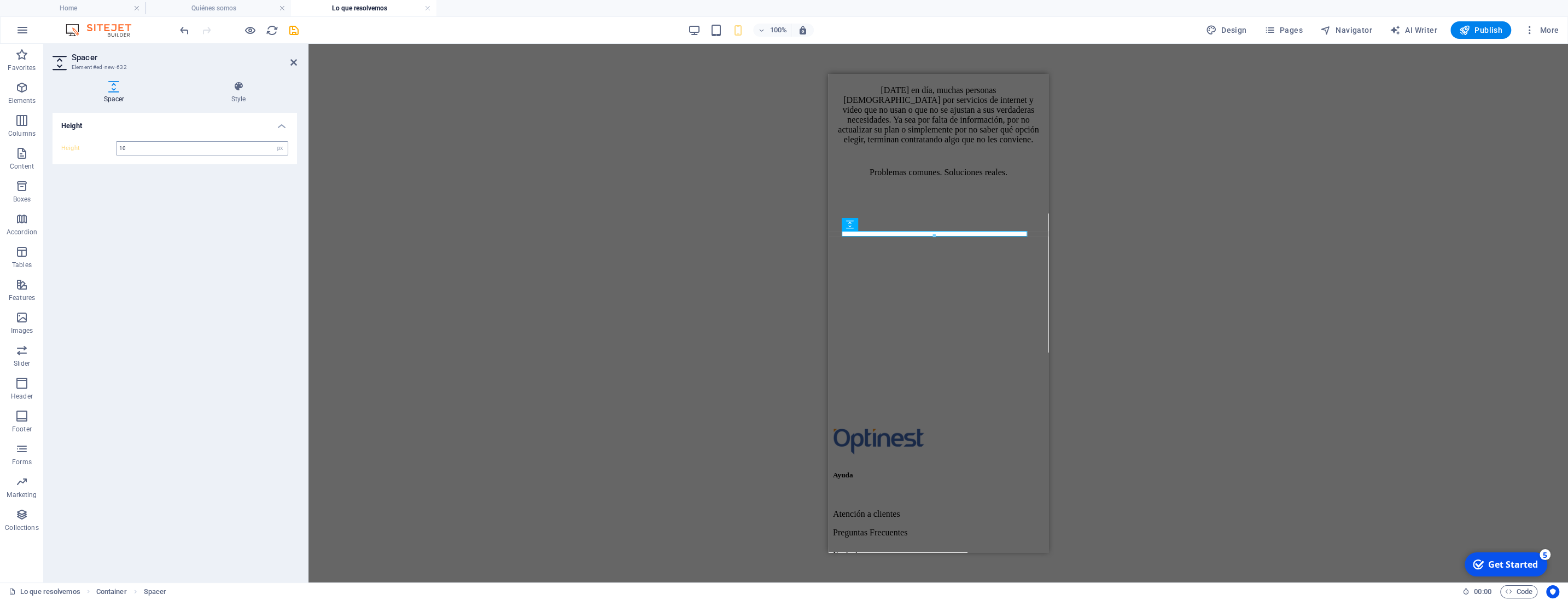
type input "1"
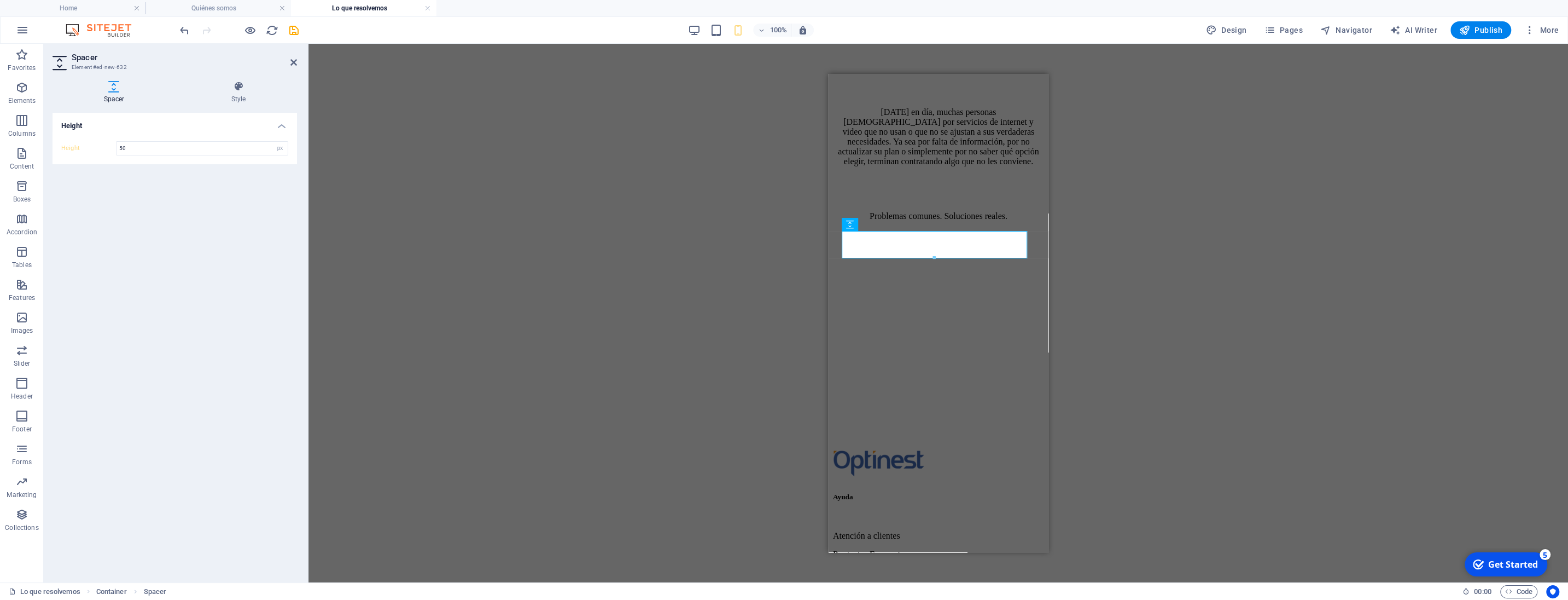
type input "50"
click at [669, 268] on div "Reference Container Container Placeholder Reference H3 Text Spacer Text Spacer" at bounding box center [938, 313] width 1260 height 539
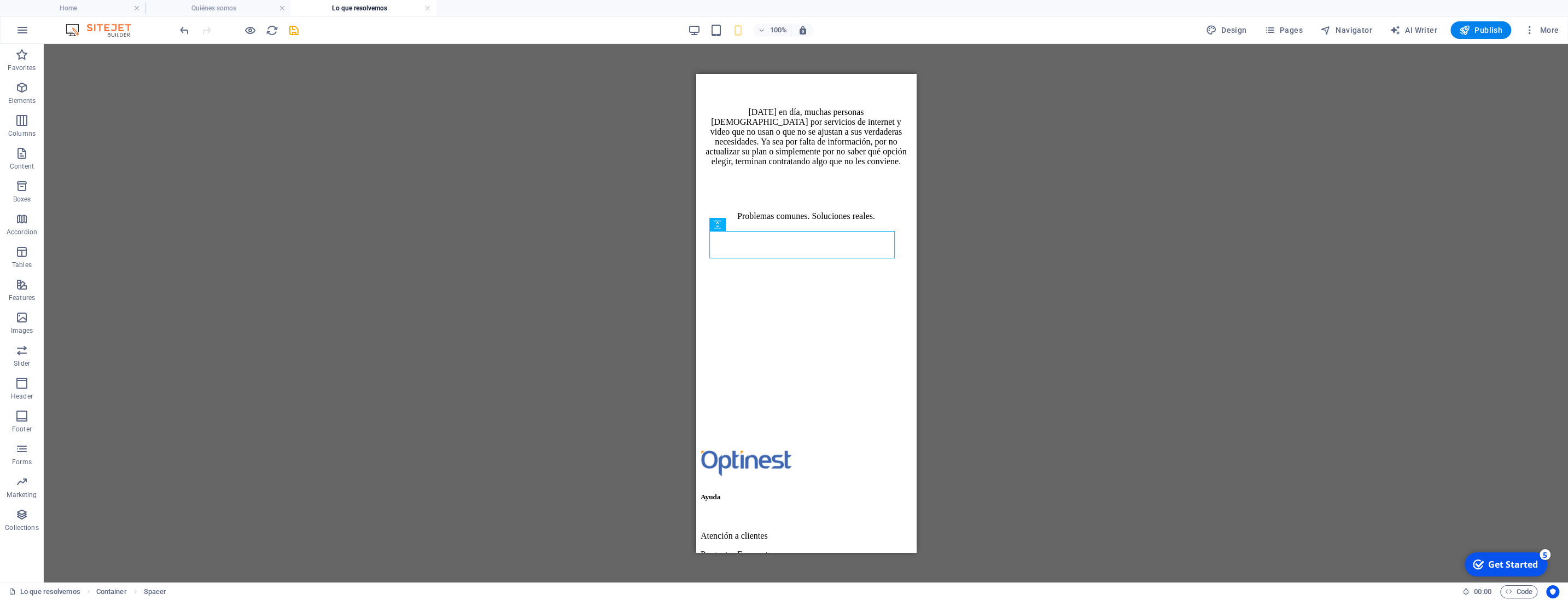
click at [1089, 233] on div "Reference Container Container Placeholder Reference H3 Text Spacer Text Spacer" at bounding box center [806, 313] width 1524 height 539
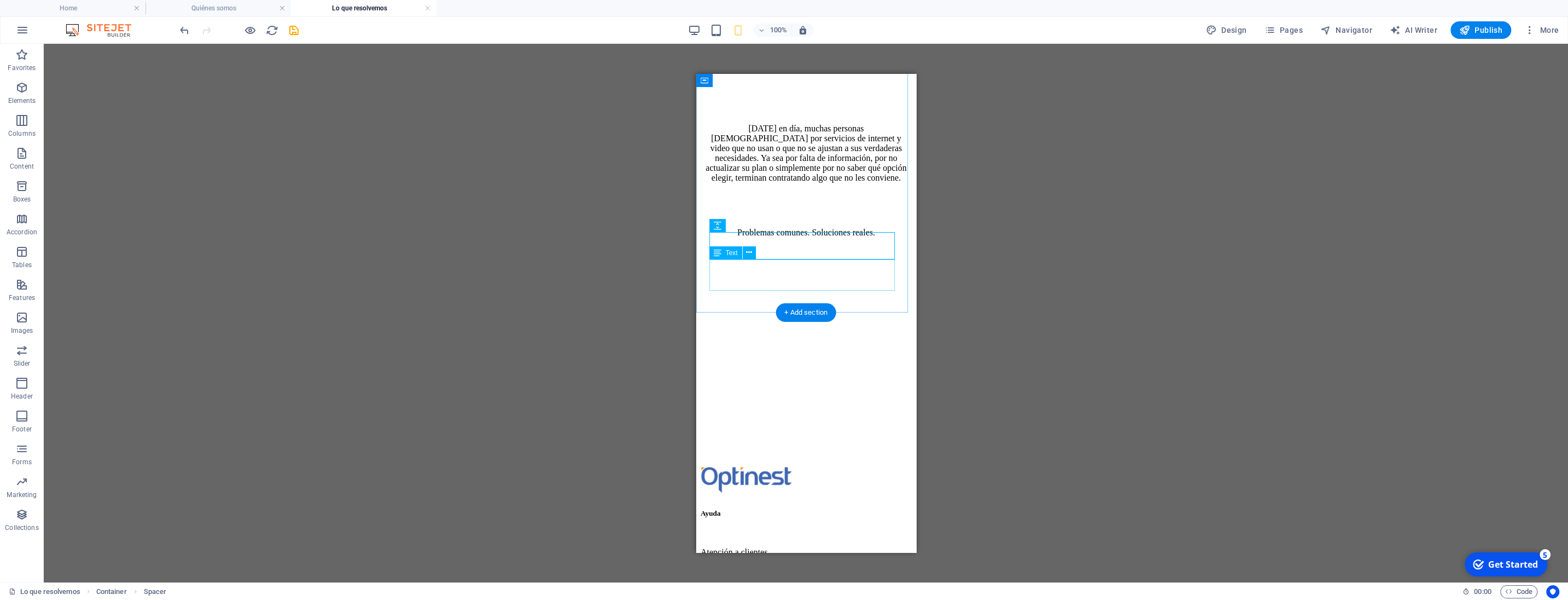
scroll to position [27, 0]
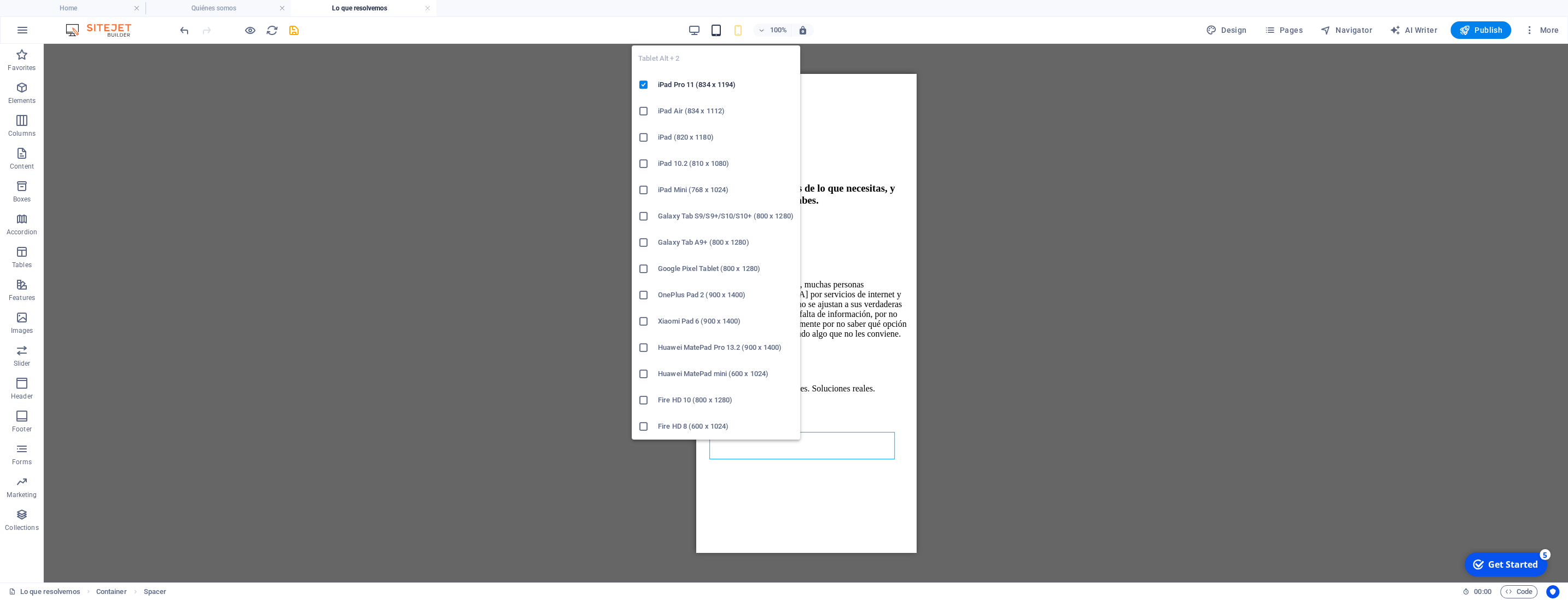
click at [721, 29] on icon "button" at bounding box center [715, 30] width 12 height 12
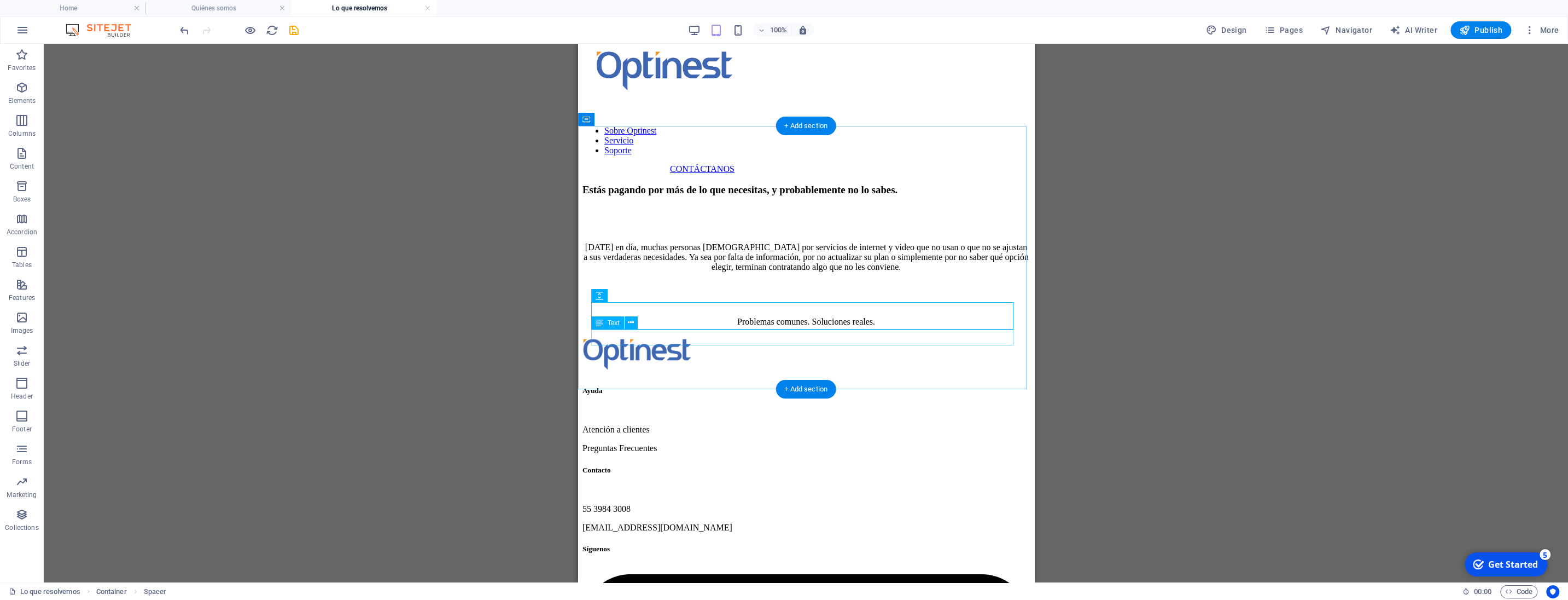
click at [792, 327] on div "Problemas comunes. Soluciones reales." at bounding box center [806, 322] width 447 height 10
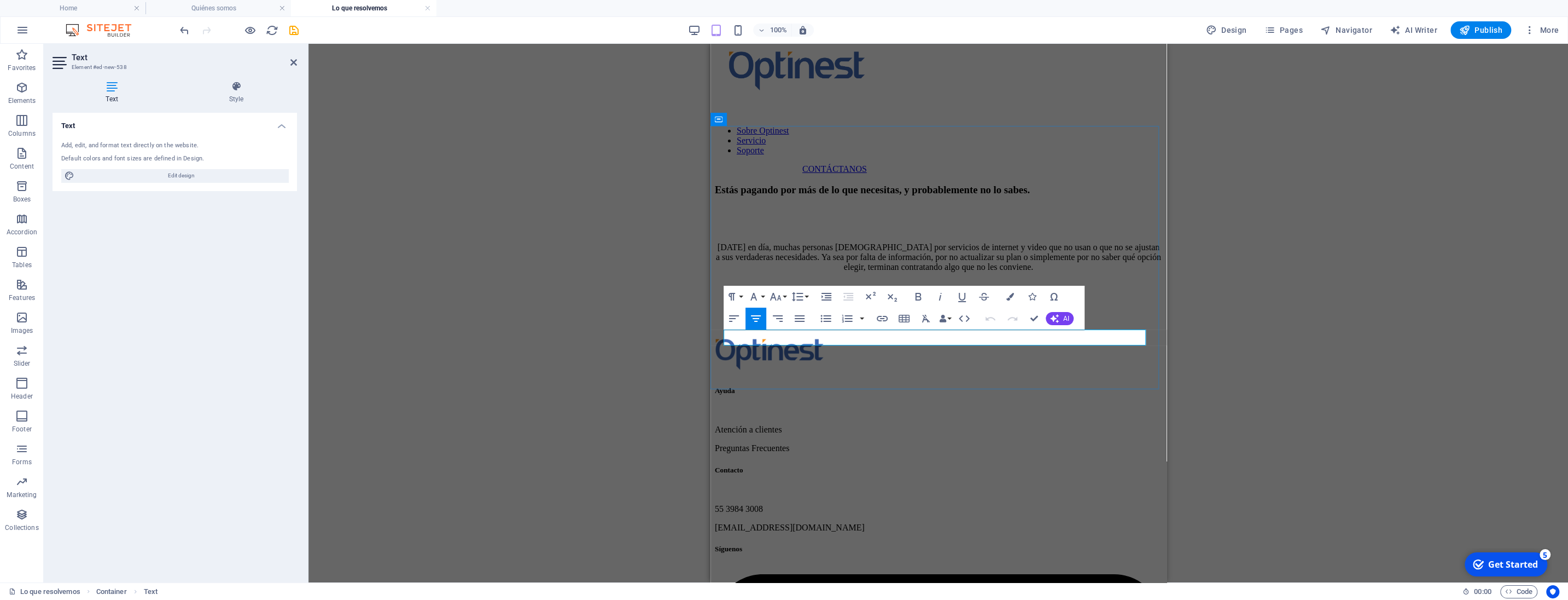
click at [942, 326] on span "Problemas comunes. Soluciones reales." at bounding box center [938, 321] width 138 height 9
click at [915, 297] on icon "button" at bounding box center [918, 296] width 13 height 13
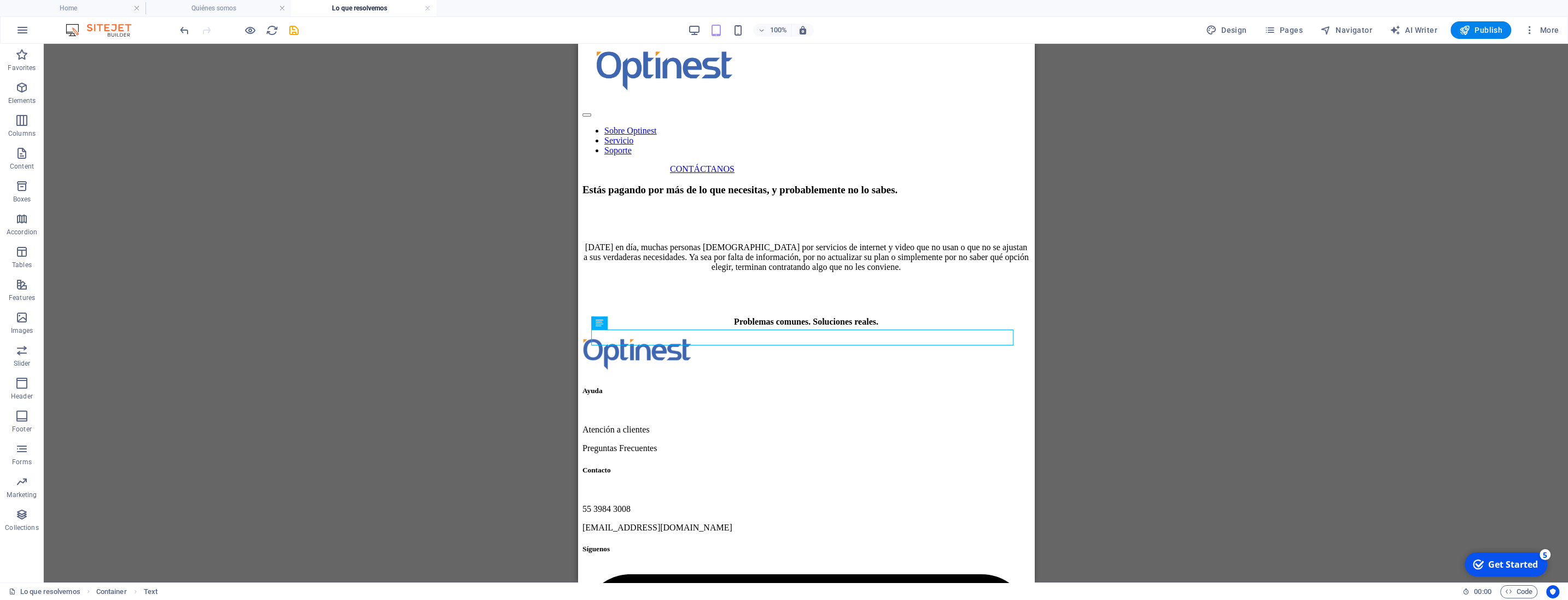
click at [1191, 297] on div "Reference Container Placeholder Reference H3 Text Spacer Text Spacer" at bounding box center [806, 313] width 1524 height 539
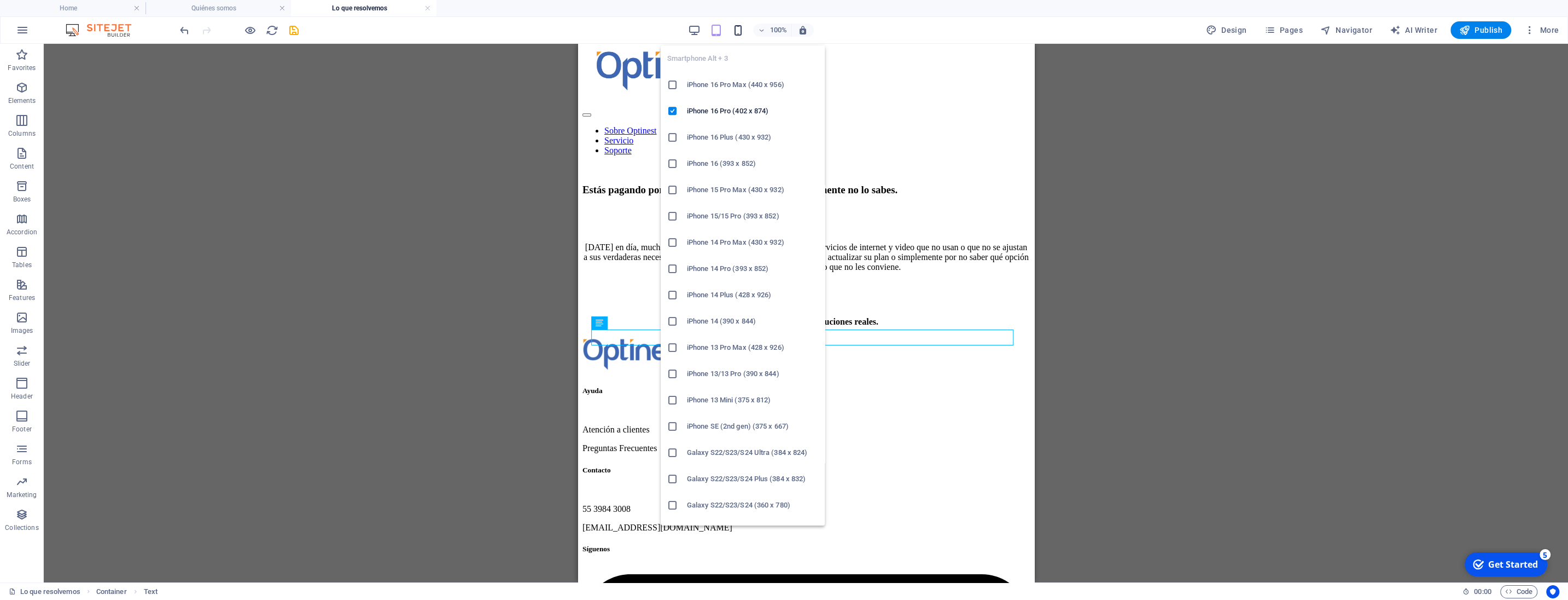
click at [739, 26] on icon "button" at bounding box center [738, 30] width 12 height 12
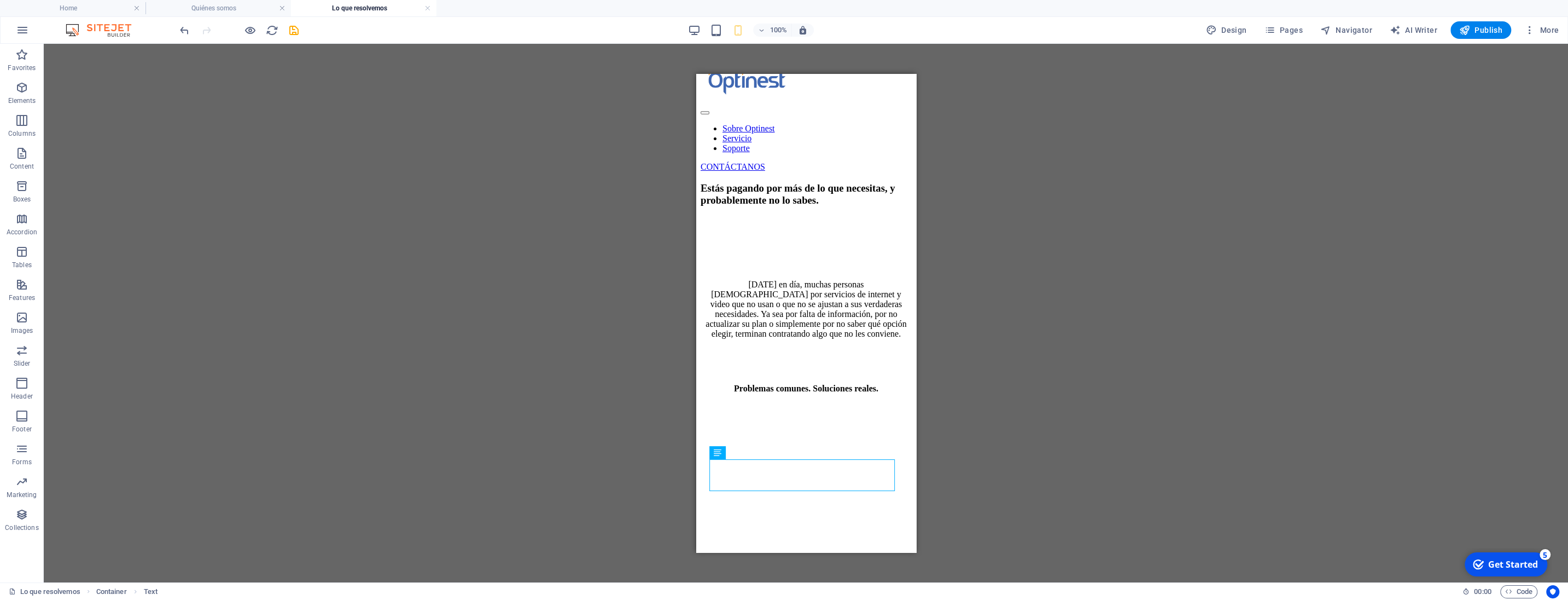
click at [1025, 425] on div "Reference Container Placeholder Reference H3 Text Spacer Text Spacer" at bounding box center [806, 313] width 1524 height 539
click at [293, 30] on icon "save" at bounding box center [294, 30] width 12 height 12
